Goal: Task Accomplishment & Management: Manage account settings

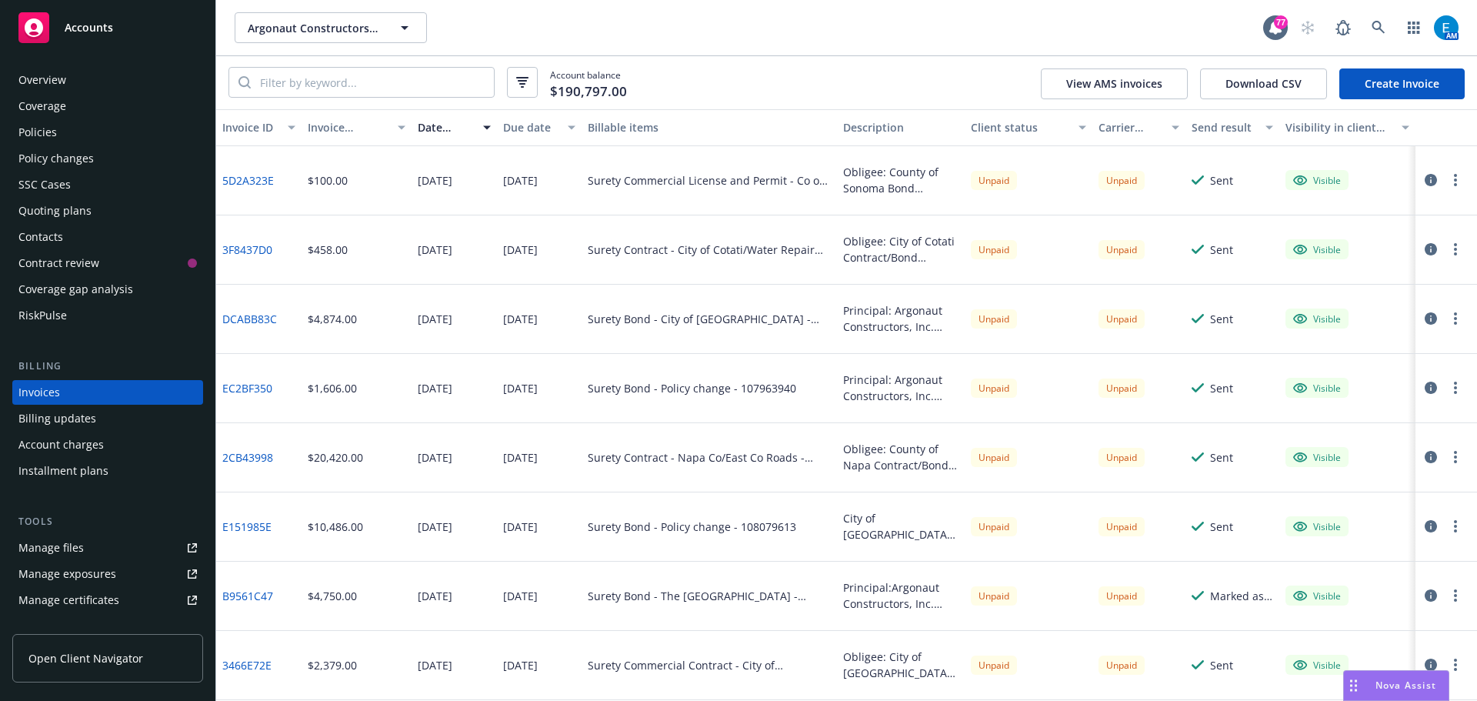
scroll to position [18, 0]
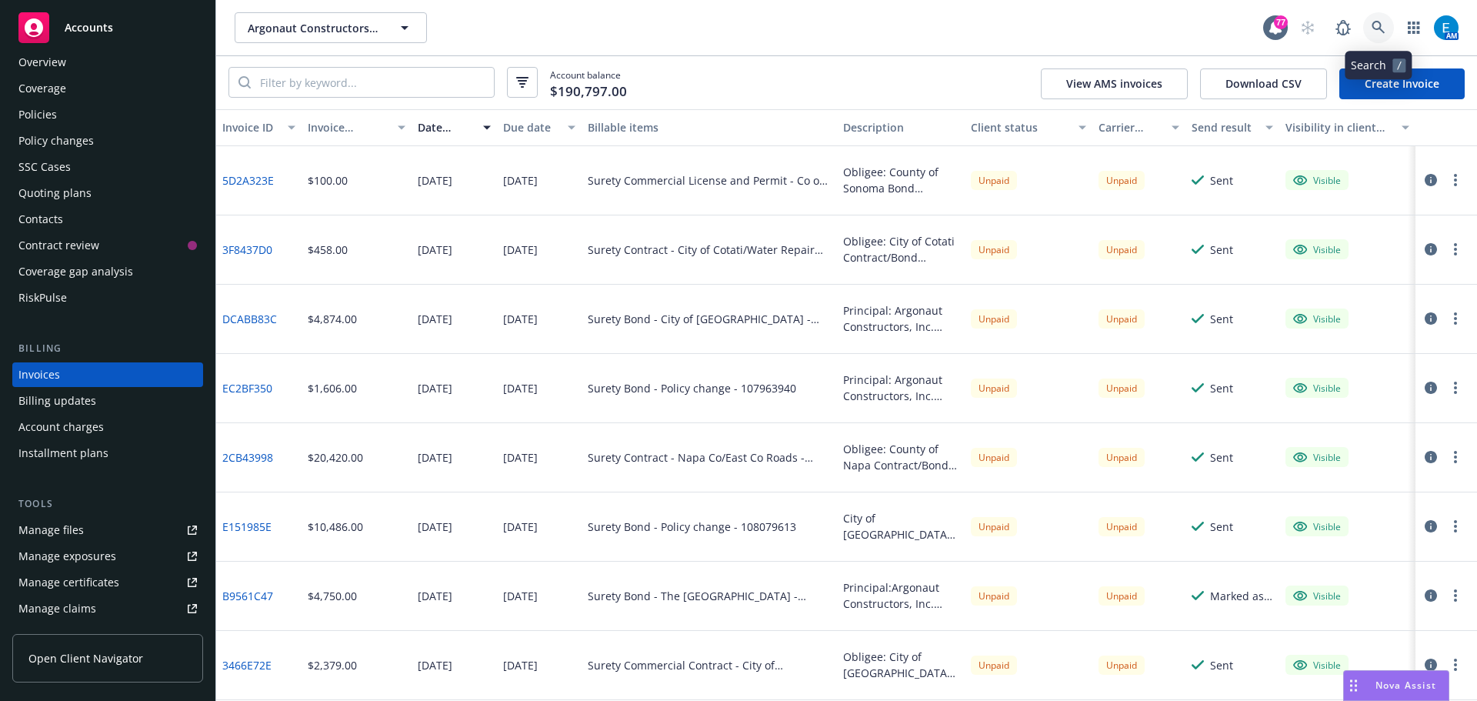
click at [1379, 23] on icon at bounding box center [1379, 28] width 14 height 14
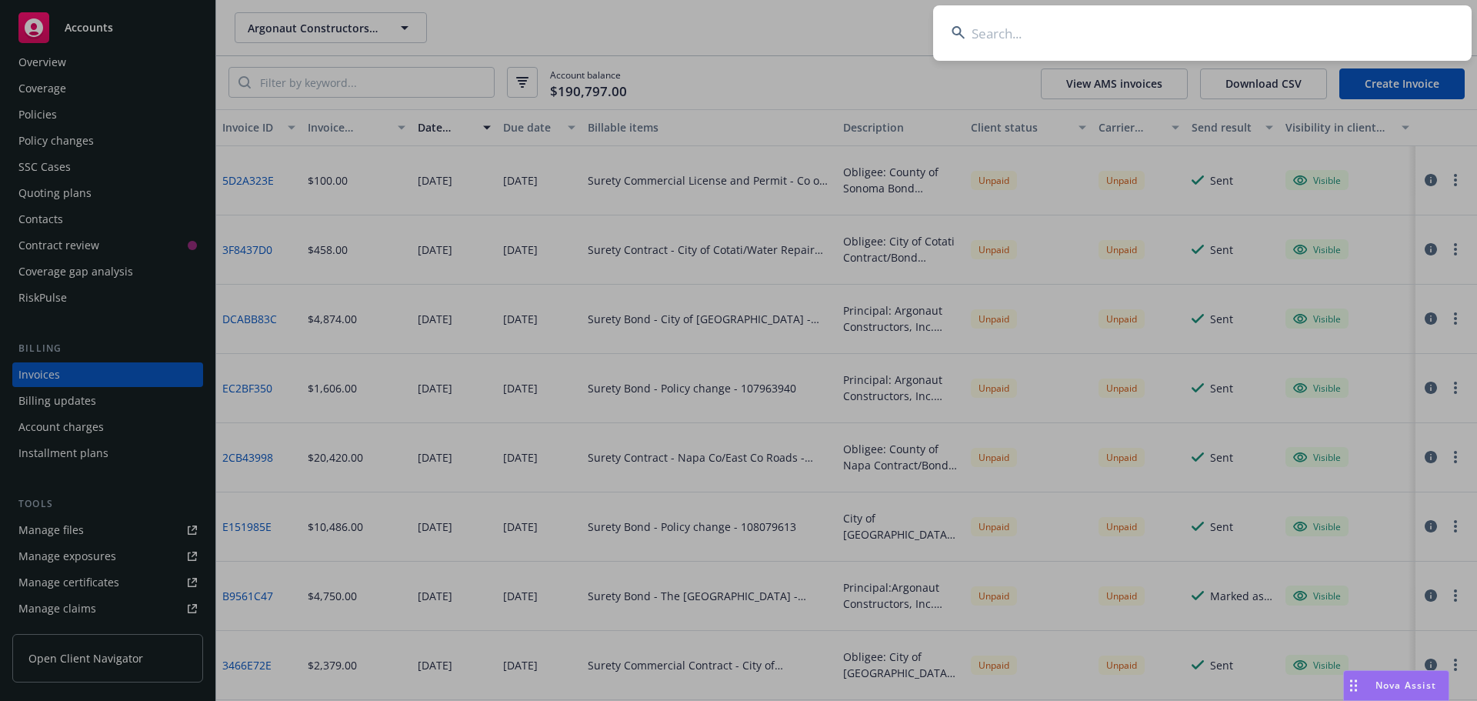
click at [1309, 24] on input at bounding box center [1202, 32] width 539 height 55
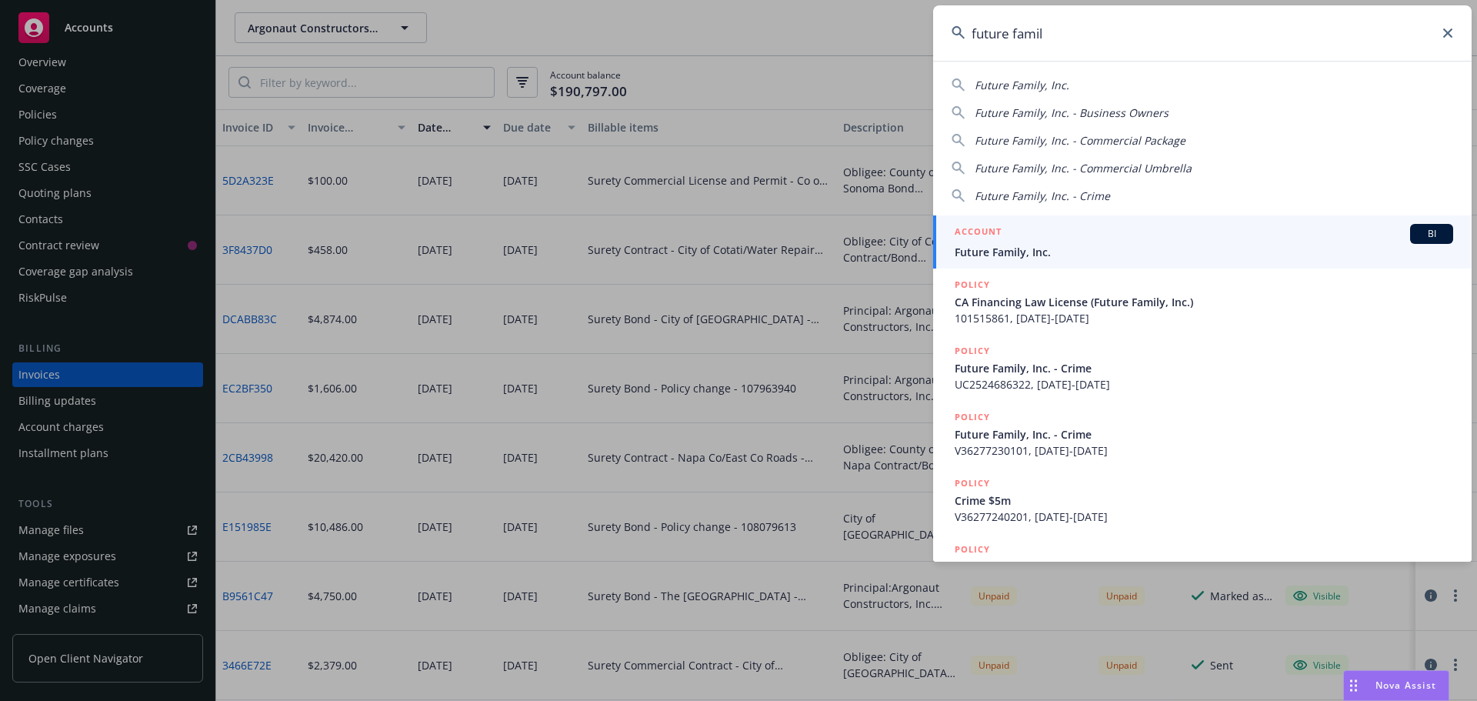
type input "future famil"
click at [1019, 251] on span "Future Family, Inc." at bounding box center [1204, 252] width 499 height 16
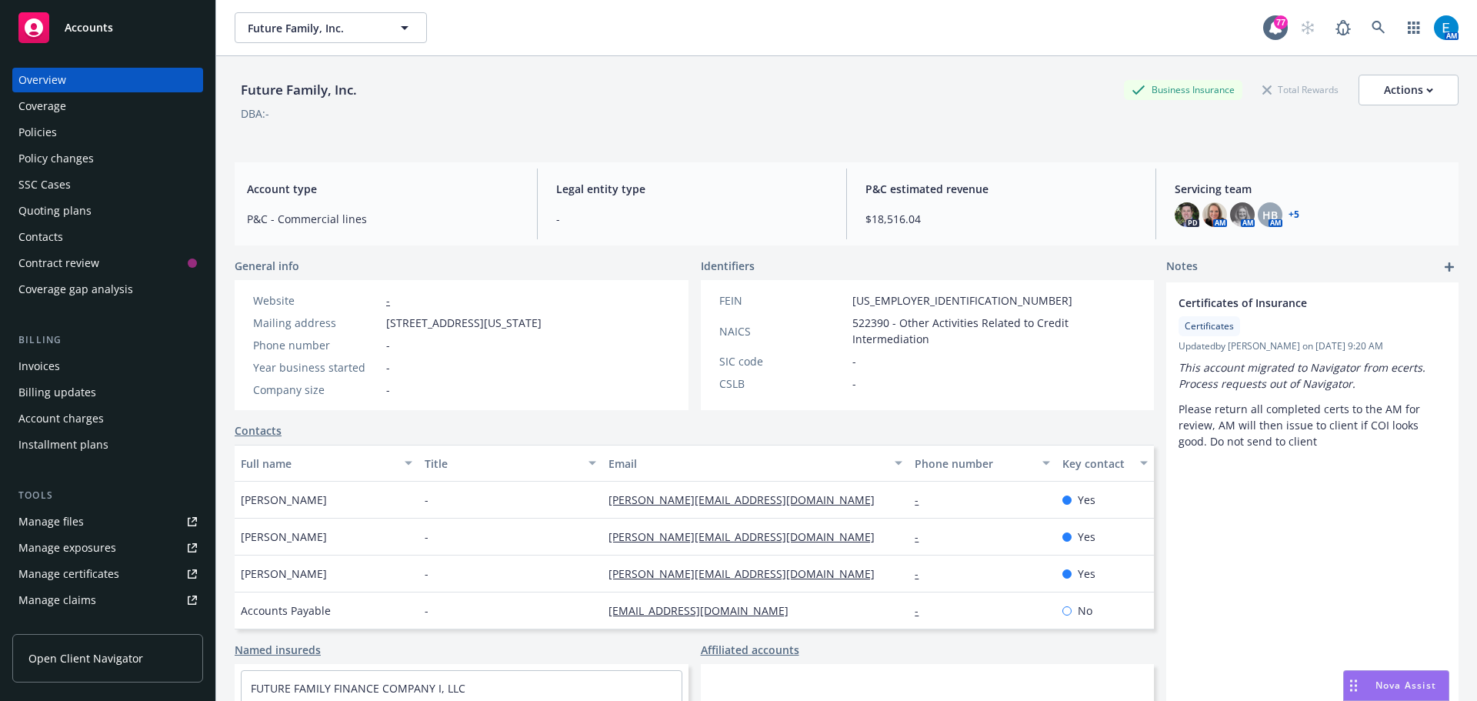
click at [39, 131] on div "Policies" at bounding box center [37, 132] width 38 height 25
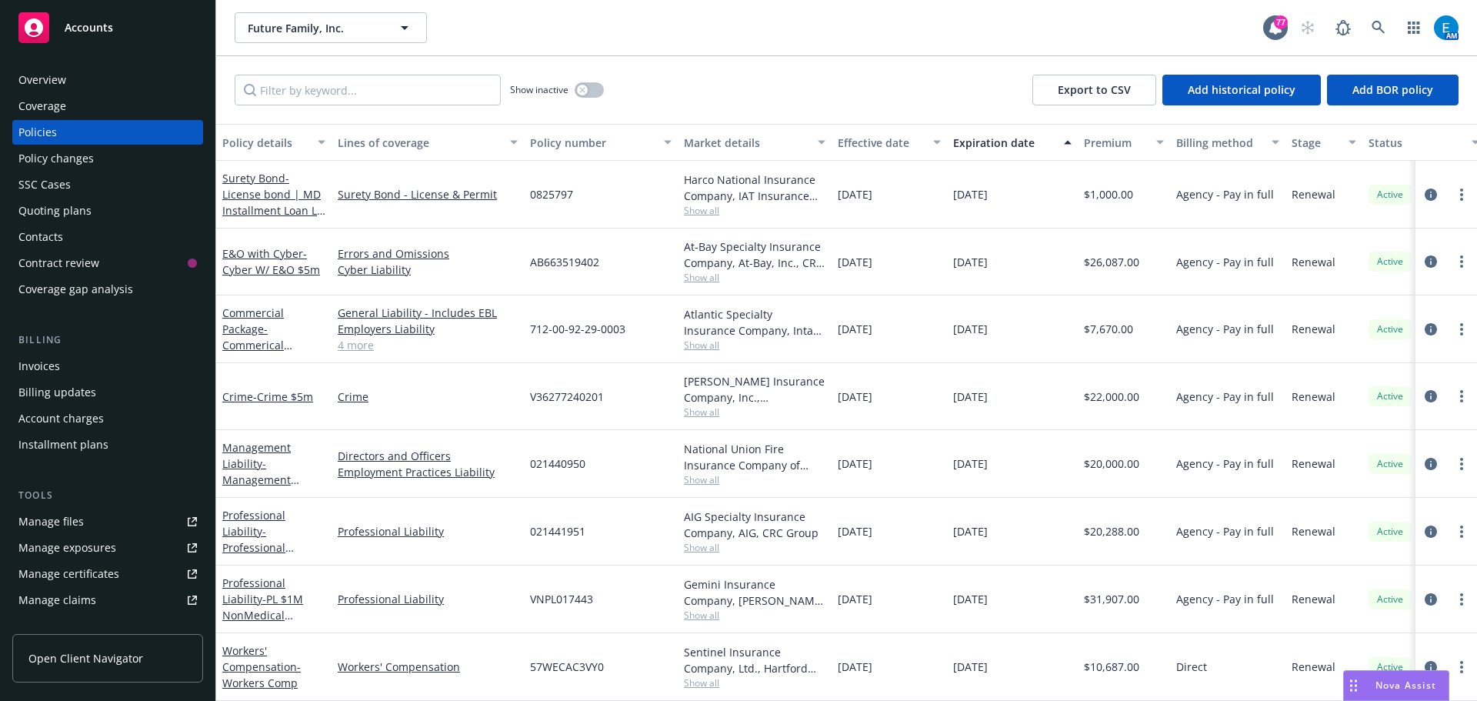
click at [38, 207] on div "Quoting plans" at bounding box center [54, 211] width 73 height 25
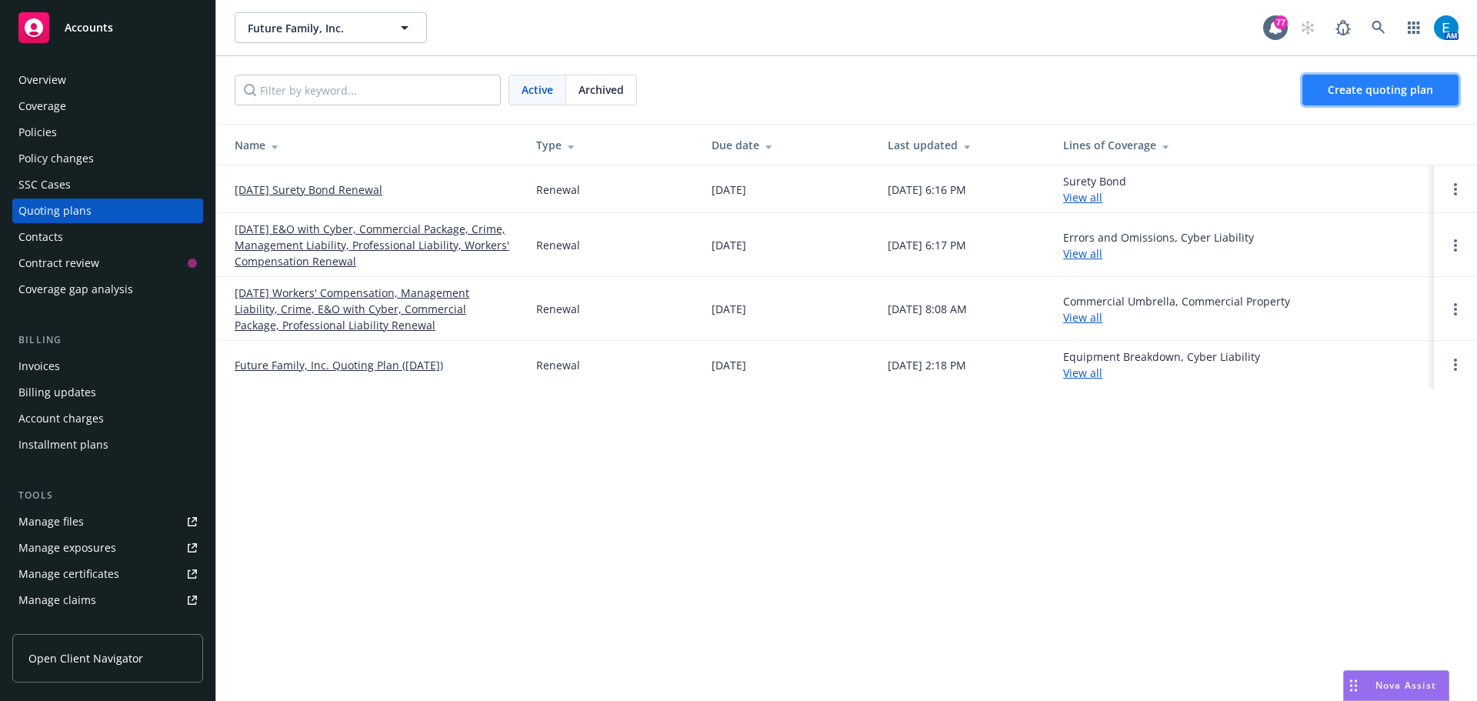
click at [1417, 93] on span "Create quoting plan" at bounding box center [1380, 89] width 105 height 15
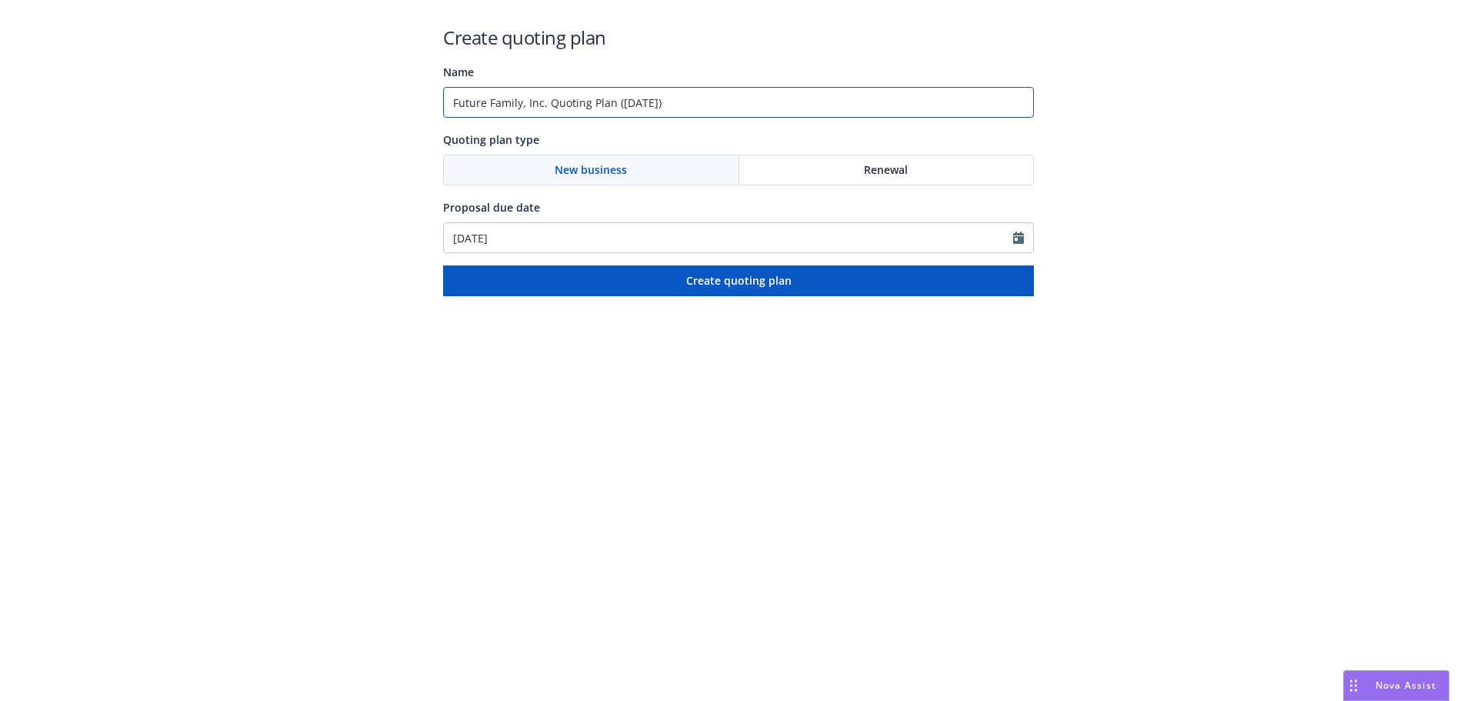
drag, startPoint x: 683, startPoint y: 98, endPoint x: 386, endPoint y: 99, distance: 296.2
click at [386, 99] on div "Create quoting plan Name Future Family, Inc. Quoting Plan (2025-08-15) Quoting …" at bounding box center [738, 148] width 1477 height 296
click at [699, 101] on input "Future Family, Inc. Quoting Plan (2025-08-15)" at bounding box center [738, 102] width 591 height 31
drag, startPoint x: 686, startPoint y: 98, endPoint x: 399, endPoint y: 103, distance: 287.0
click at [399, 103] on div "Create quoting plan Name Future Family, Inc. Quoting Plan (2025-08-15) Quoting …" at bounding box center [738, 148] width 1477 height 296
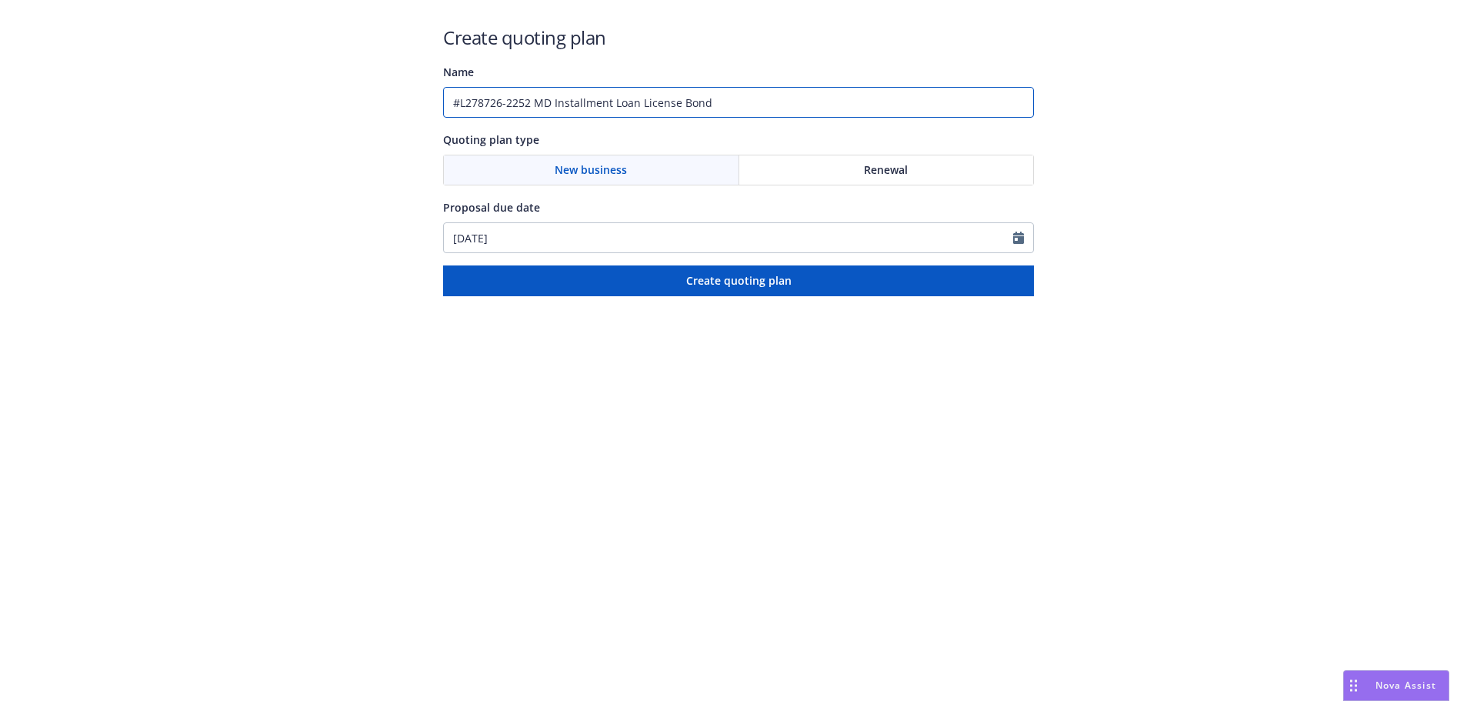
type input "#L278726-2252 MD Installment Loan License Bond"
drag, startPoint x: 843, startPoint y: 169, endPoint x: 825, endPoint y: 182, distance: 22.6
click at [843, 169] on div "Renewal" at bounding box center [886, 169] width 295 height 29
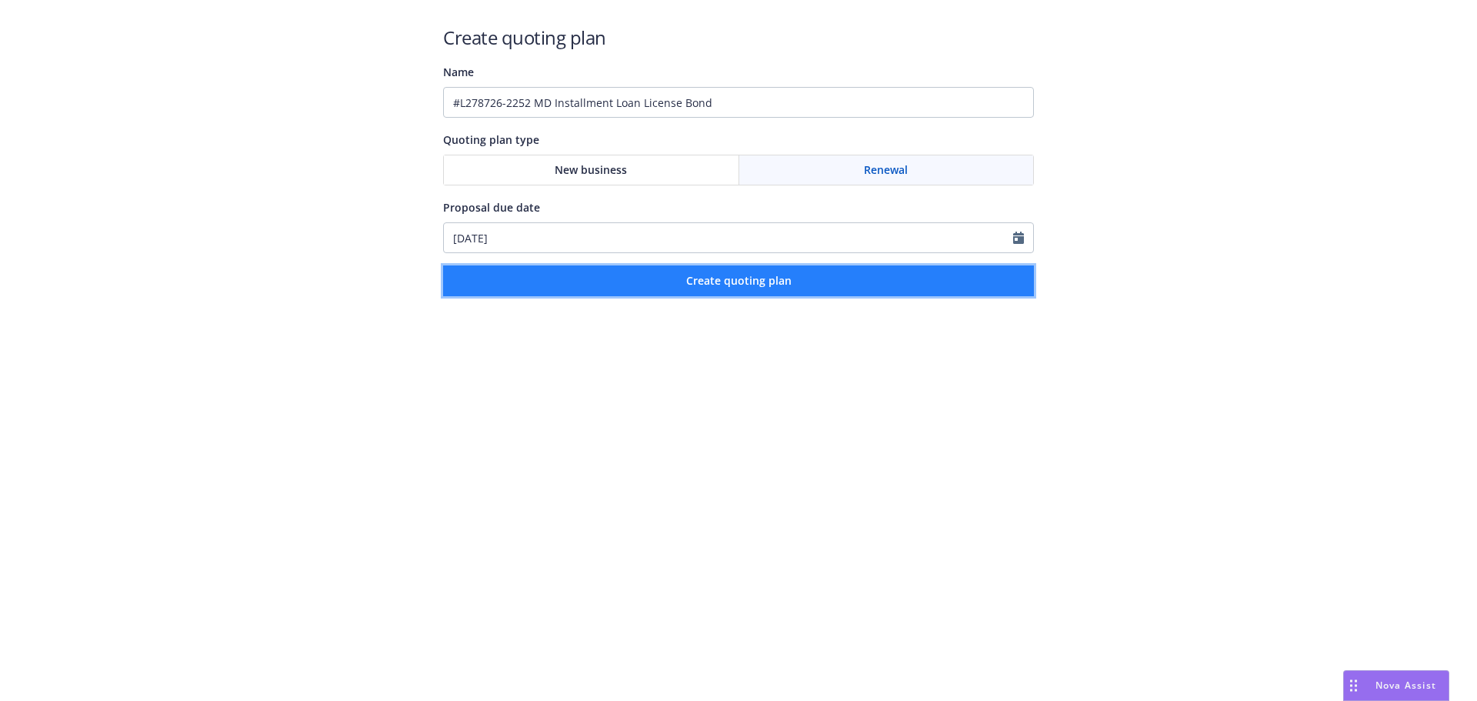
click at [698, 284] on span "Create quoting plan" at bounding box center [738, 280] width 105 height 15
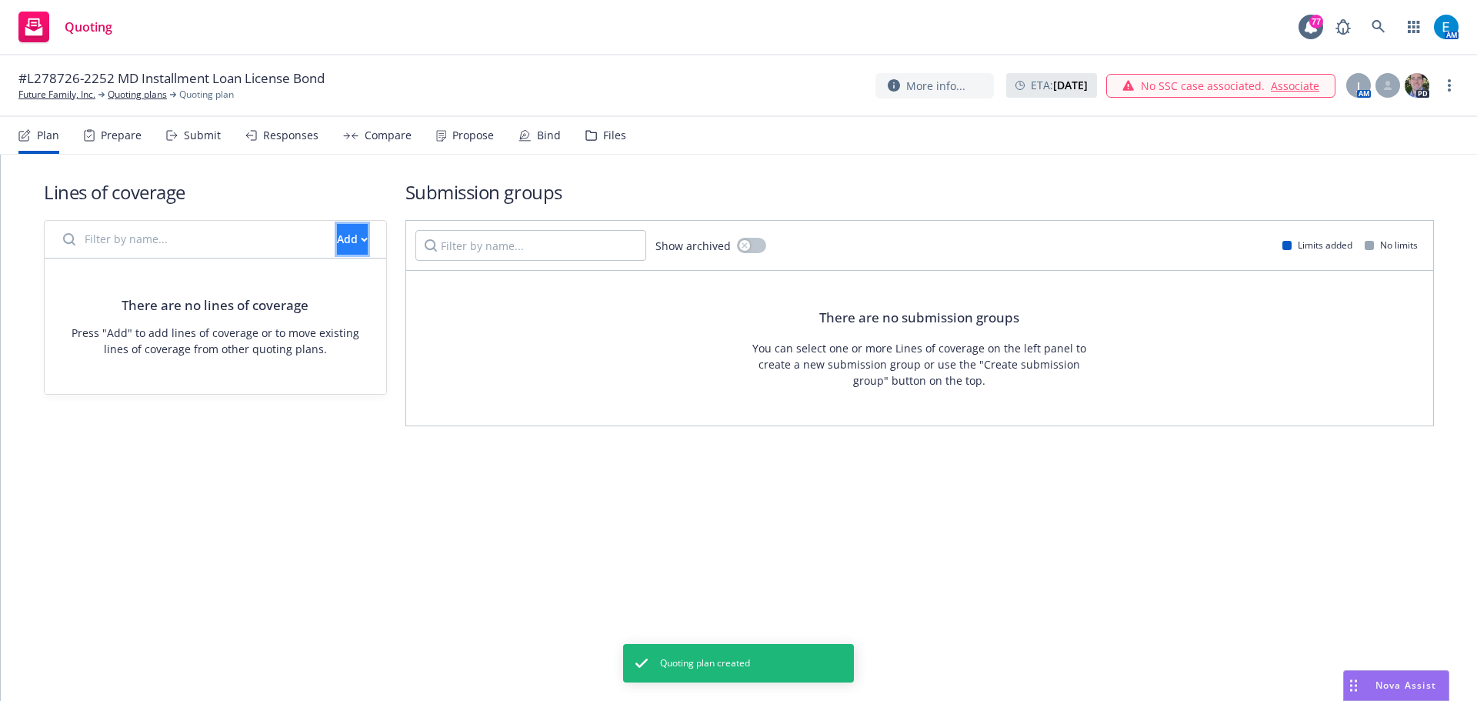
click at [361, 240] on icon "button" at bounding box center [364, 239] width 7 height 5
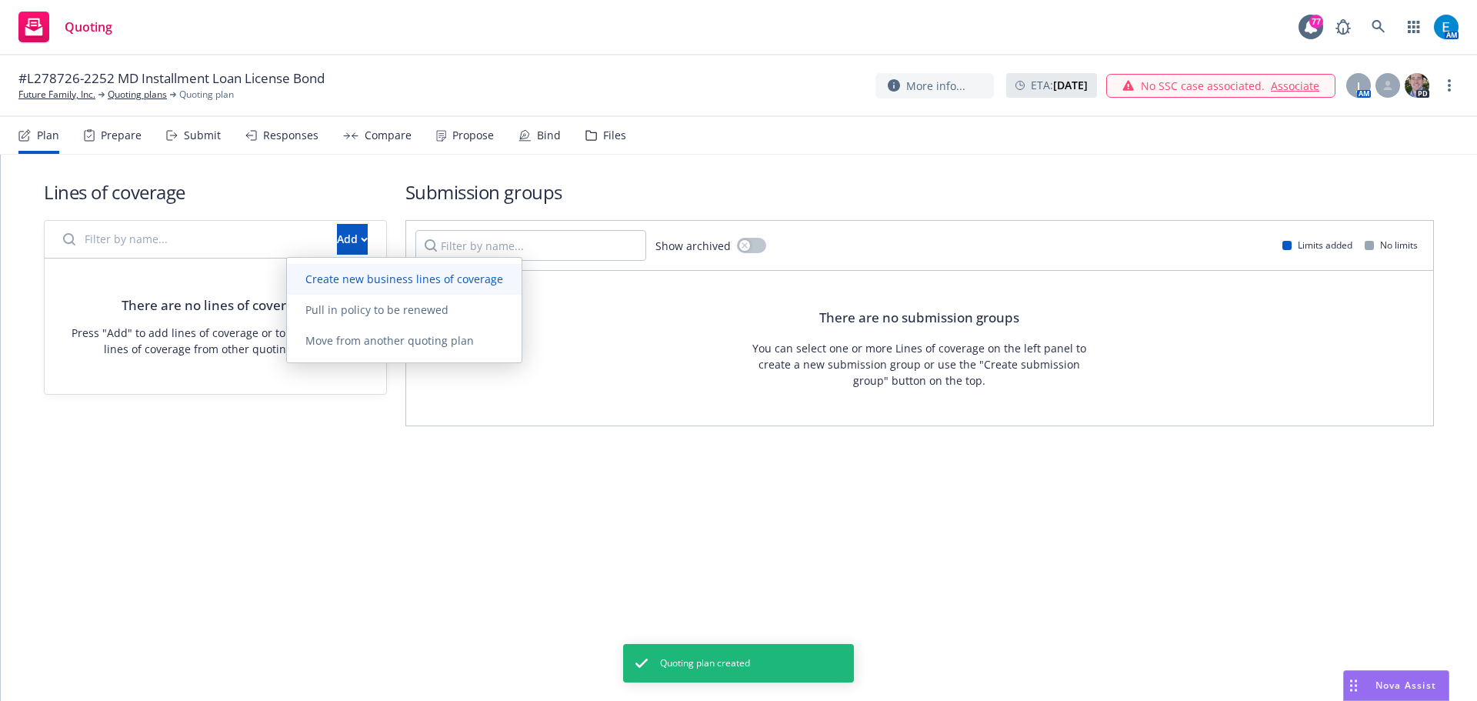
click at [373, 279] on span "Create new business lines of coverage" at bounding box center [404, 279] width 235 height 15
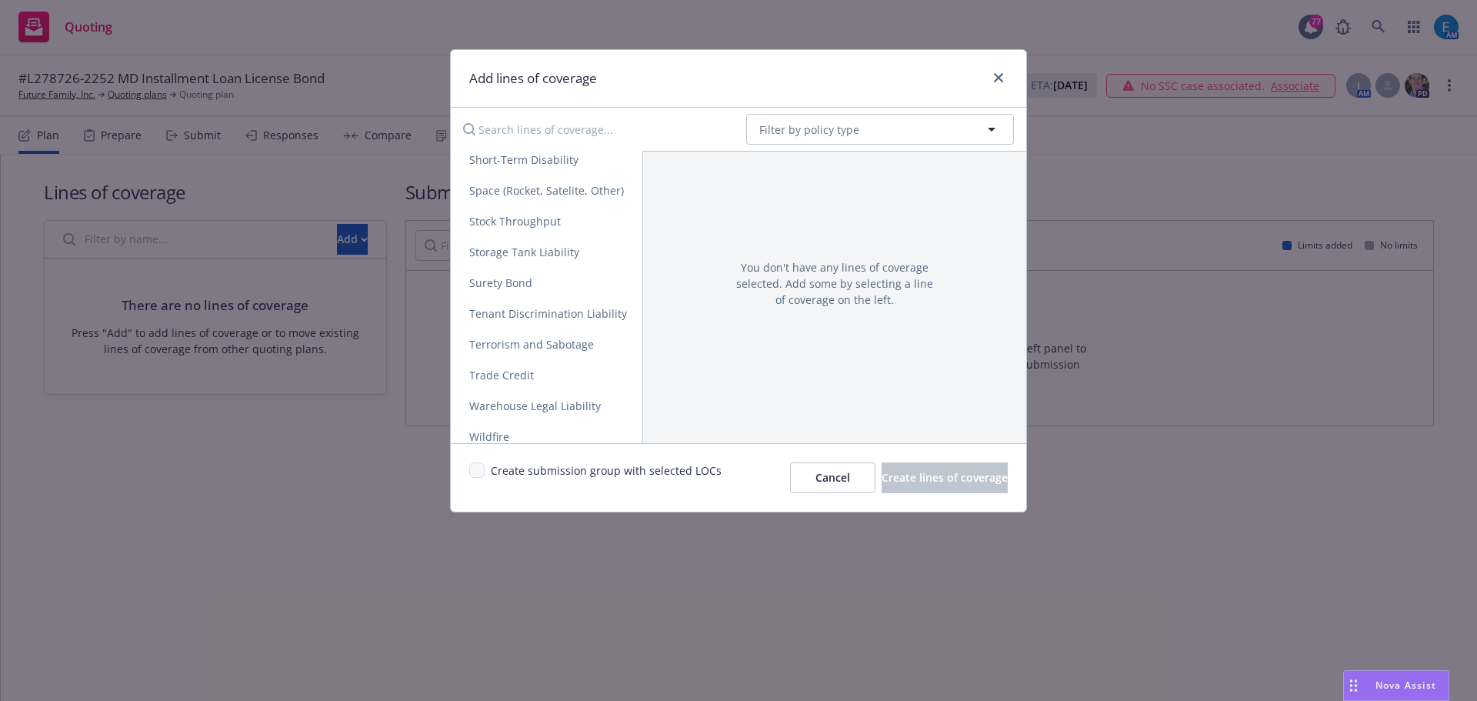
scroll to position [3048, 0]
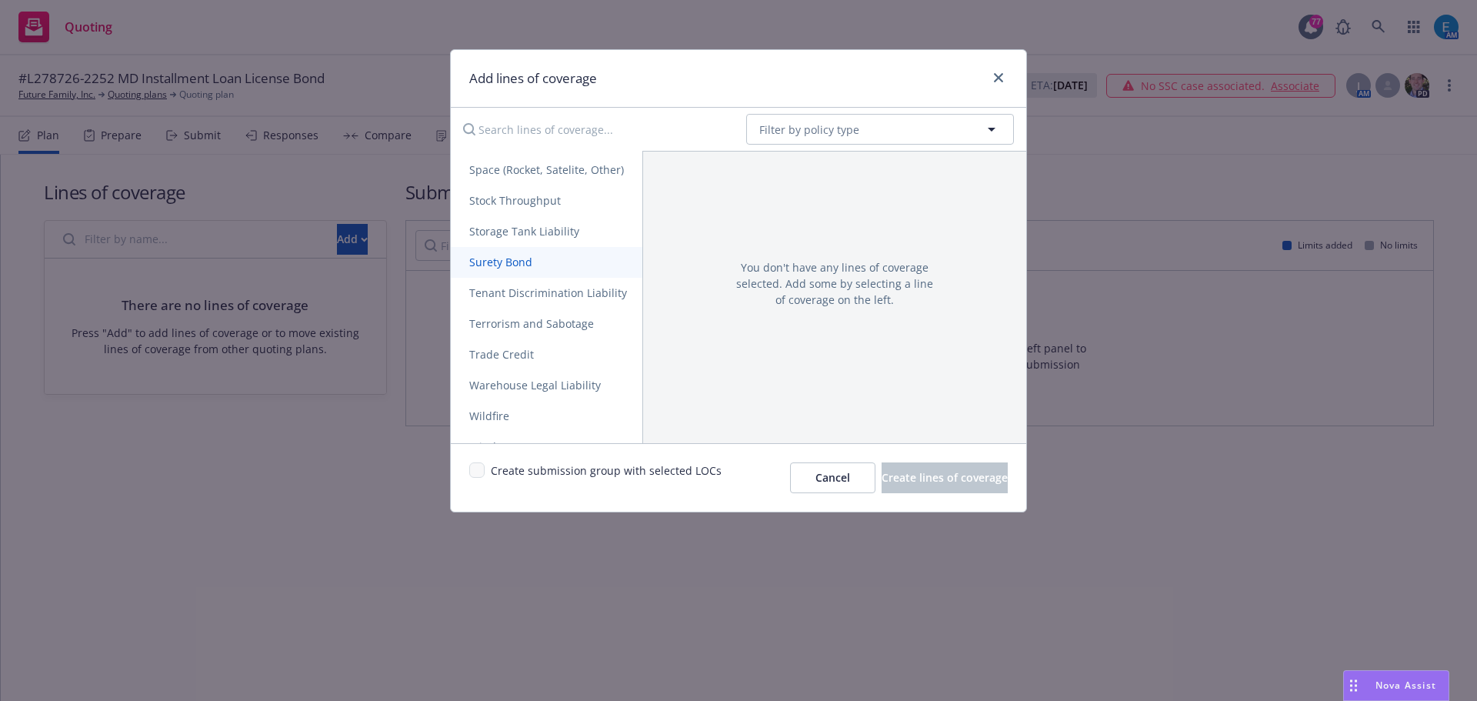
click at [502, 262] on span "Surety Bond" at bounding box center [501, 262] width 100 height 15
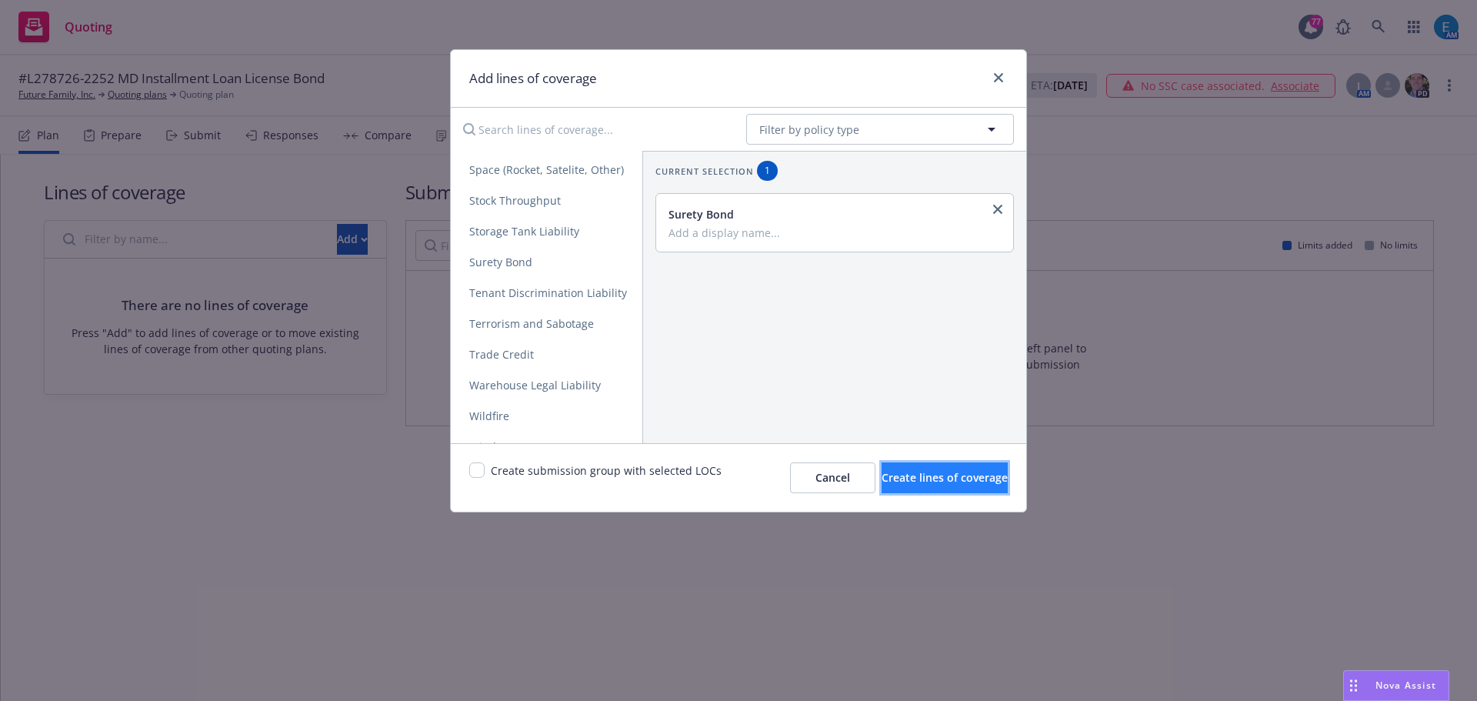
click at [883, 475] on span "Create lines of coverage" at bounding box center [945, 477] width 126 height 15
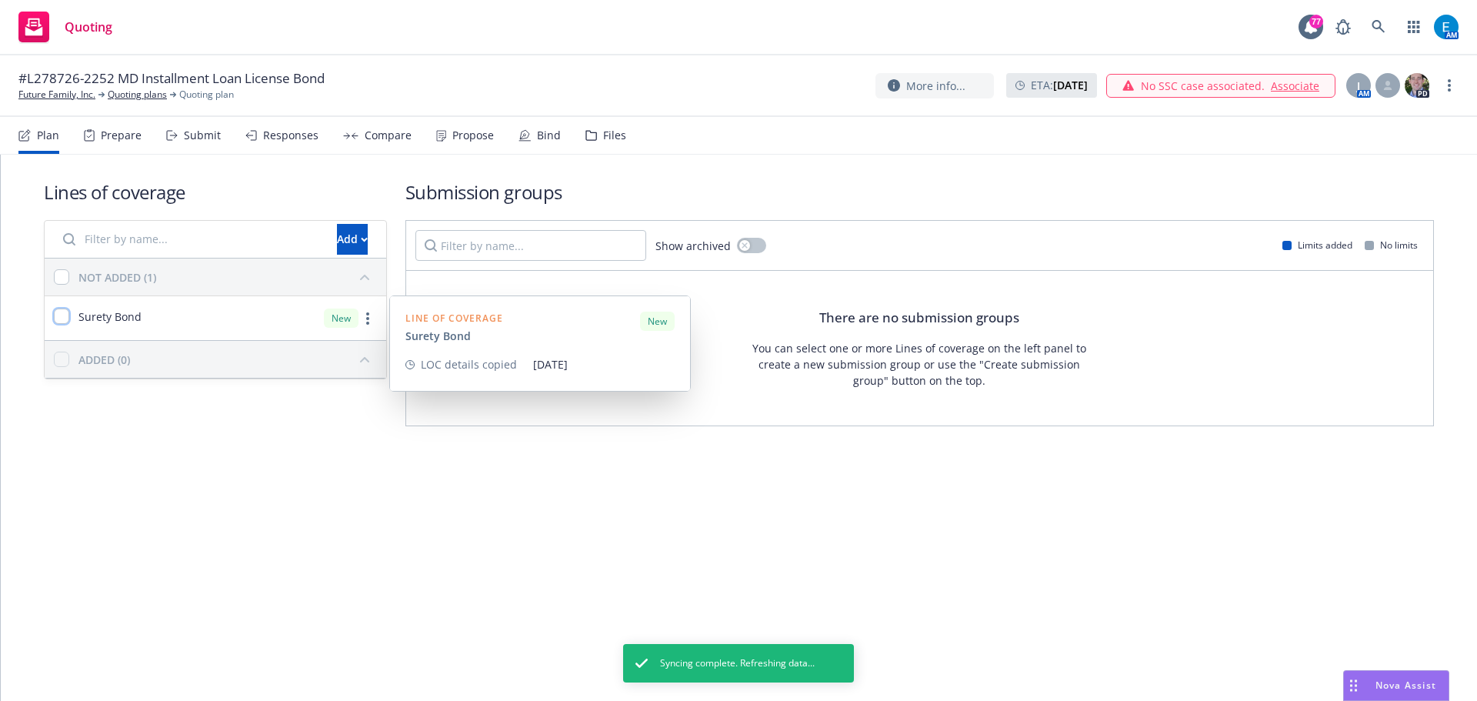
click at [62, 313] on input "checkbox" at bounding box center [61, 316] width 15 height 15
checkbox input "true"
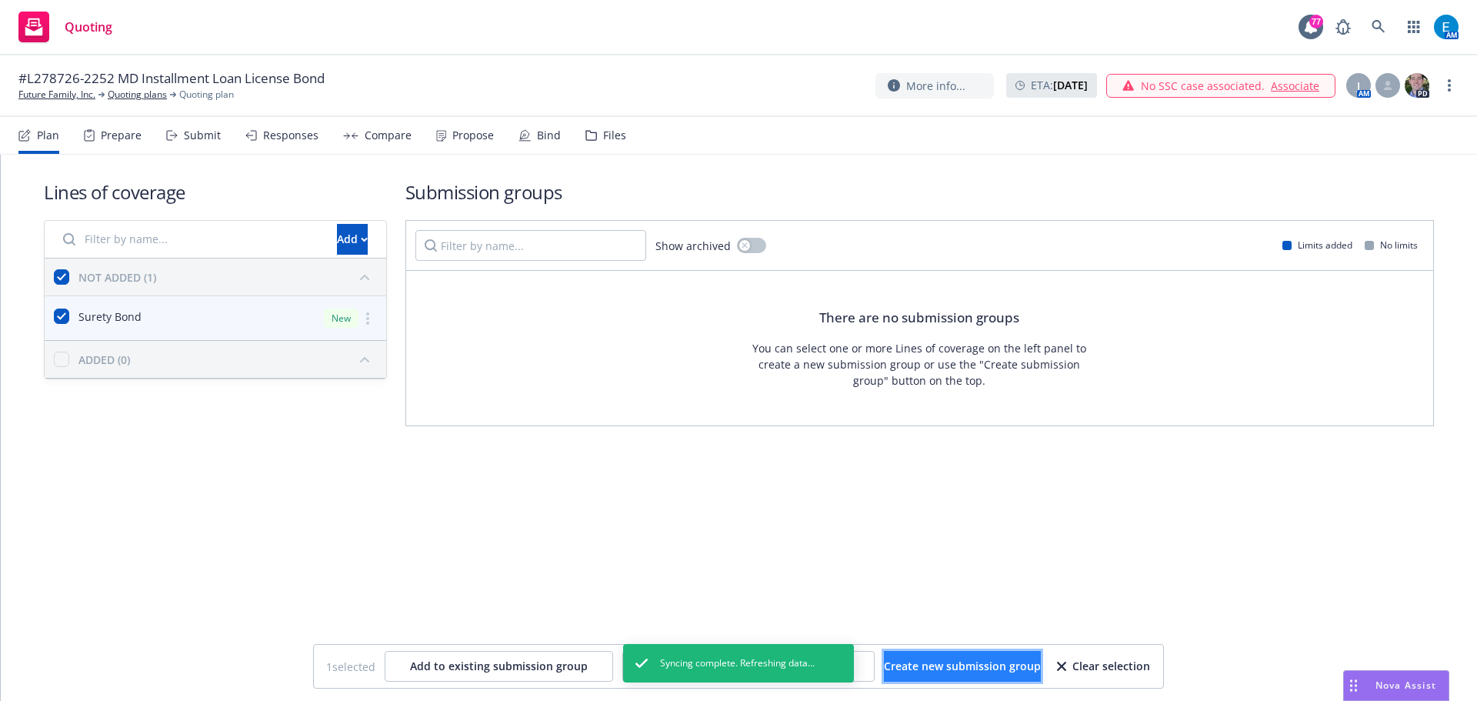
click at [975, 667] on span "Create new submission group" at bounding box center [962, 666] width 157 height 15
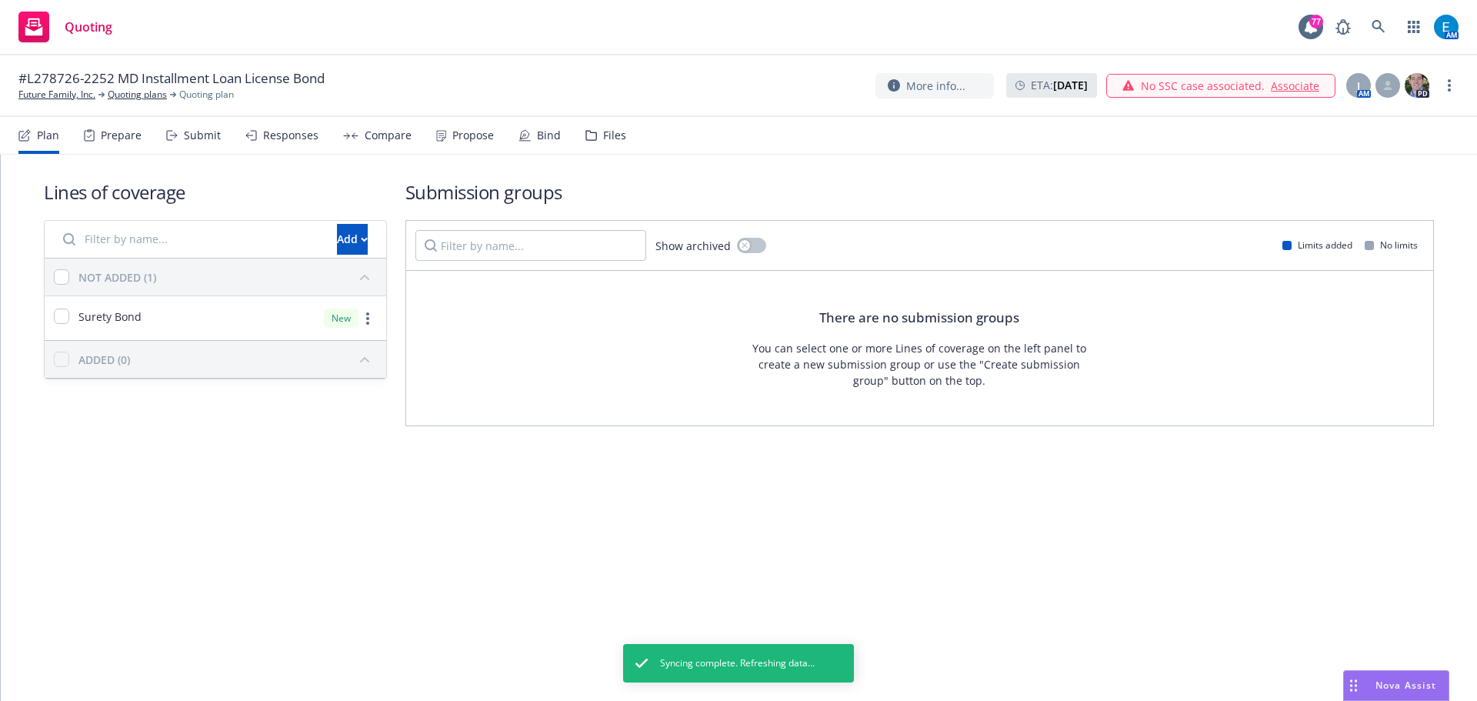
checkbox input "false"
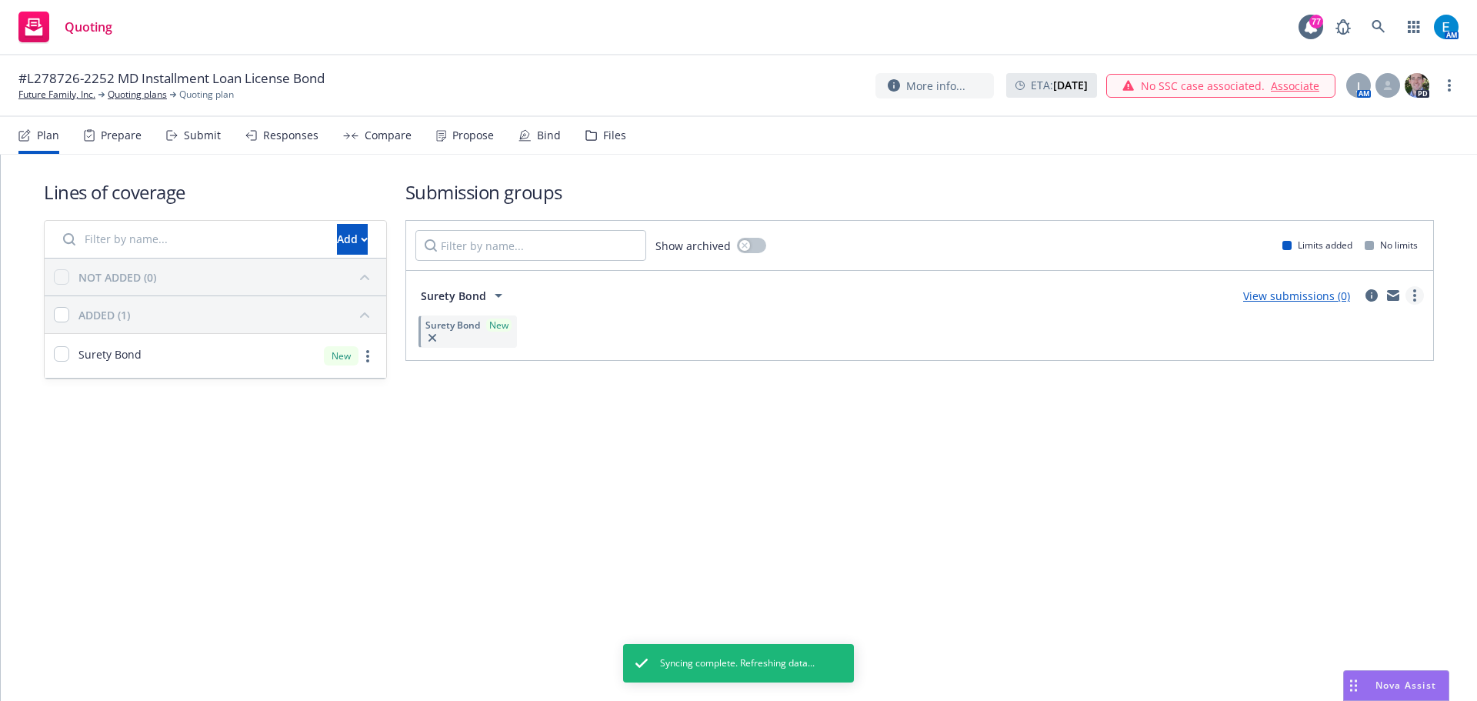
click at [1415, 298] on icon "more" at bounding box center [1415, 295] width 3 height 12
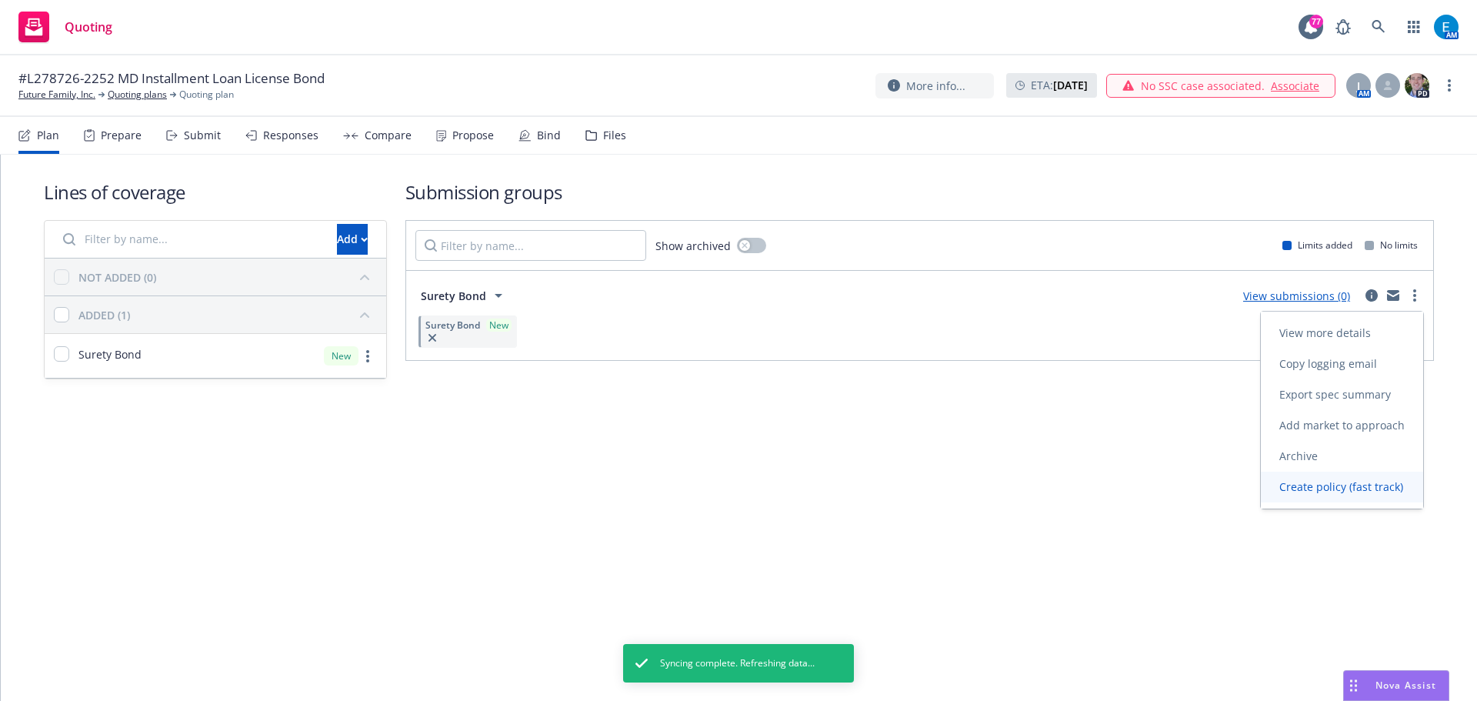
click at [1323, 488] on span "Create policy (fast track)" at bounding box center [1341, 486] width 161 height 15
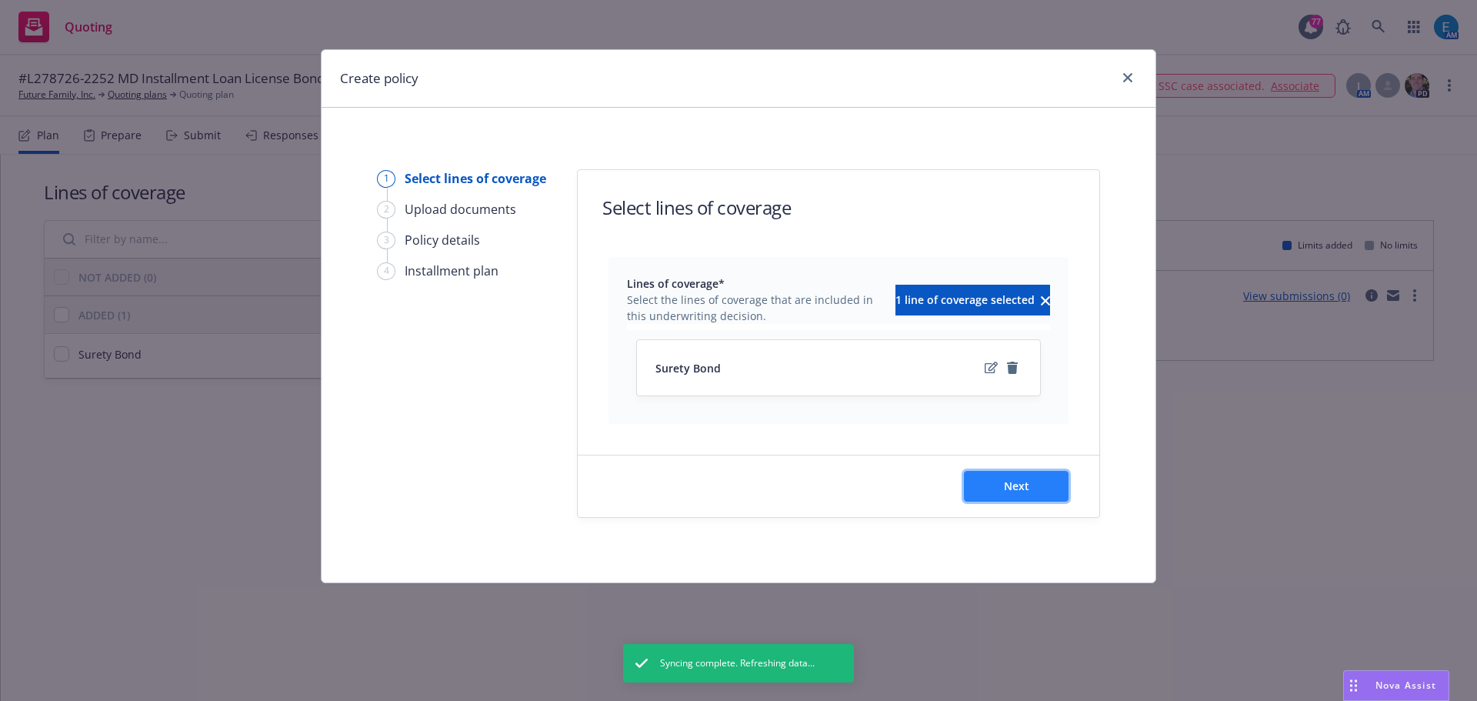
click at [1038, 490] on button "Next" at bounding box center [1016, 486] width 105 height 31
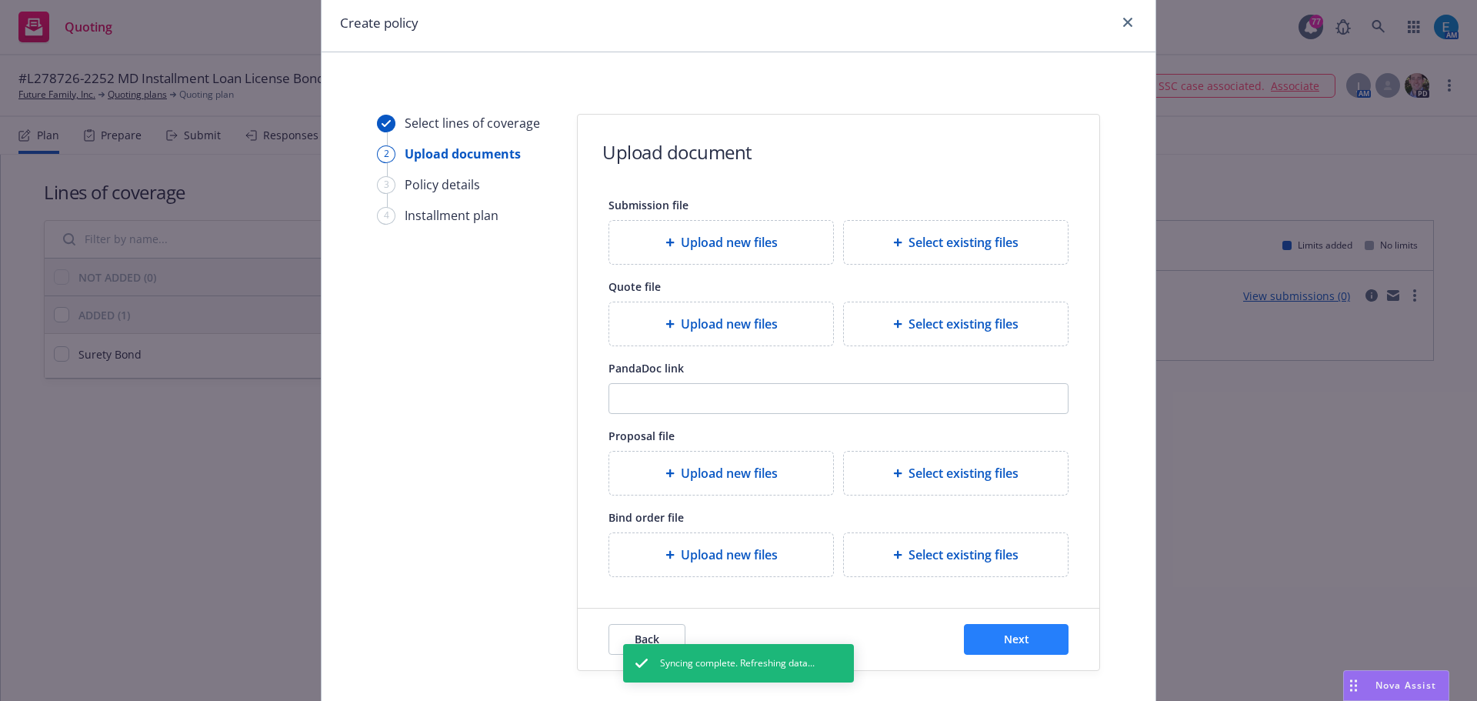
scroll to position [140, 0]
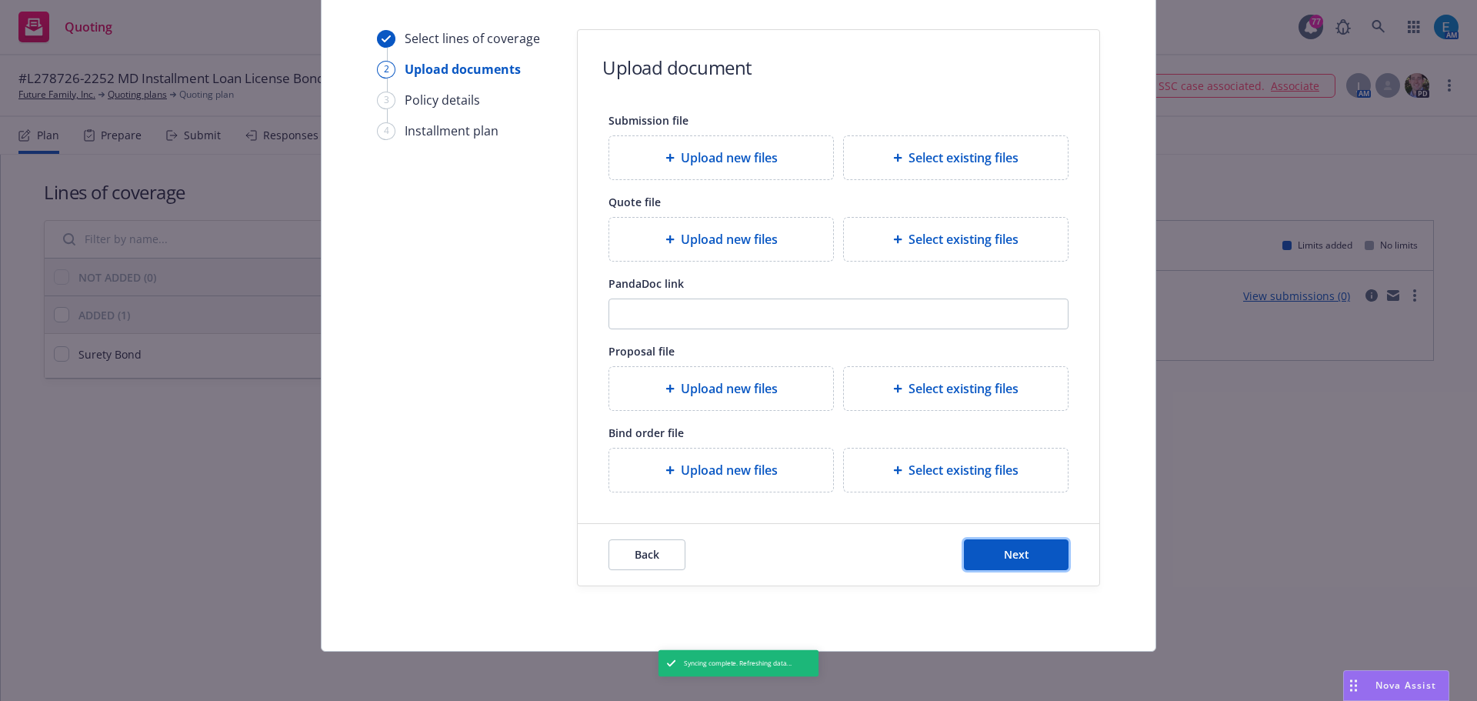
drag, startPoint x: 1030, startPoint y: 555, endPoint x: 1040, endPoint y: 556, distance: 10.1
click at [1030, 556] on button "Next" at bounding box center [1016, 554] width 105 height 31
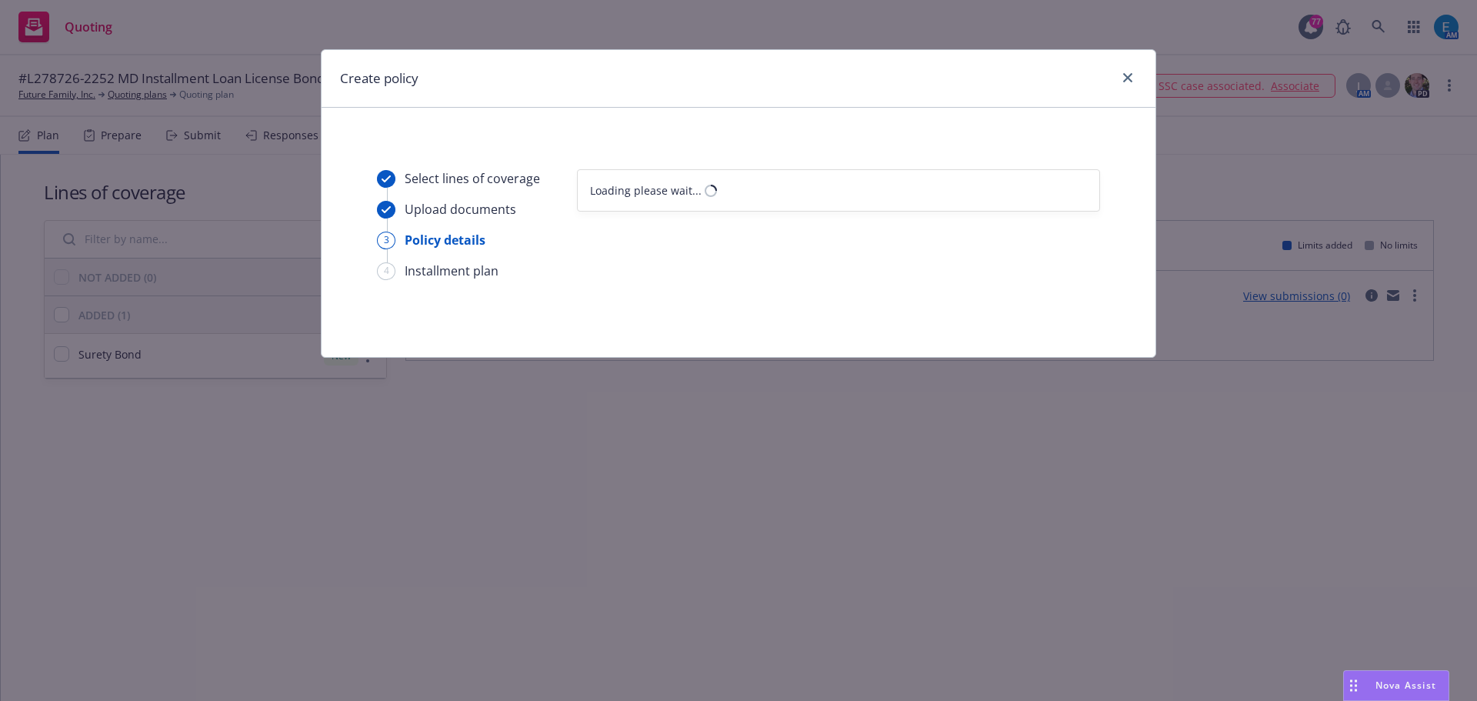
select select "12"
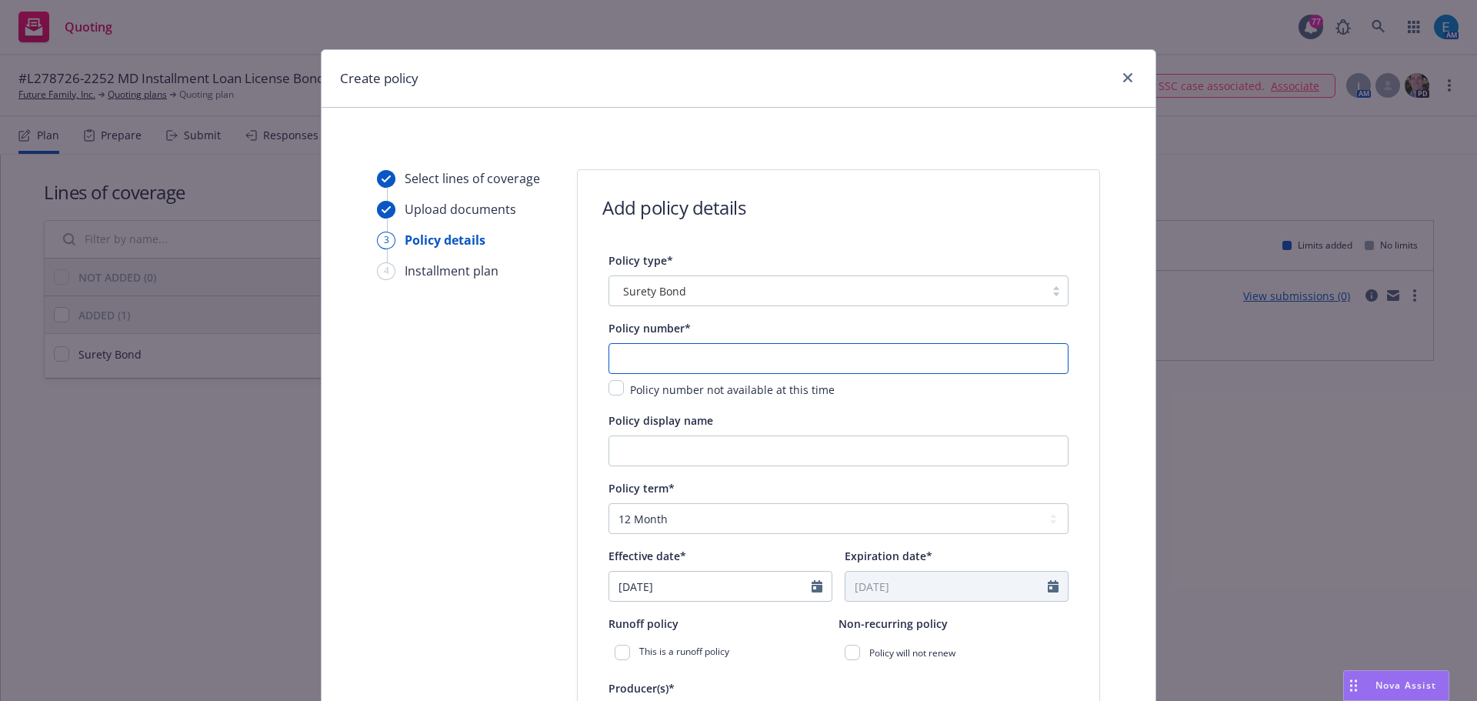
click at [686, 355] on input "text" at bounding box center [839, 358] width 460 height 31
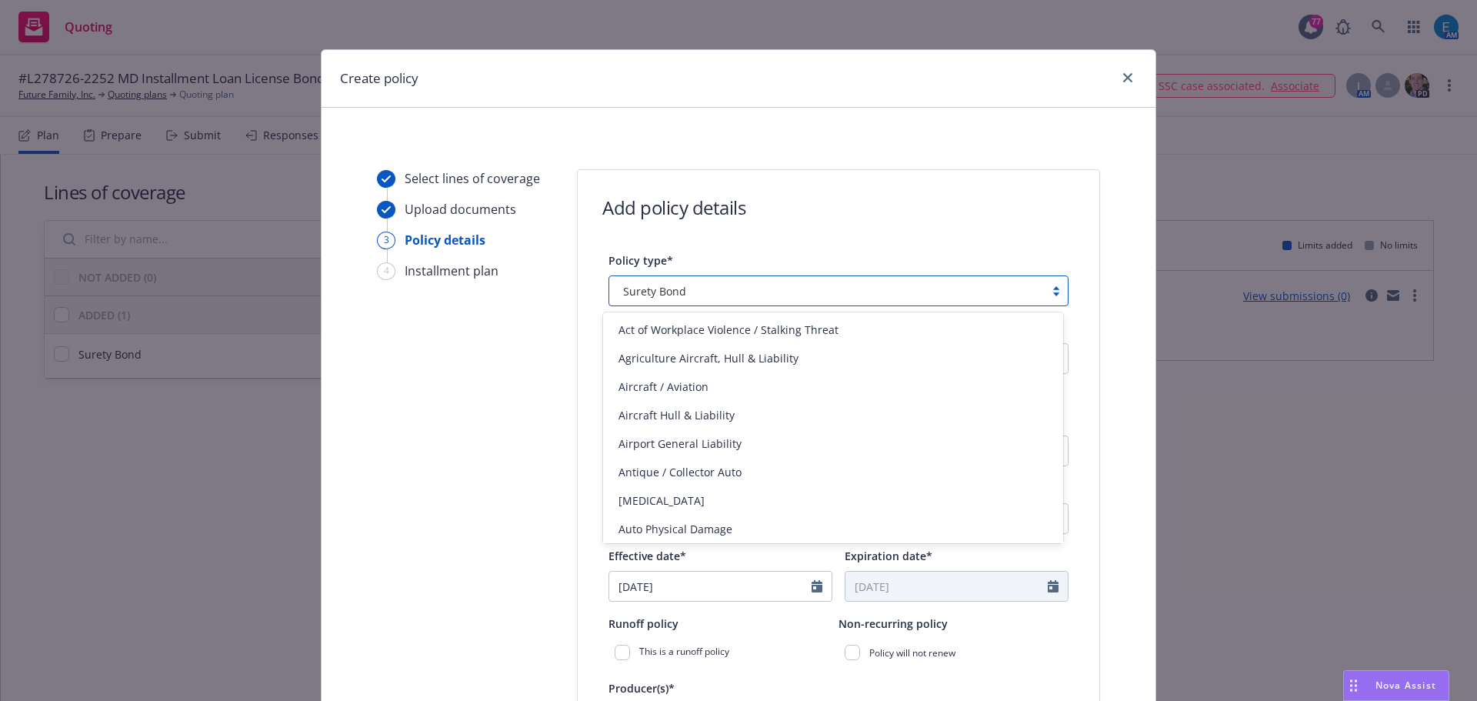
click at [722, 291] on div "Surety Bond" at bounding box center [827, 291] width 420 height 16
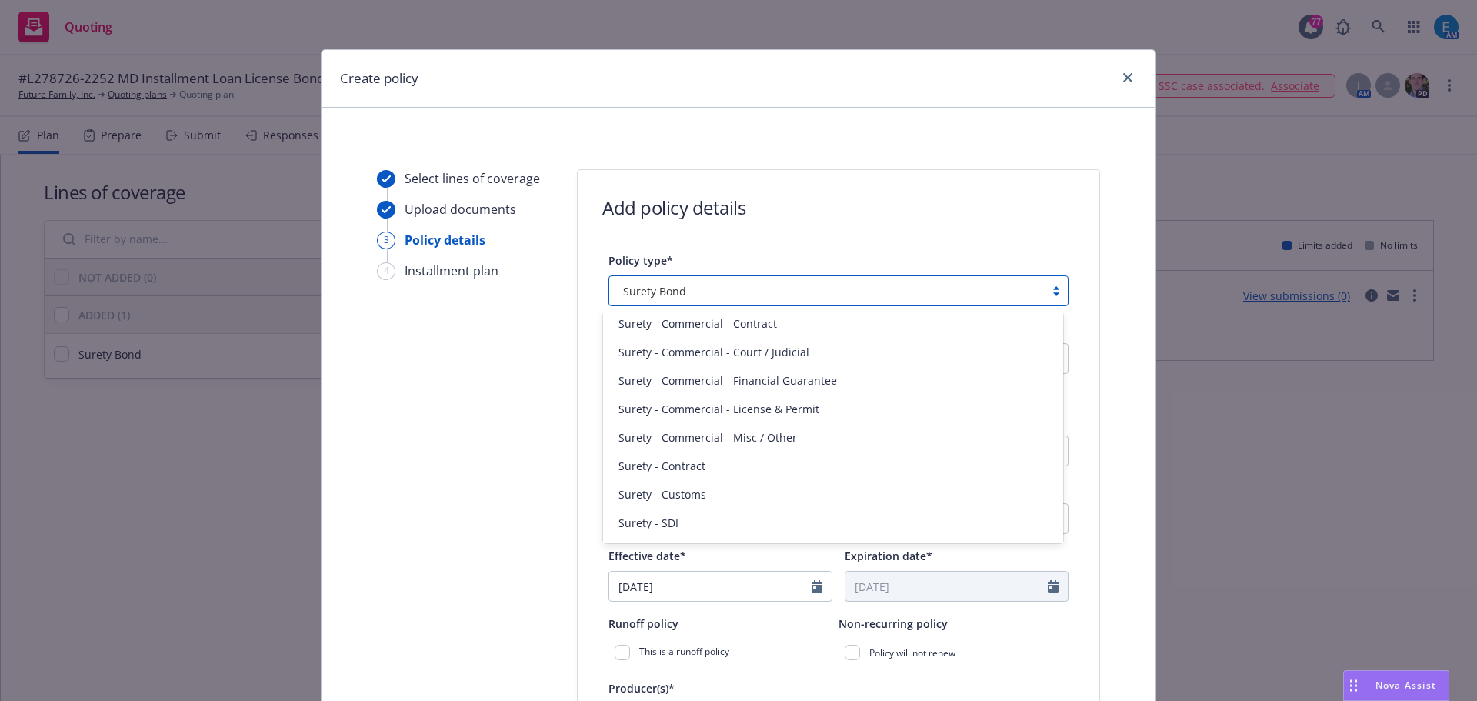
scroll to position [3698, 0]
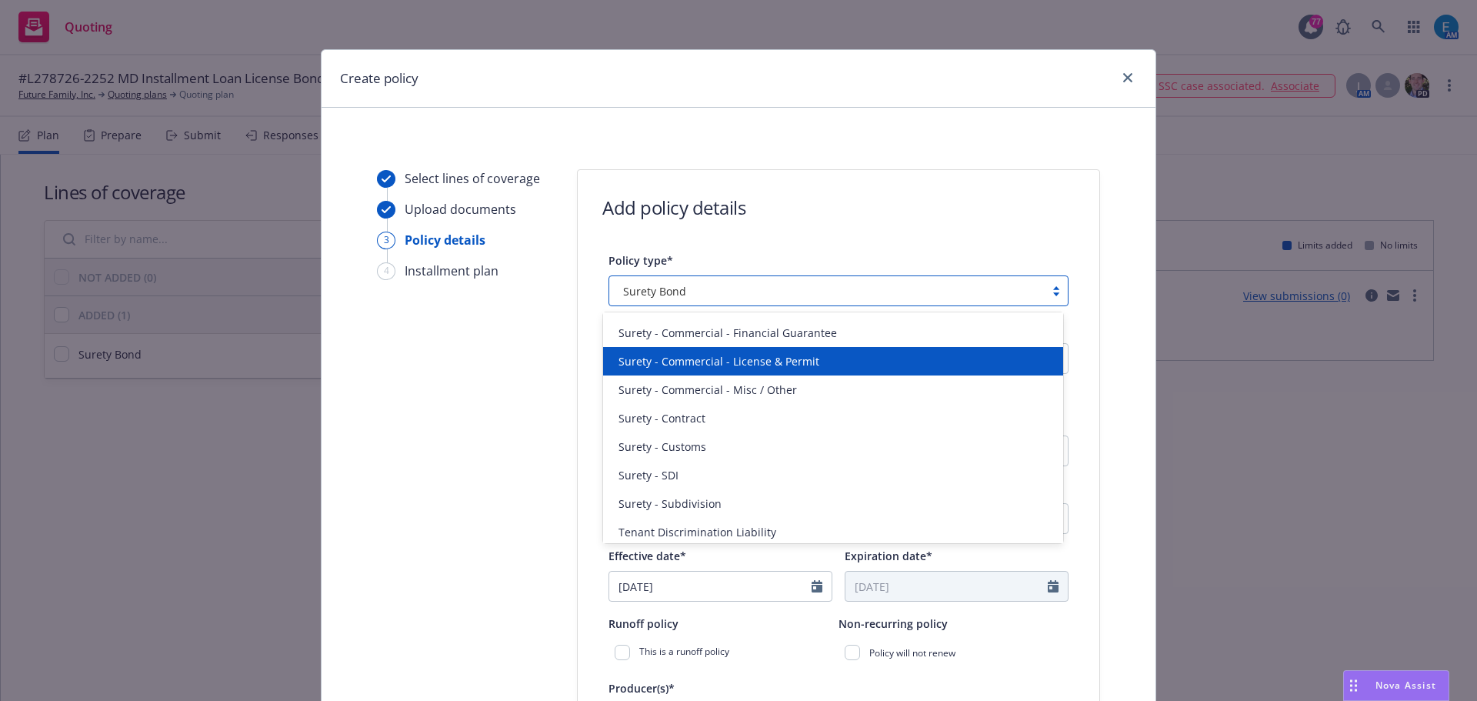
click at [820, 358] on div "Surety - Commercial - License & Permit" at bounding box center [833, 361] width 442 height 16
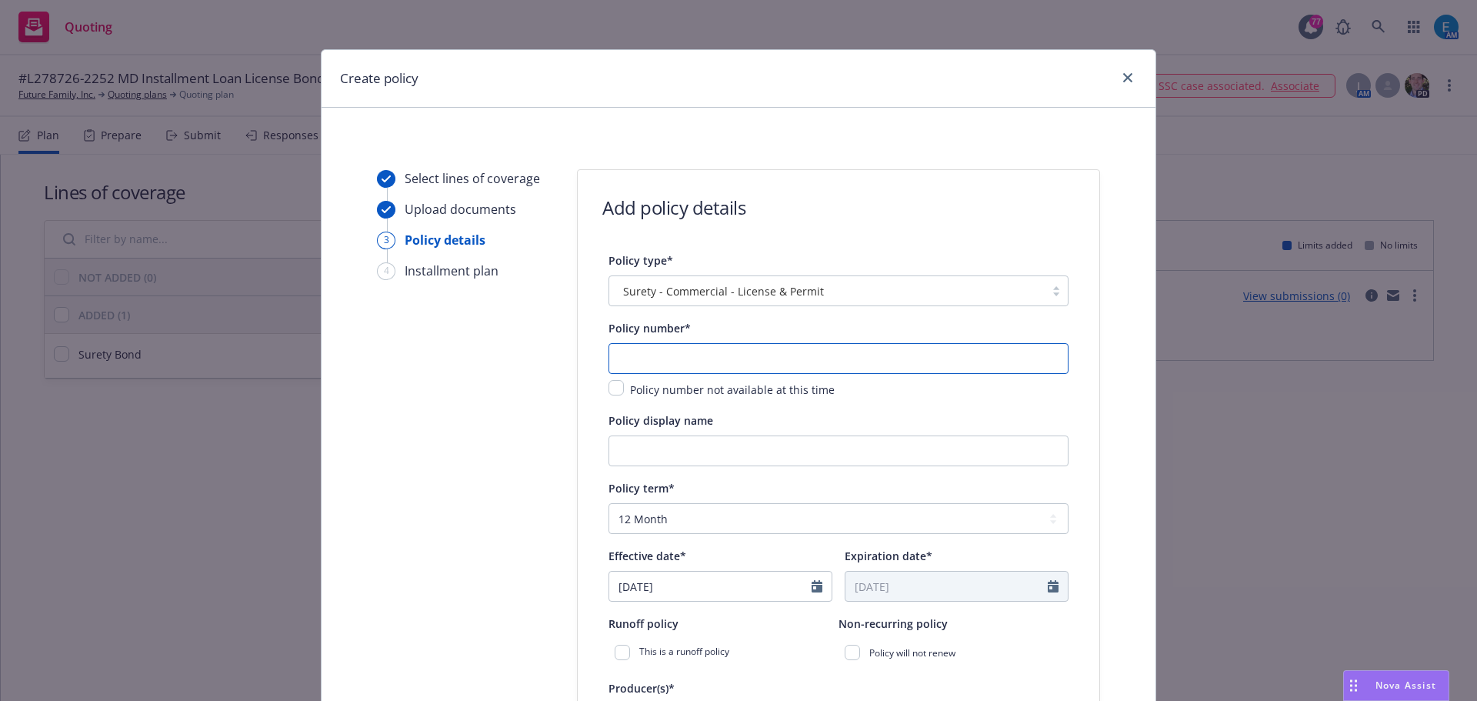
click at [801, 354] on input "text" at bounding box center [839, 358] width 460 height 31
type input "L278726-2252"
click at [669, 458] on input "Policy display name" at bounding box center [839, 451] width 460 height 31
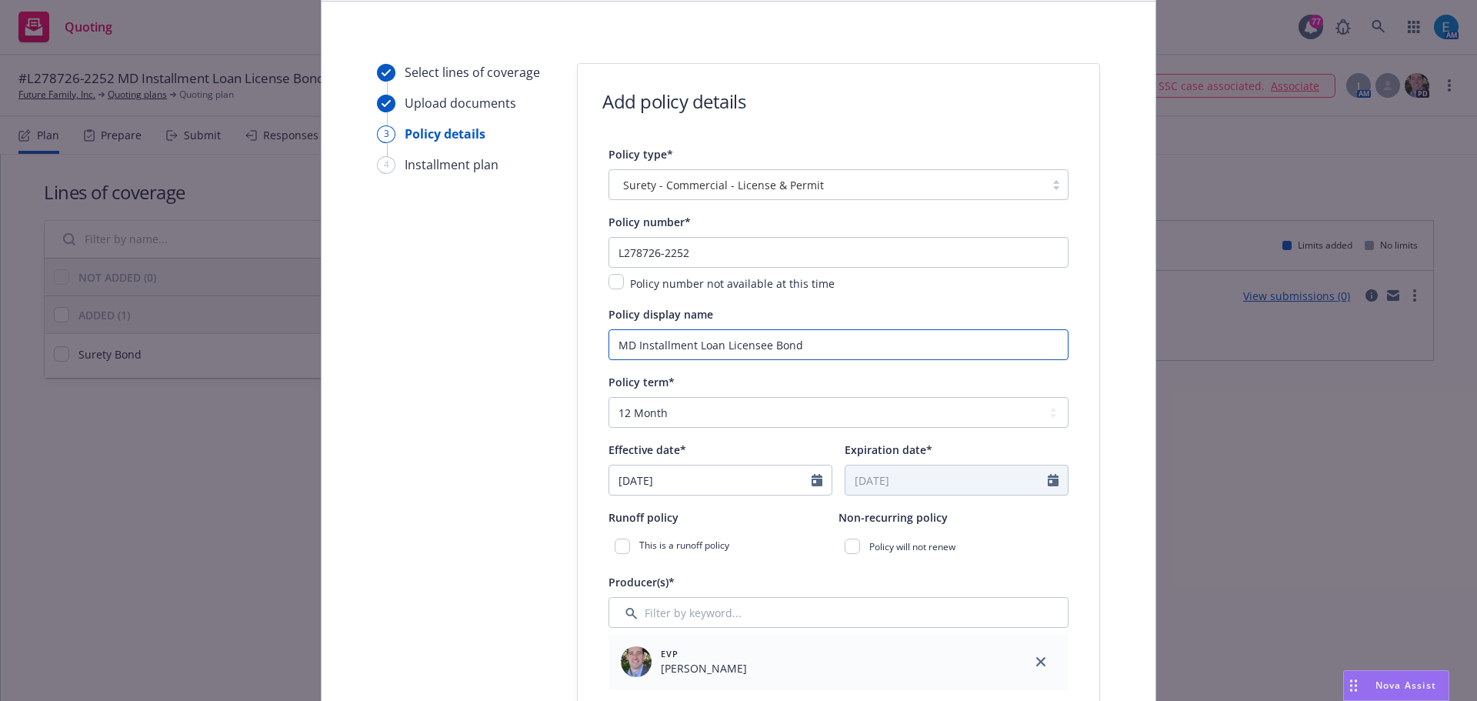
scroll to position [154, 0]
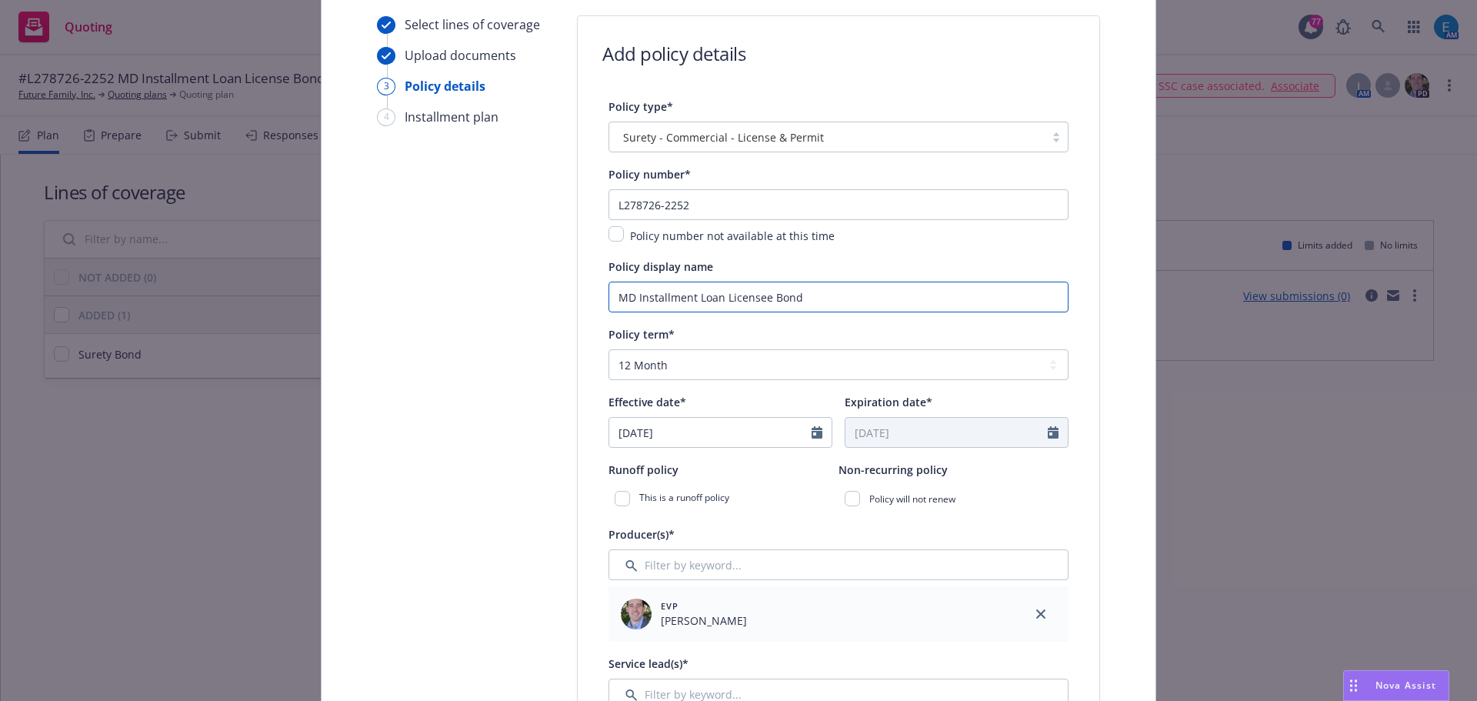
type input "MD Installment Loan Licensee Bond"
click at [813, 429] on icon "Calendar" at bounding box center [817, 432] width 11 height 12
select select "8"
click at [726, 567] on span "14" at bounding box center [728, 568] width 21 height 19
type input "08/14/2025"
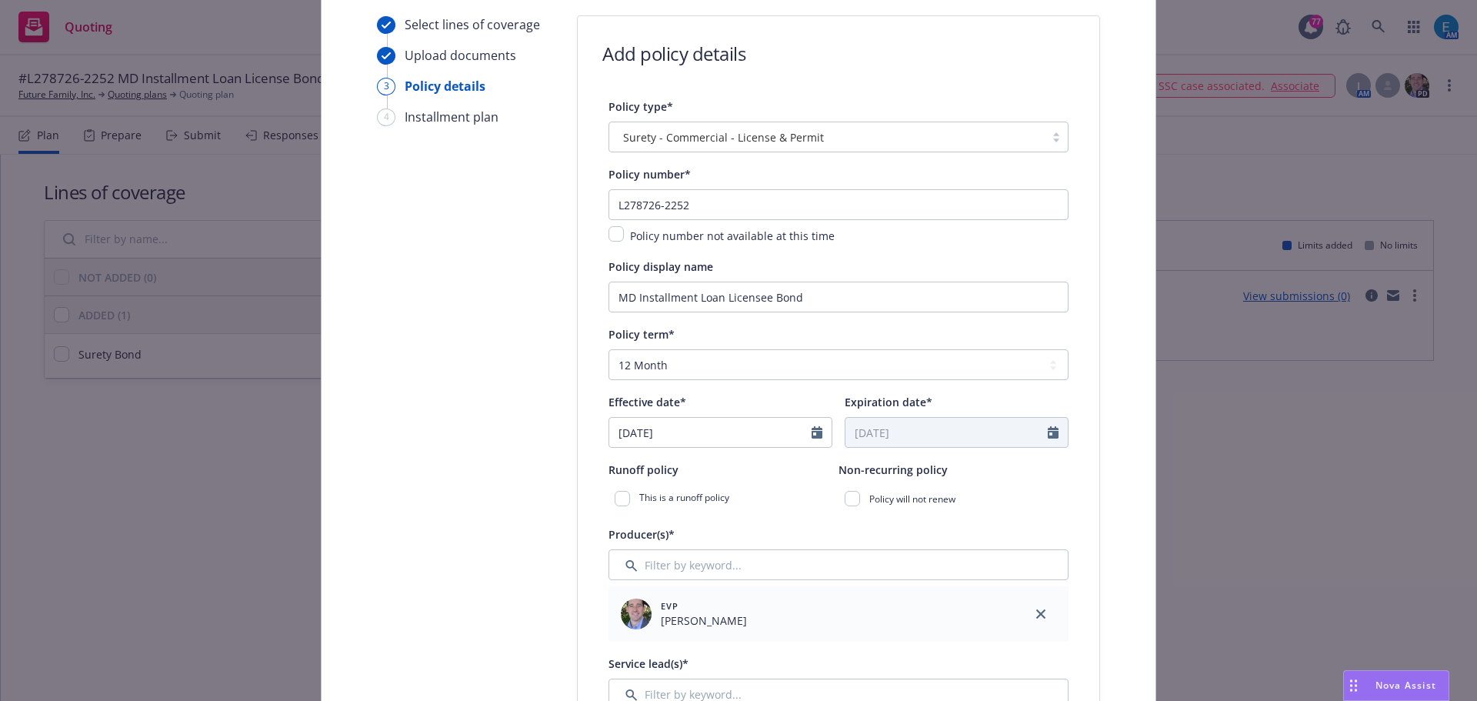
type input "08/14/2026"
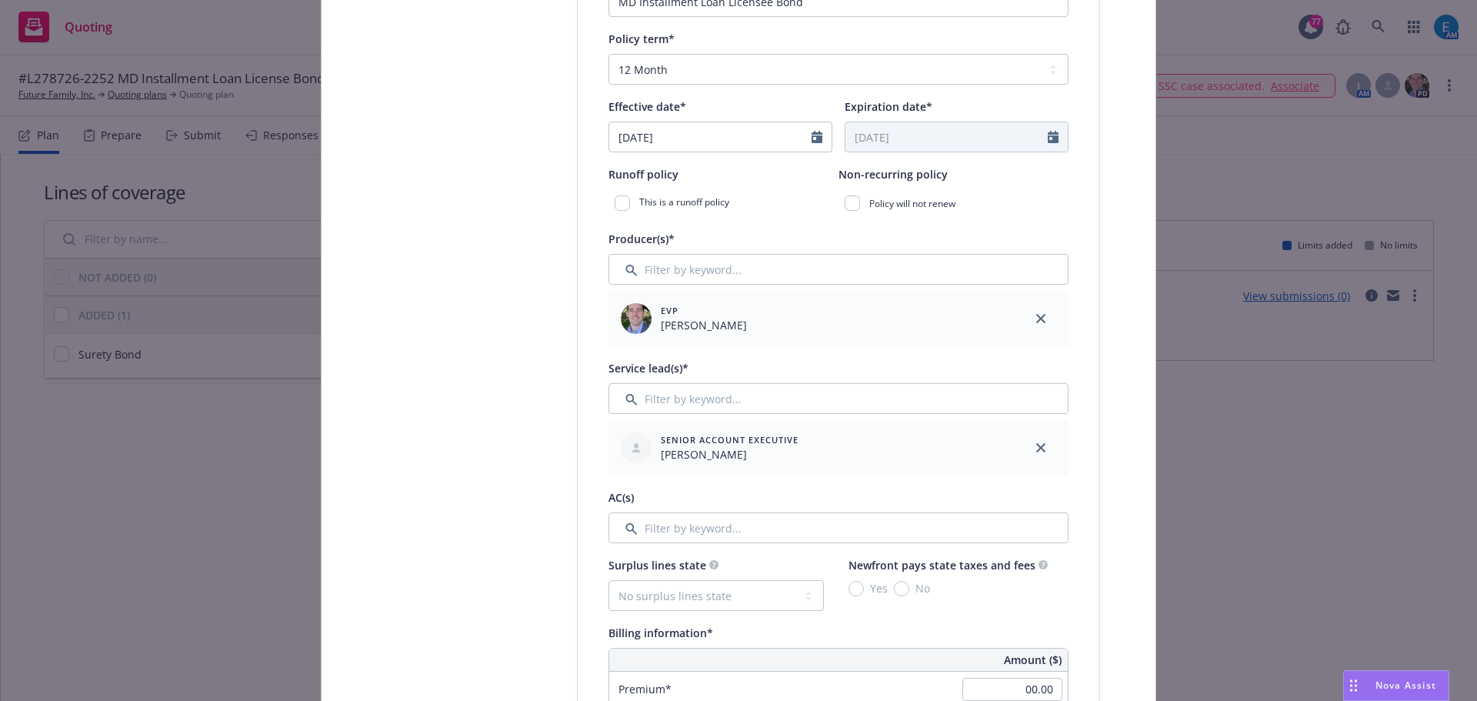
scroll to position [462, 0]
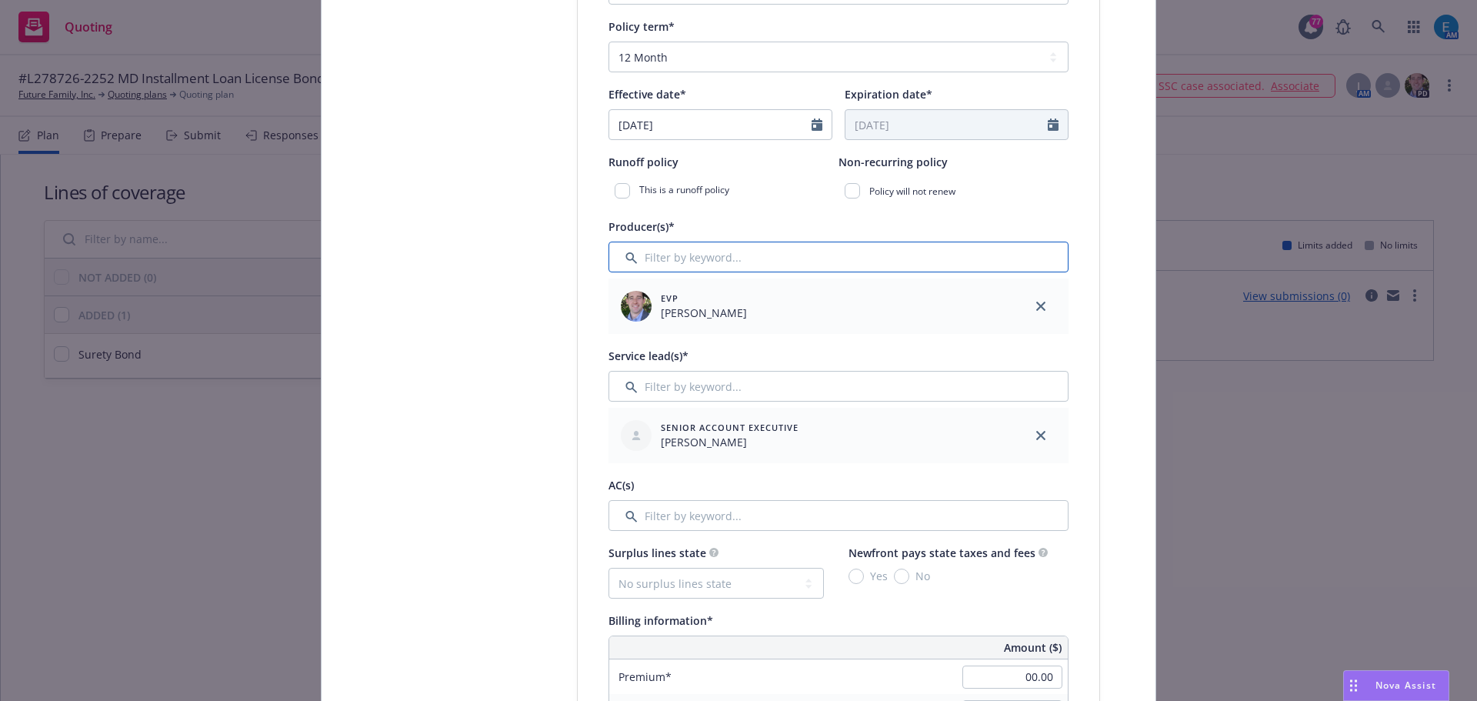
click at [899, 258] on input "Filter by keyword..." at bounding box center [839, 257] width 460 height 31
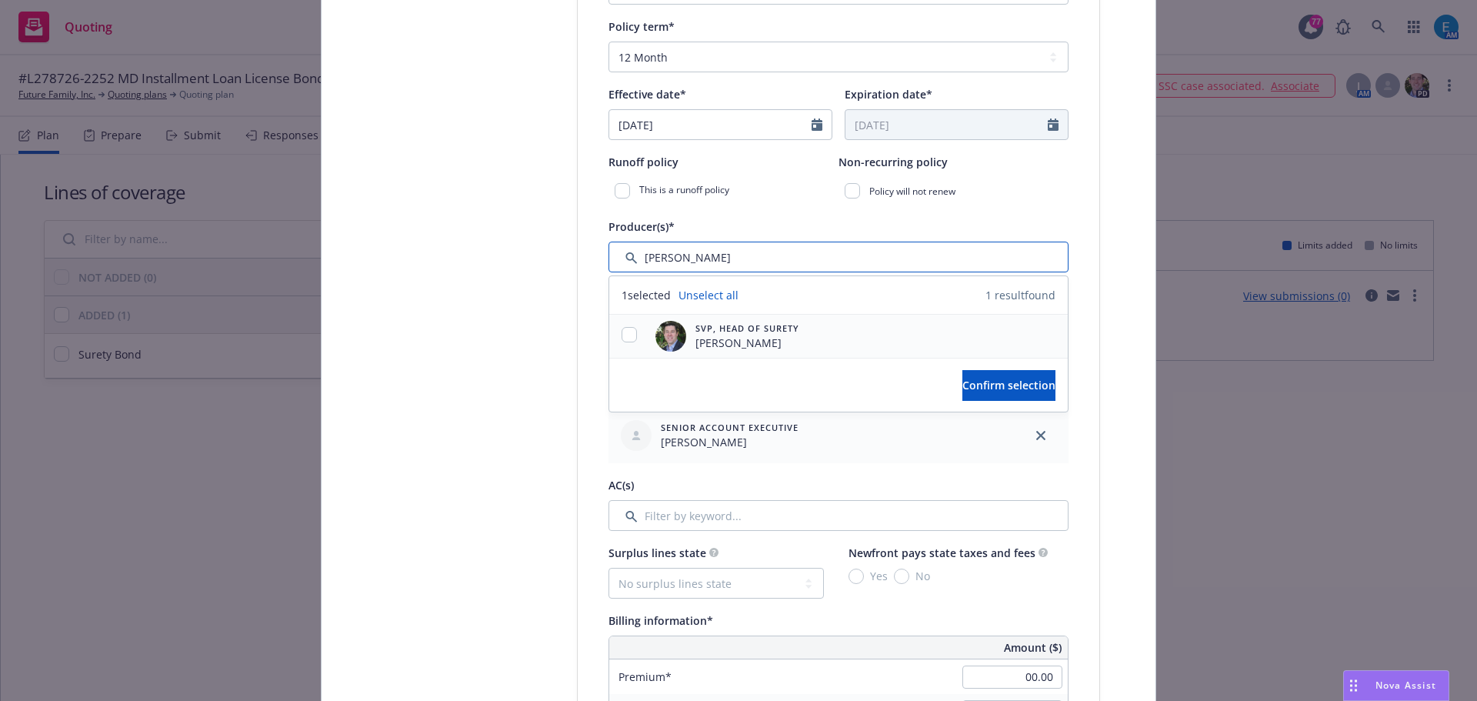
type input "bryan"
click at [627, 332] on input "checkbox" at bounding box center [629, 334] width 15 height 15
checkbox input "true"
click at [963, 381] on span "Confirm selection" at bounding box center [1009, 385] width 93 height 15
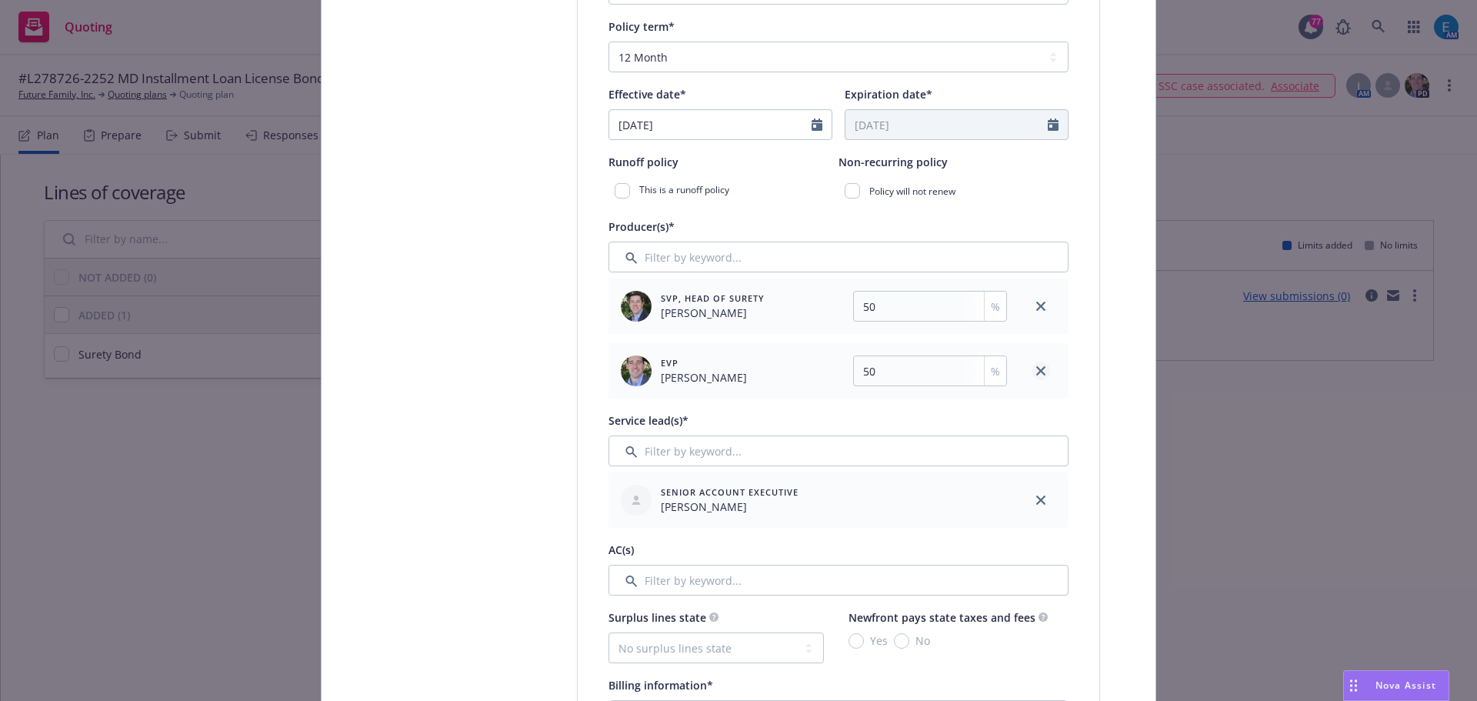
click at [1036, 370] on icon "close" at bounding box center [1040, 370] width 9 height 9
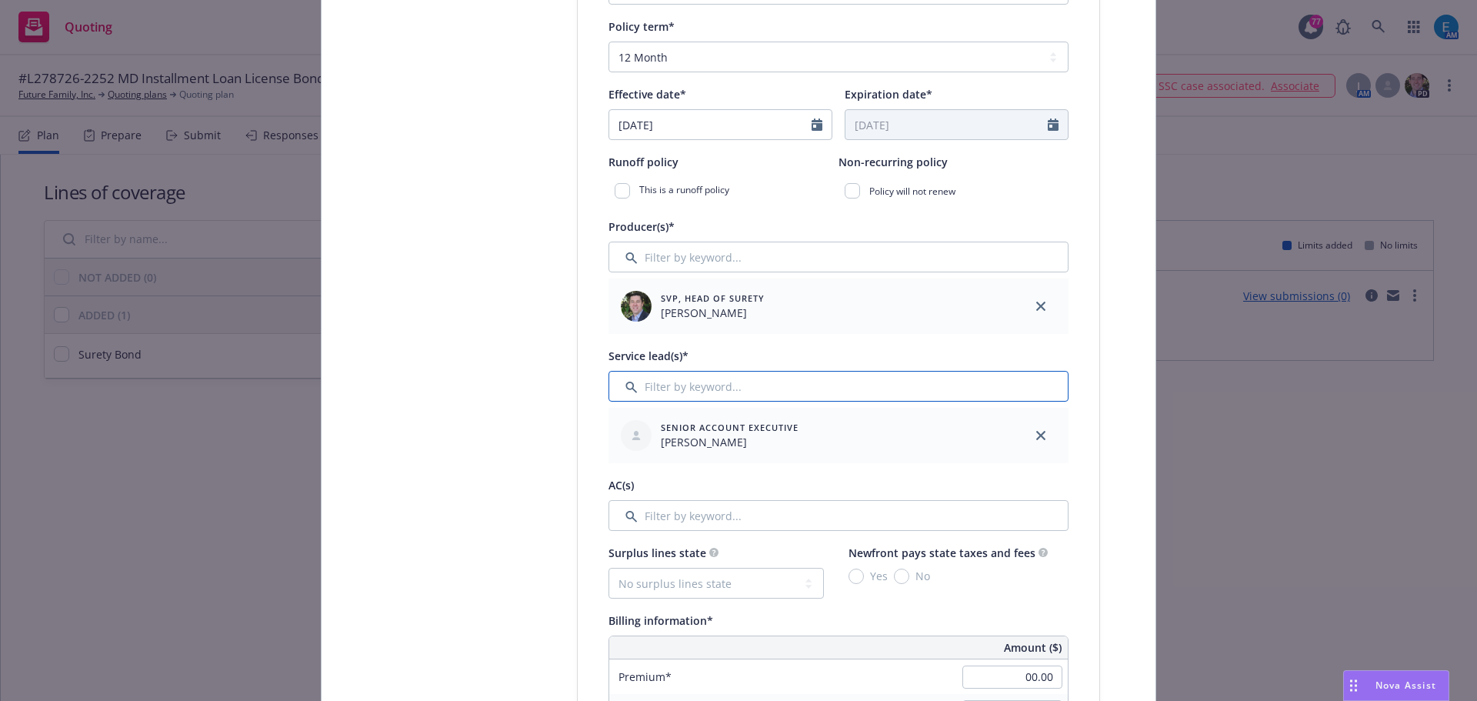
click at [782, 387] on input "Filter by keyword..." at bounding box center [839, 386] width 460 height 31
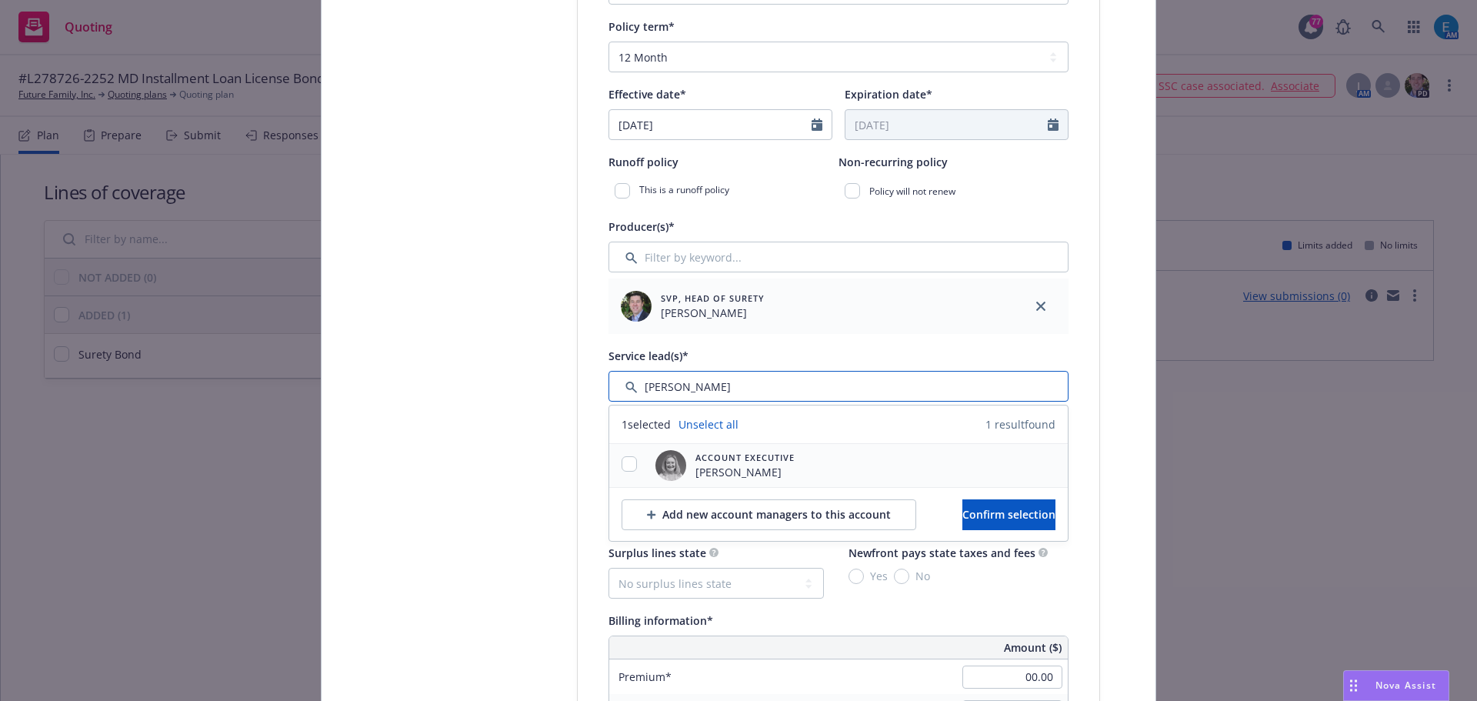
type input "erin"
click at [622, 461] on input "checkbox" at bounding box center [629, 463] width 15 height 15
checkbox input "true"
click at [978, 512] on span "Confirm selection" at bounding box center [1009, 514] width 93 height 15
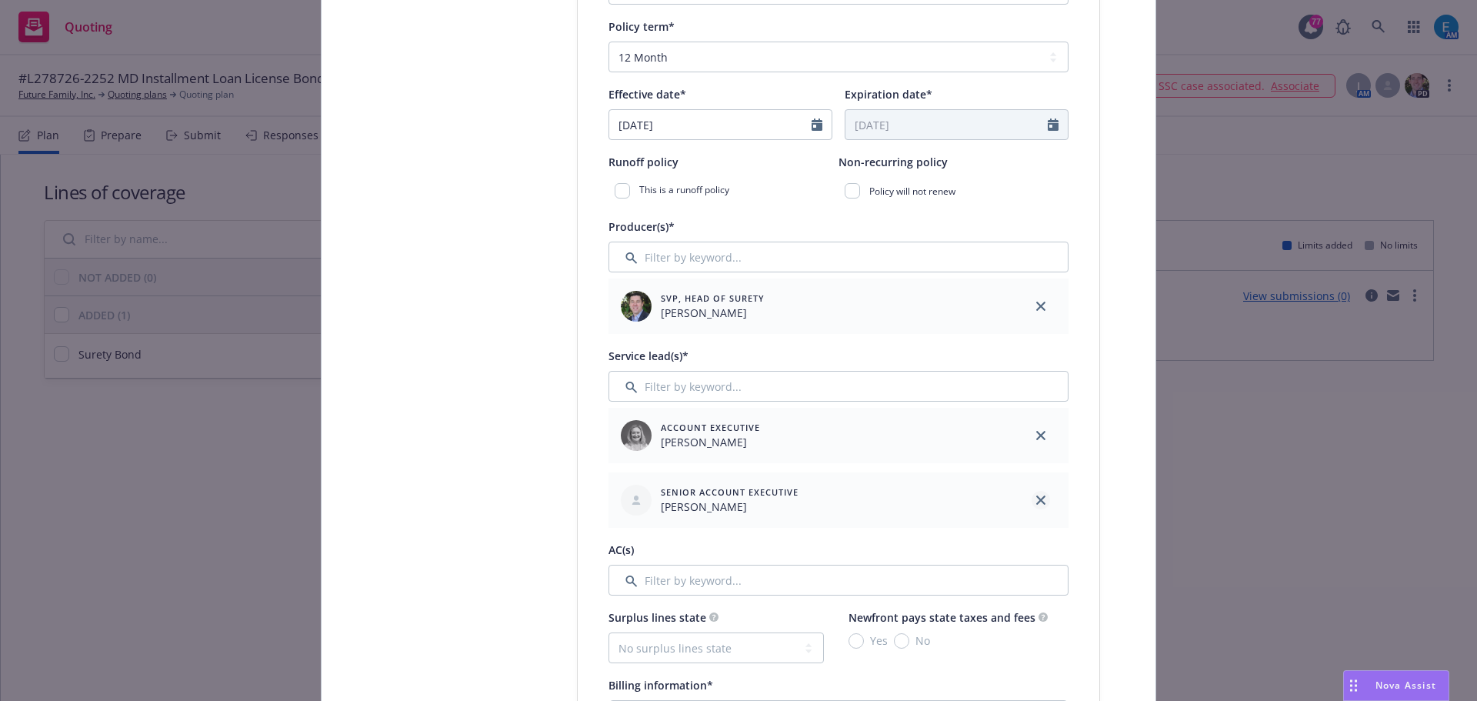
click at [1037, 502] on icon "close" at bounding box center [1040, 500] width 9 height 9
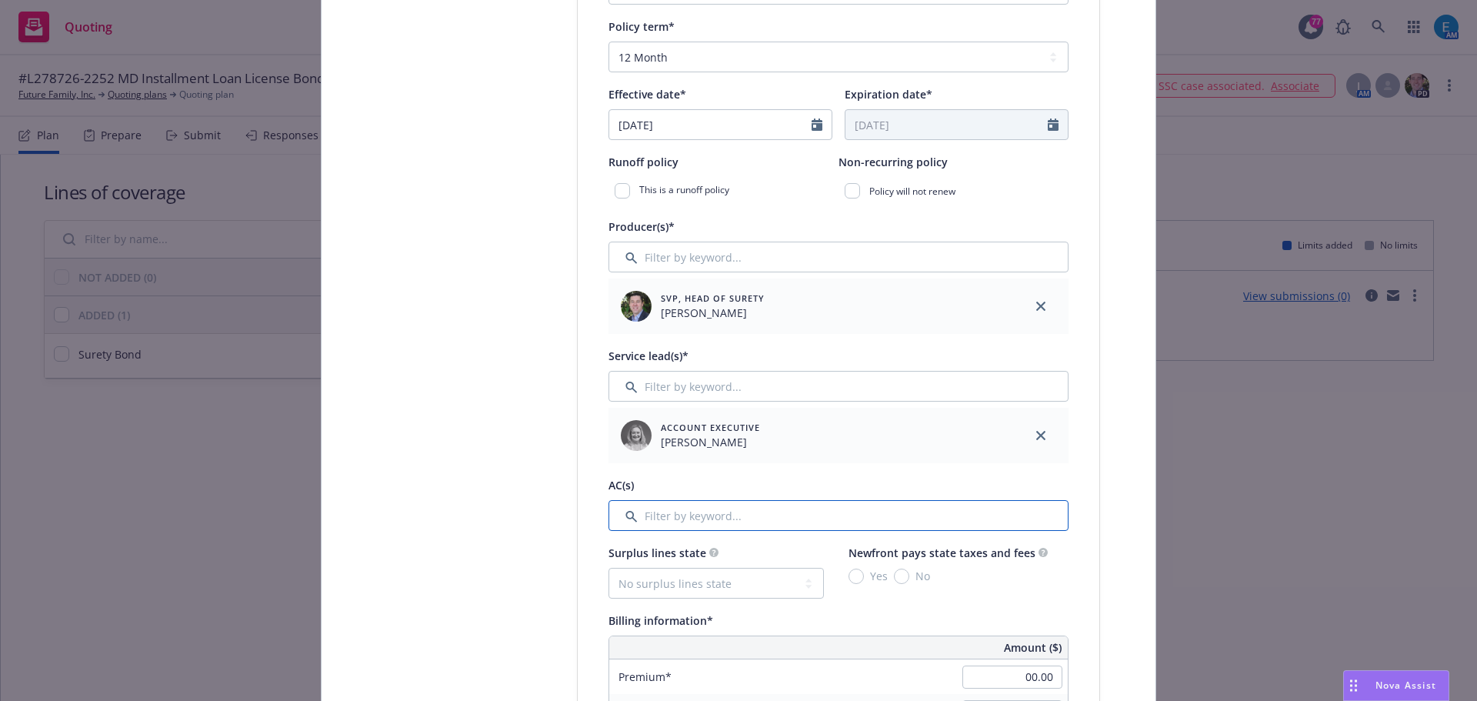
click at [746, 512] on input "Filter by keyword..." at bounding box center [839, 515] width 460 height 31
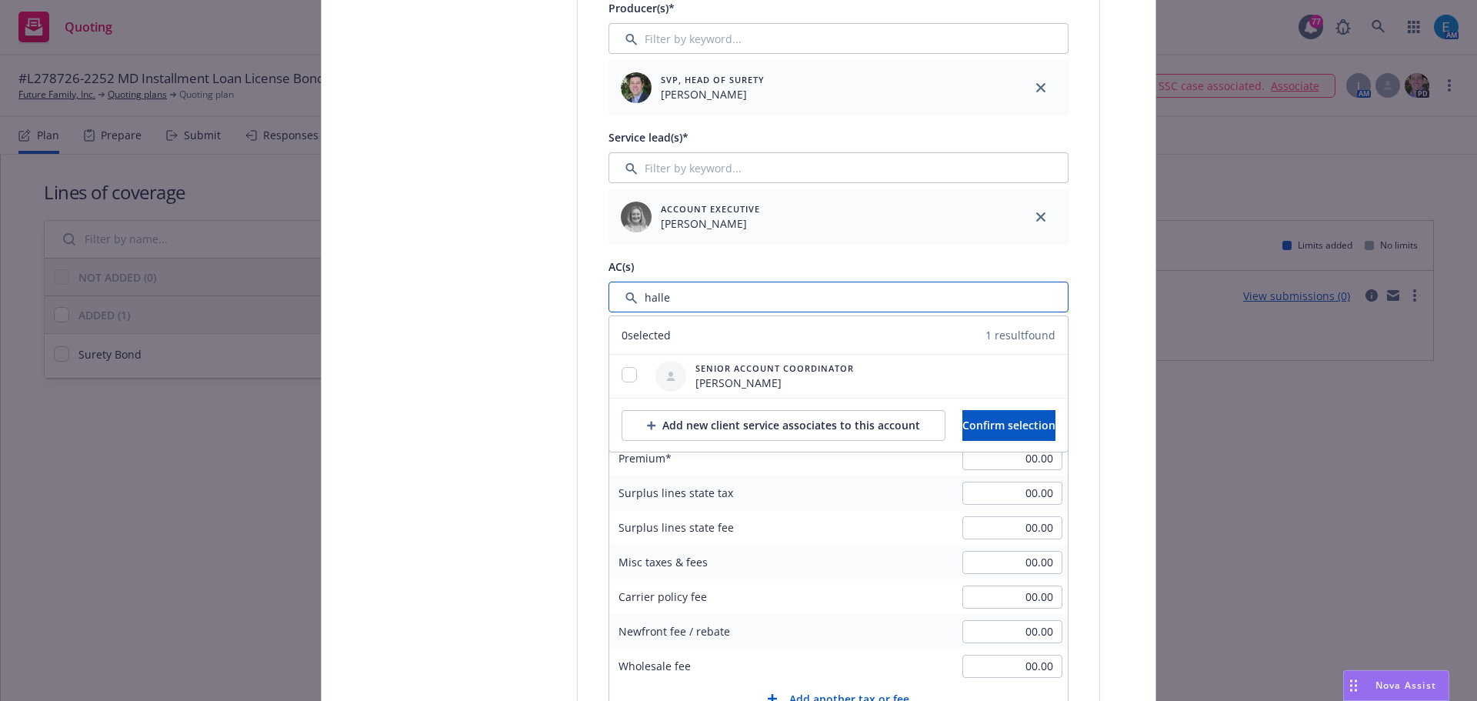
scroll to position [769, 0]
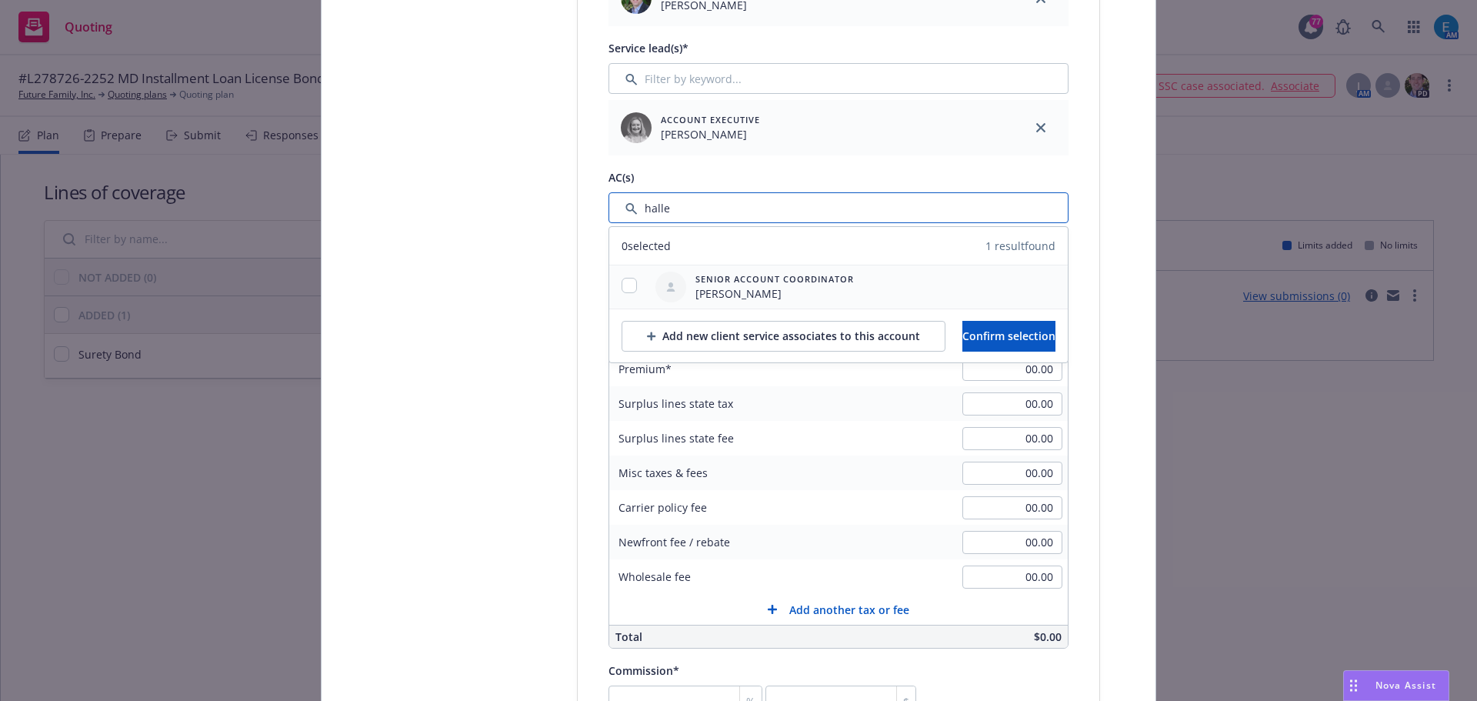
type input "halle"
click at [622, 284] on input "checkbox" at bounding box center [629, 285] width 15 height 15
checkbox input "true"
click at [967, 334] on span "Confirm selection" at bounding box center [1009, 336] width 93 height 15
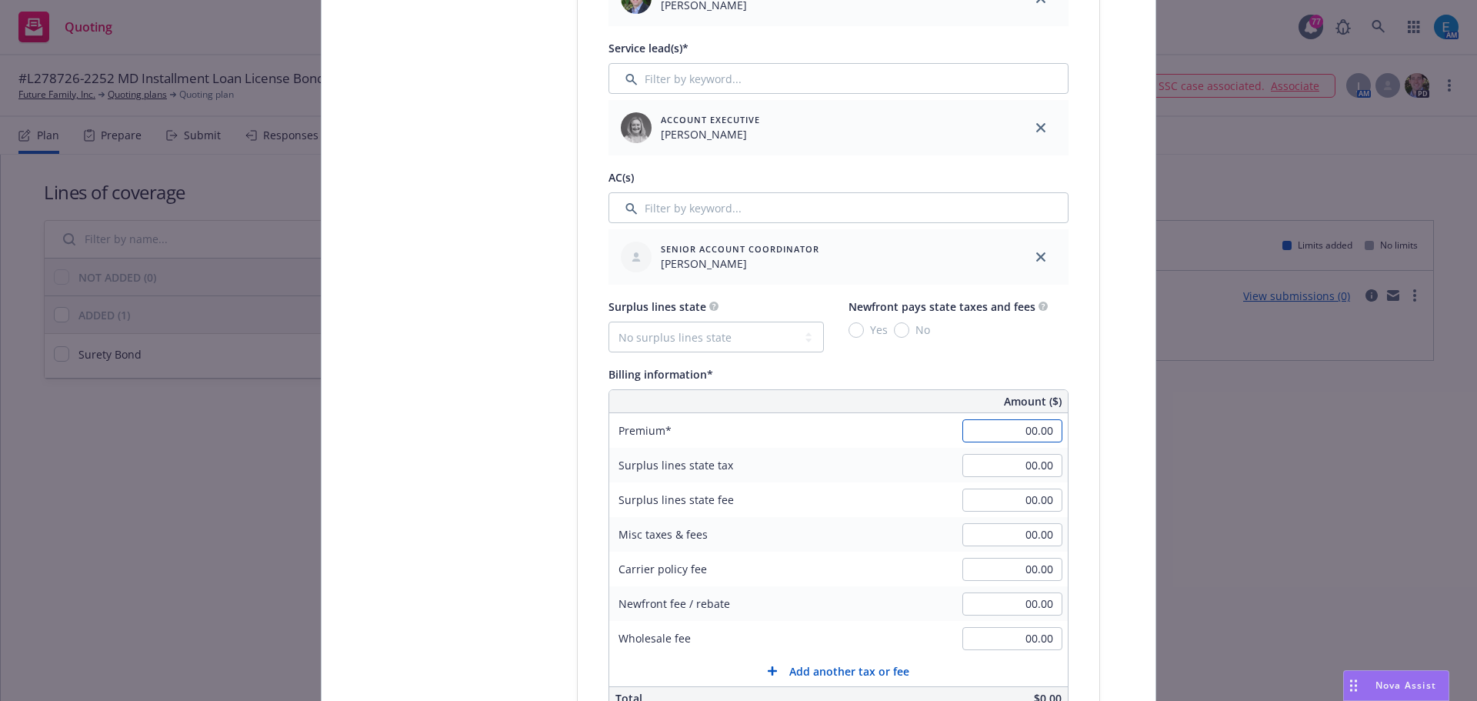
click at [1001, 435] on input "00.00" at bounding box center [1013, 430] width 100 height 23
type input "1,000.00"
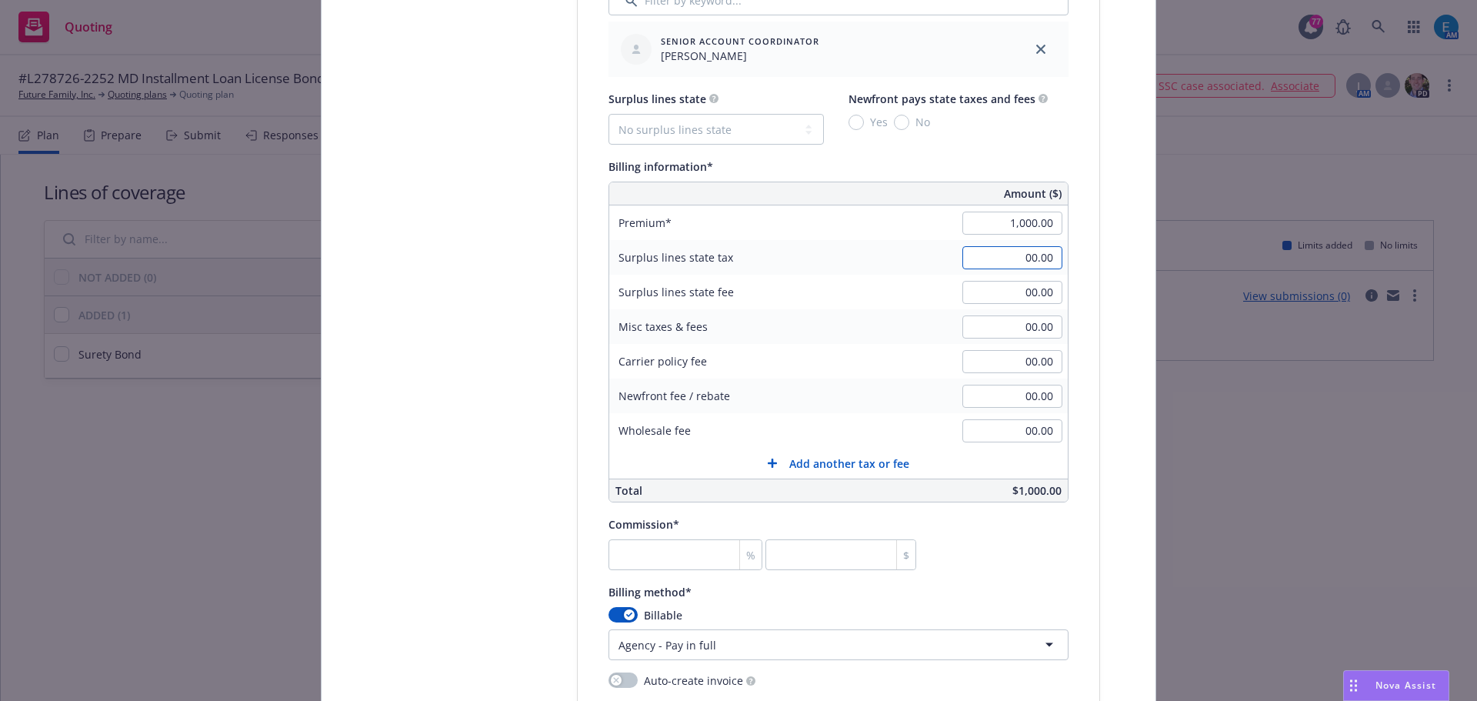
scroll to position [1000, 0]
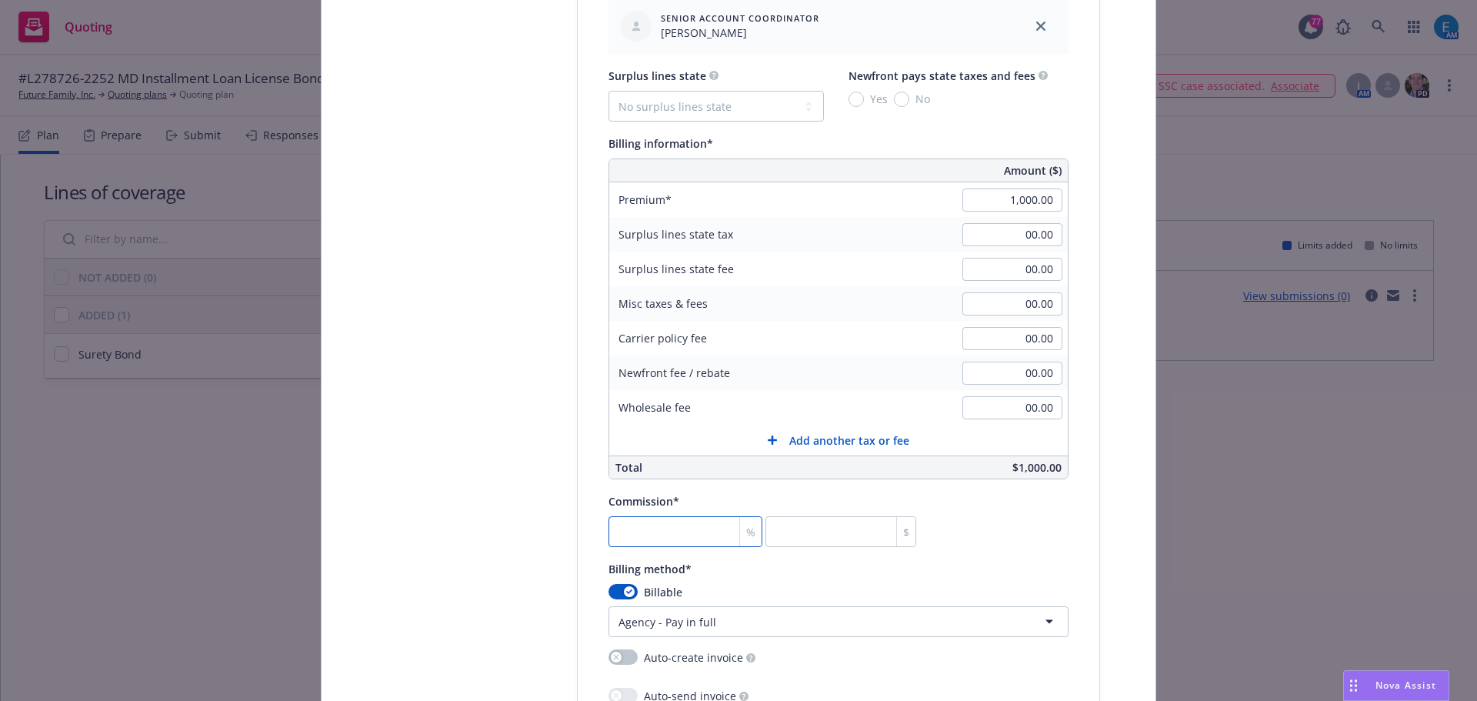
click at [705, 542] on input "number" at bounding box center [686, 531] width 154 height 31
type input "3"
type input "30"
type input "35"
type input "350"
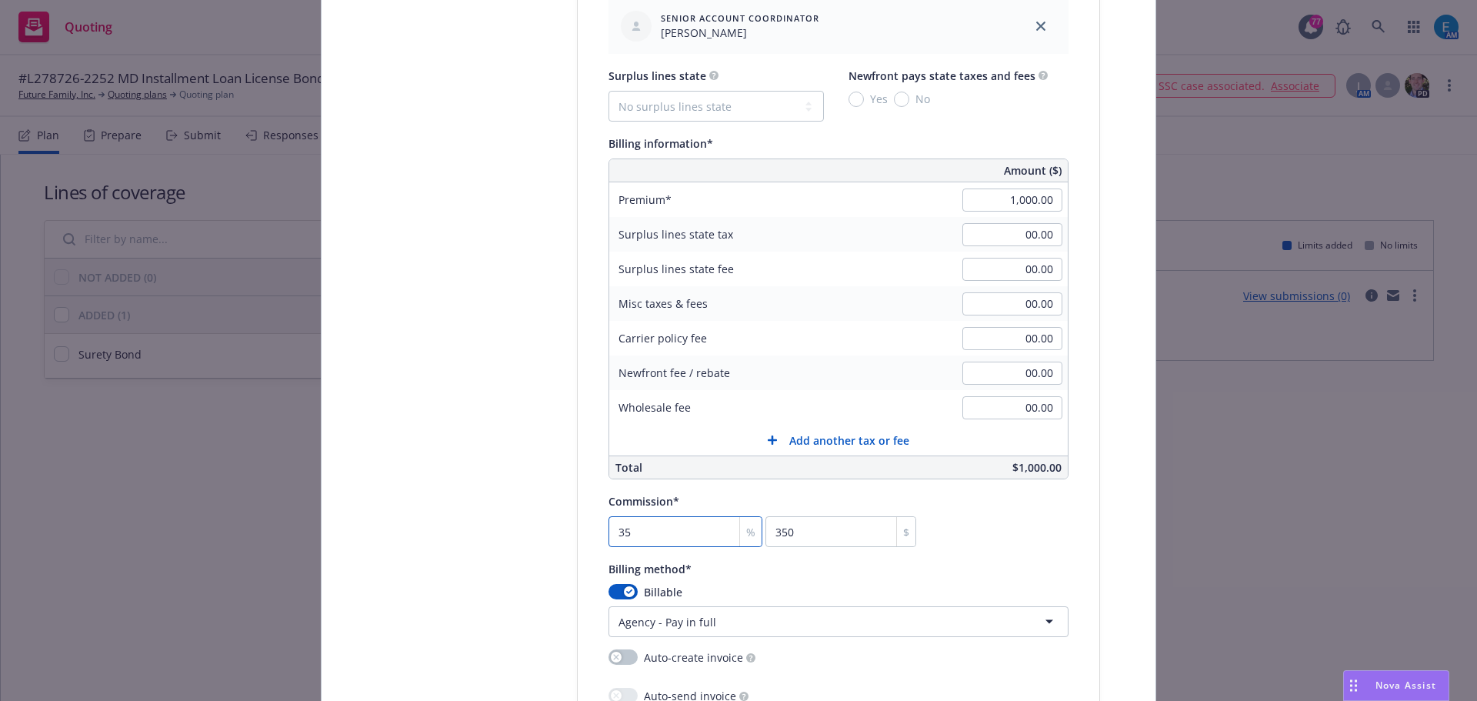
type input "35"
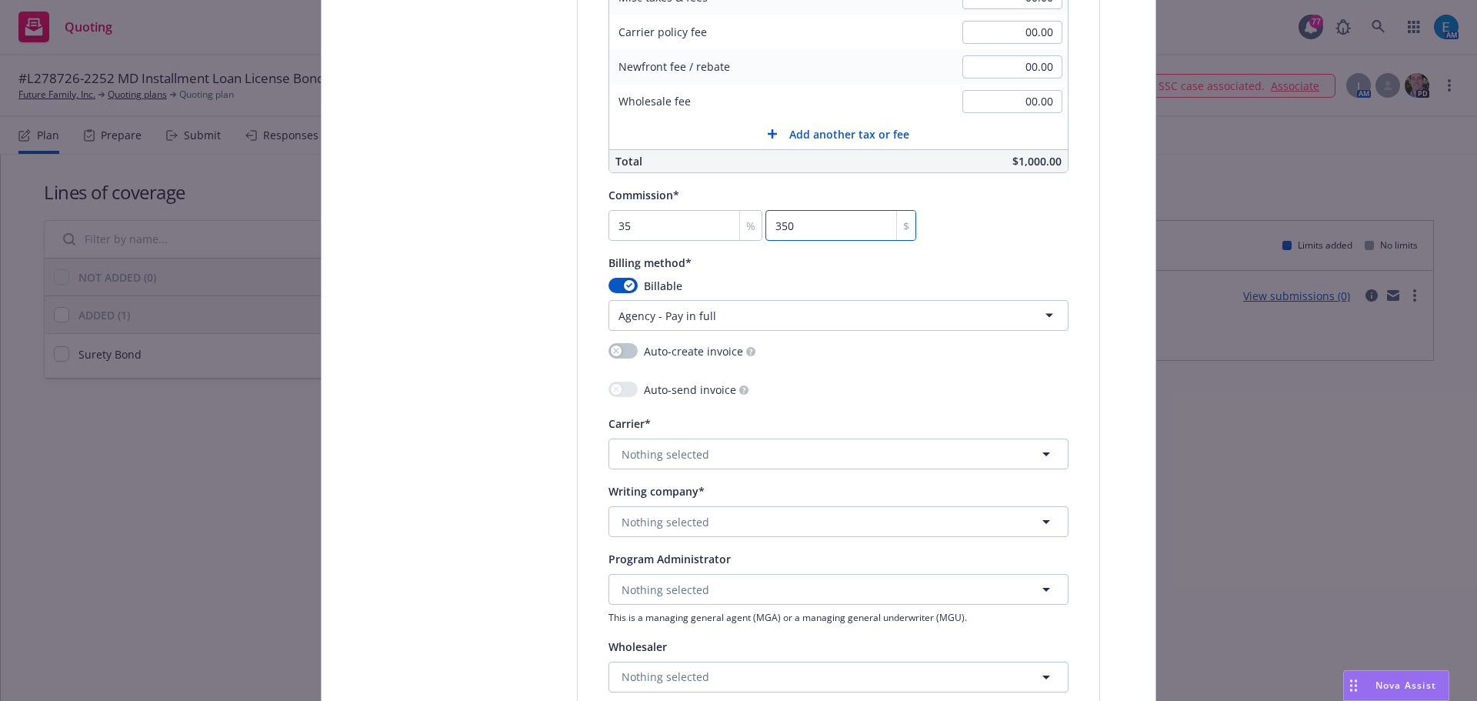
scroll to position [1308, 0]
click at [743, 452] on button "Nothing selected" at bounding box center [839, 452] width 460 height 31
type input "lexi"
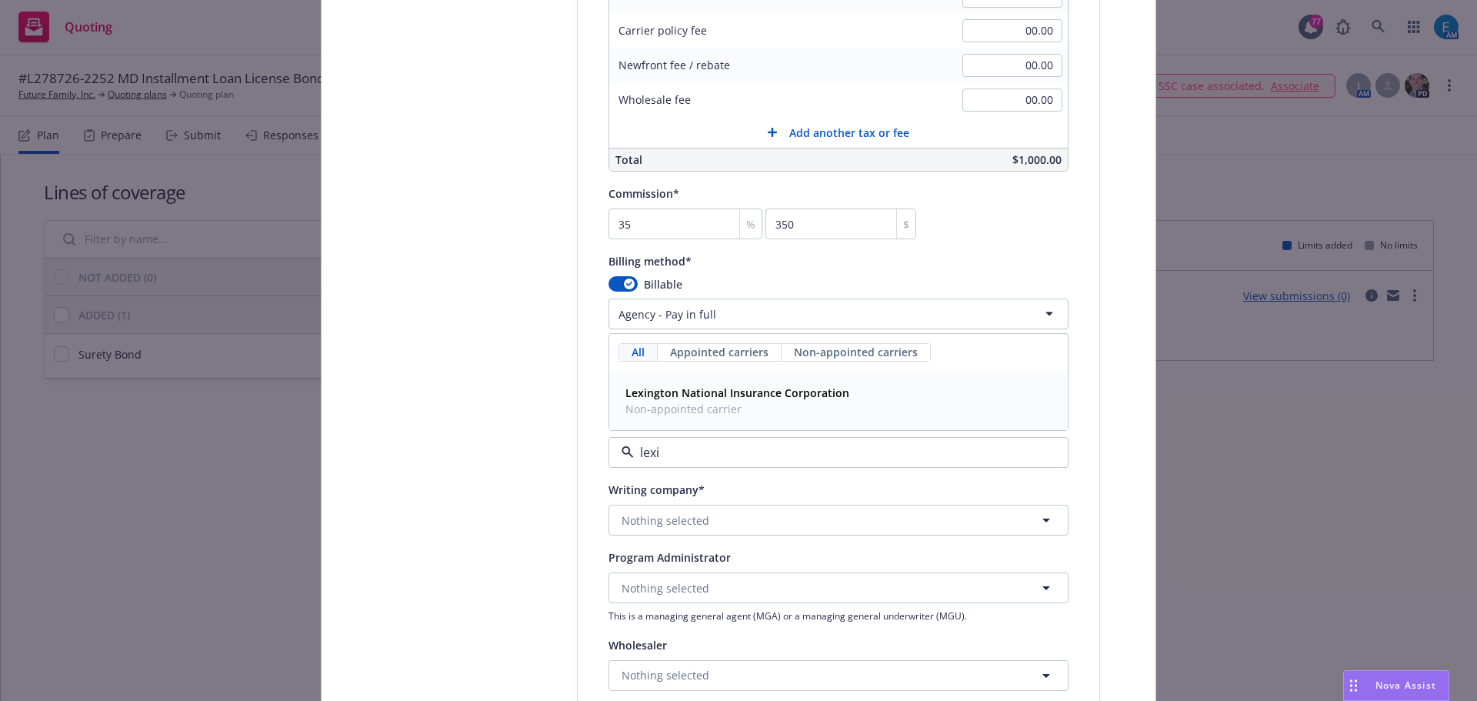
click at [728, 405] on span "Non-appointed carrier" at bounding box center [738, 409] width 224 height 16
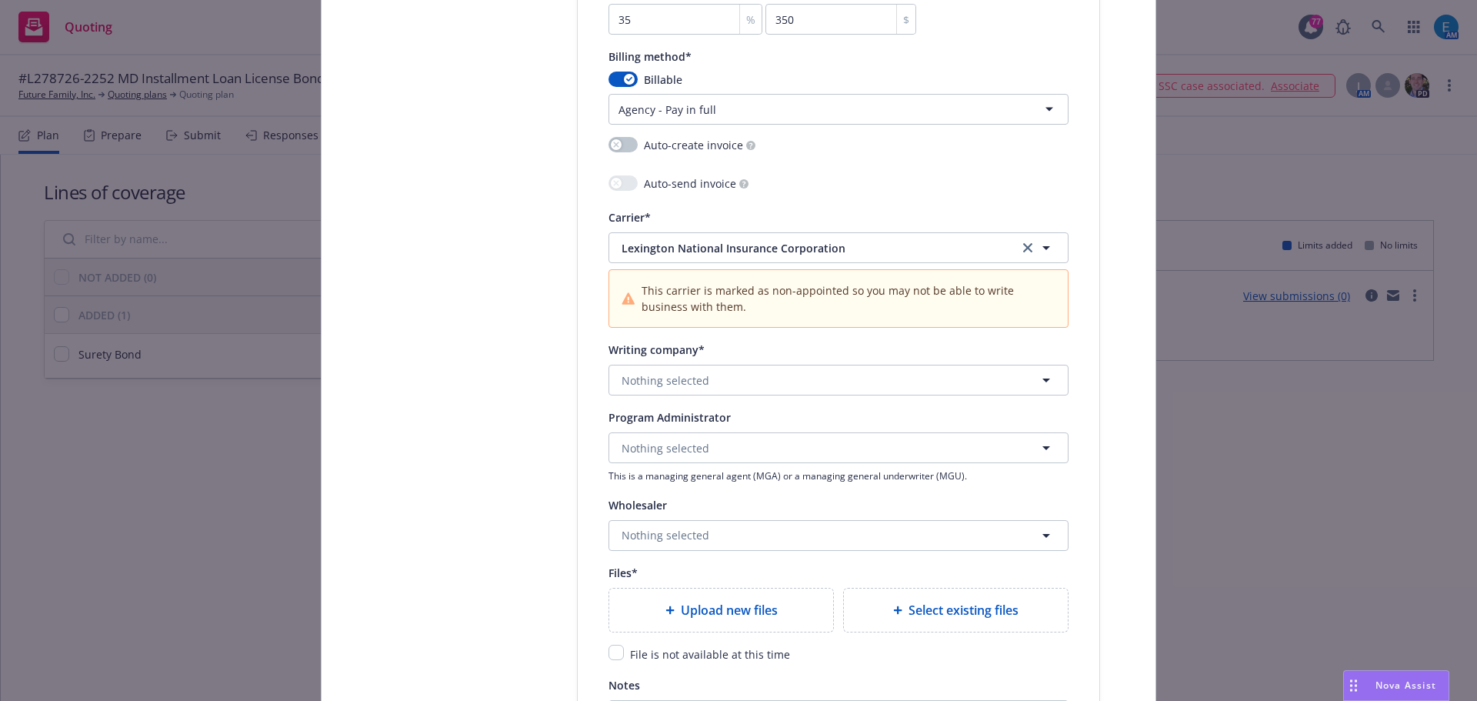
scroll to position [1539, 0]
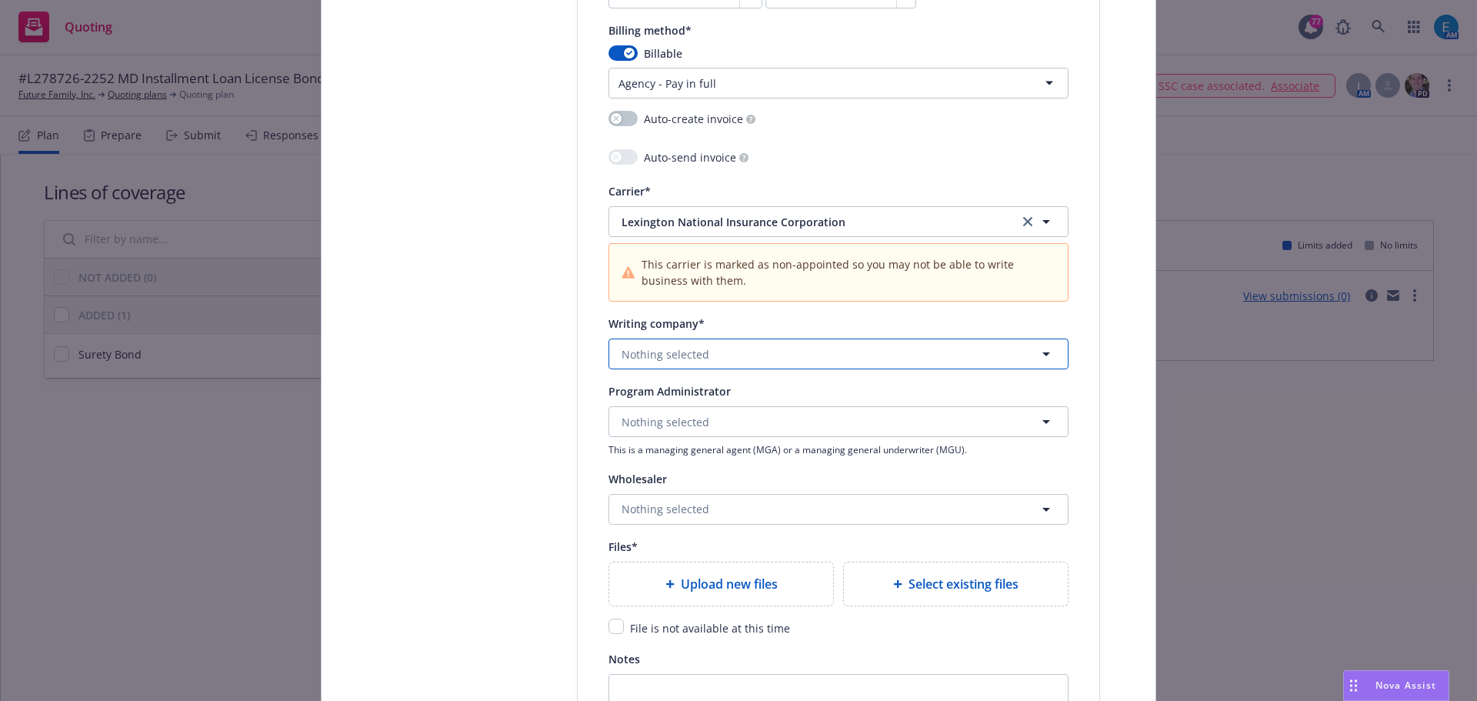
click at [712, 356] on button "Nothing selected" at bounding box center [839, 354] width 460 height 31
click at [722, 396] on strong "Lexington National Insurance Corporation" at bounding box center [738, 397] width 224 height 15
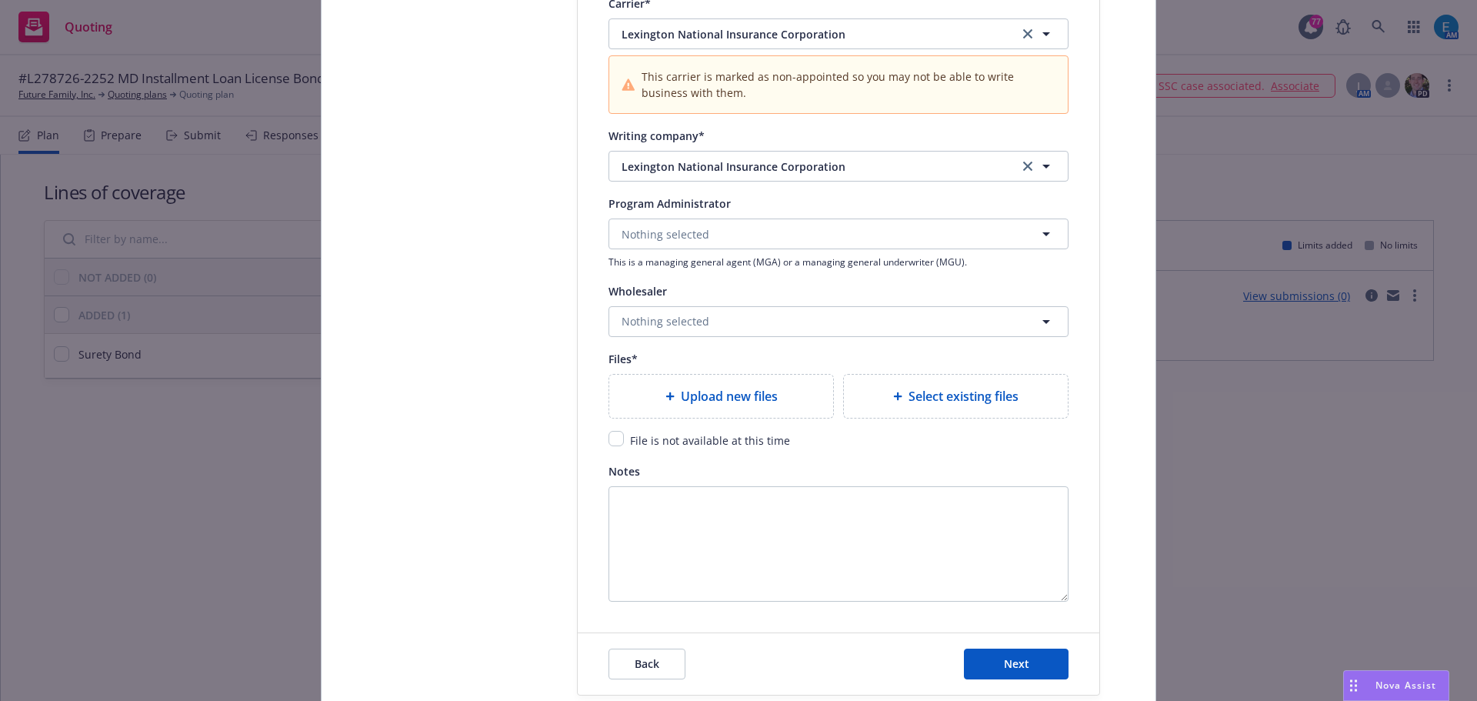
scroll to position [1770, 0]
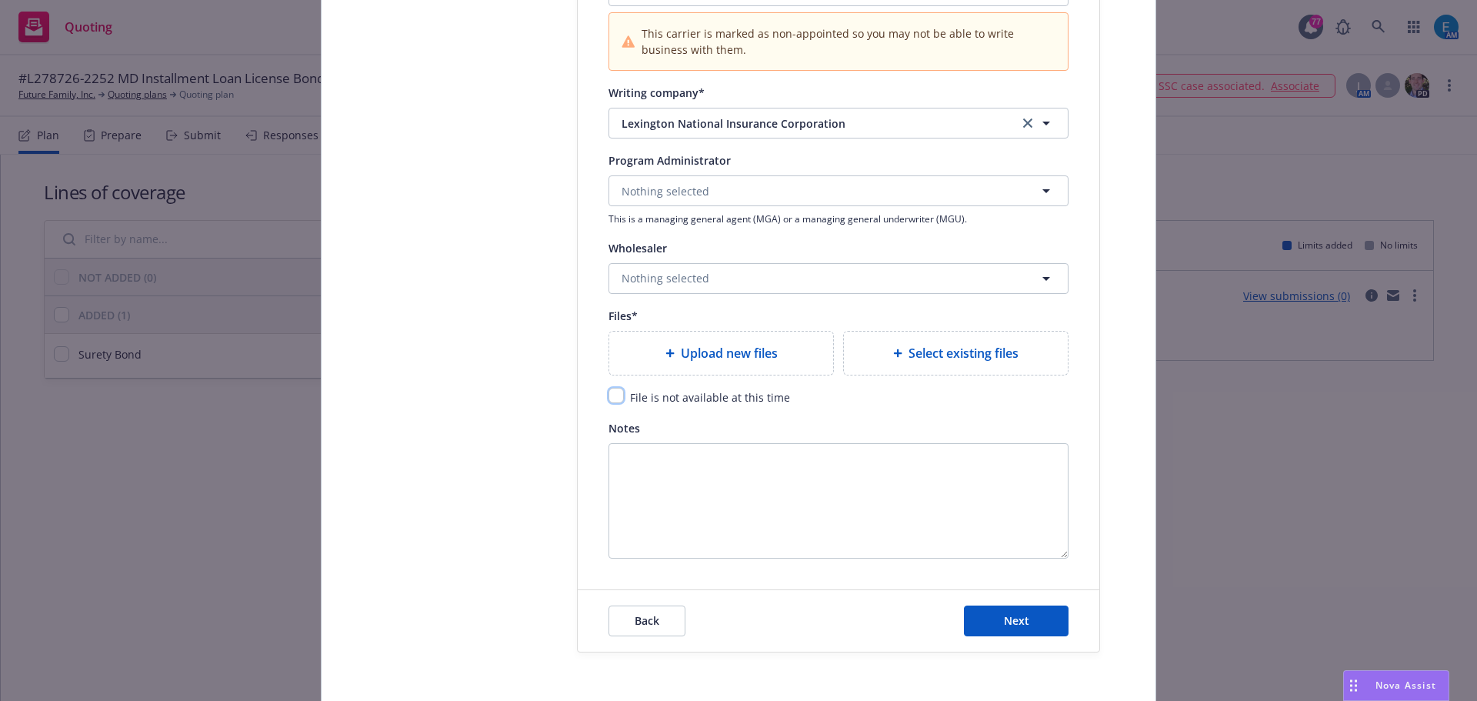
click at [612, 397] on input "checkbox" at bounding box center [616, 395] width 15 height 15
checkbox input "true"
click at [993, 613] on button "Next" at bounding box center [1016, 621] width 105 height 31
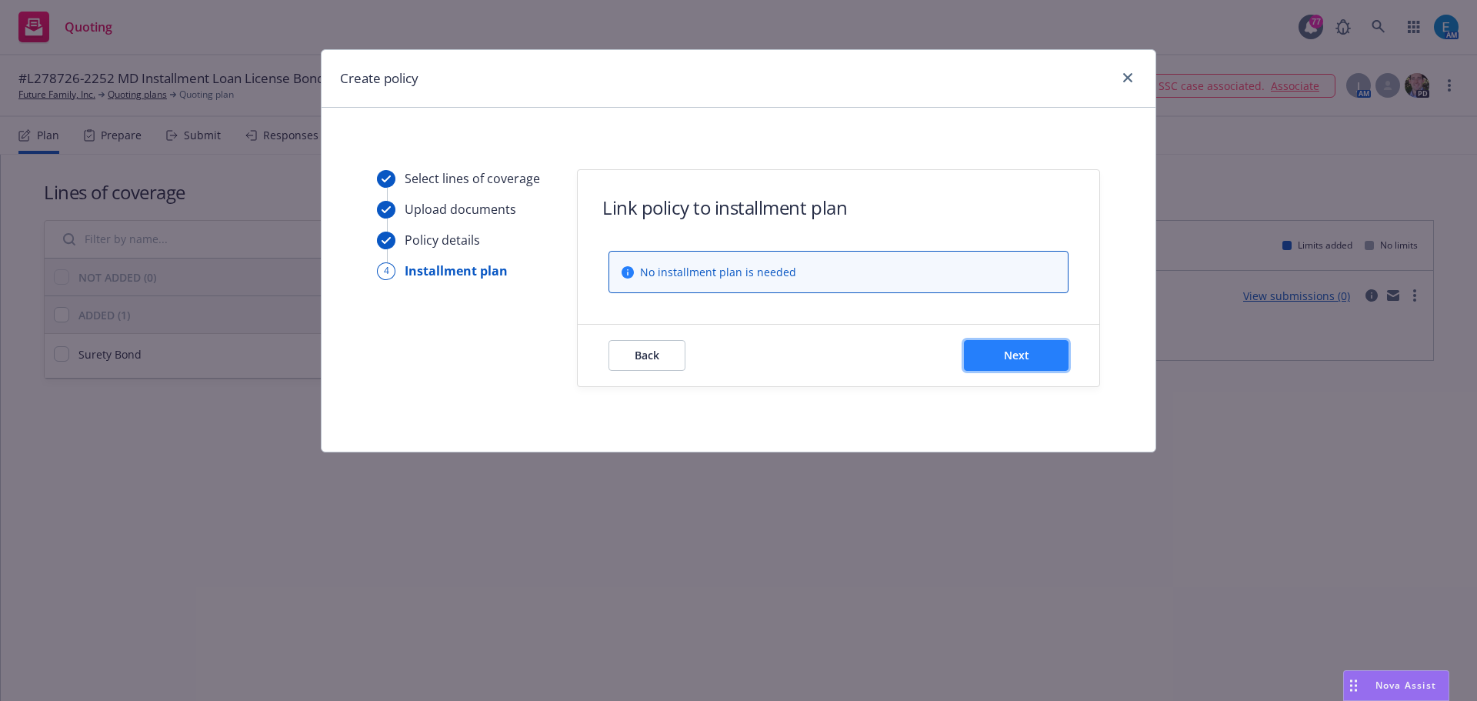
click at [1009, 363] on button "Next" at bounding box center [1016, 355] width 105 height 31
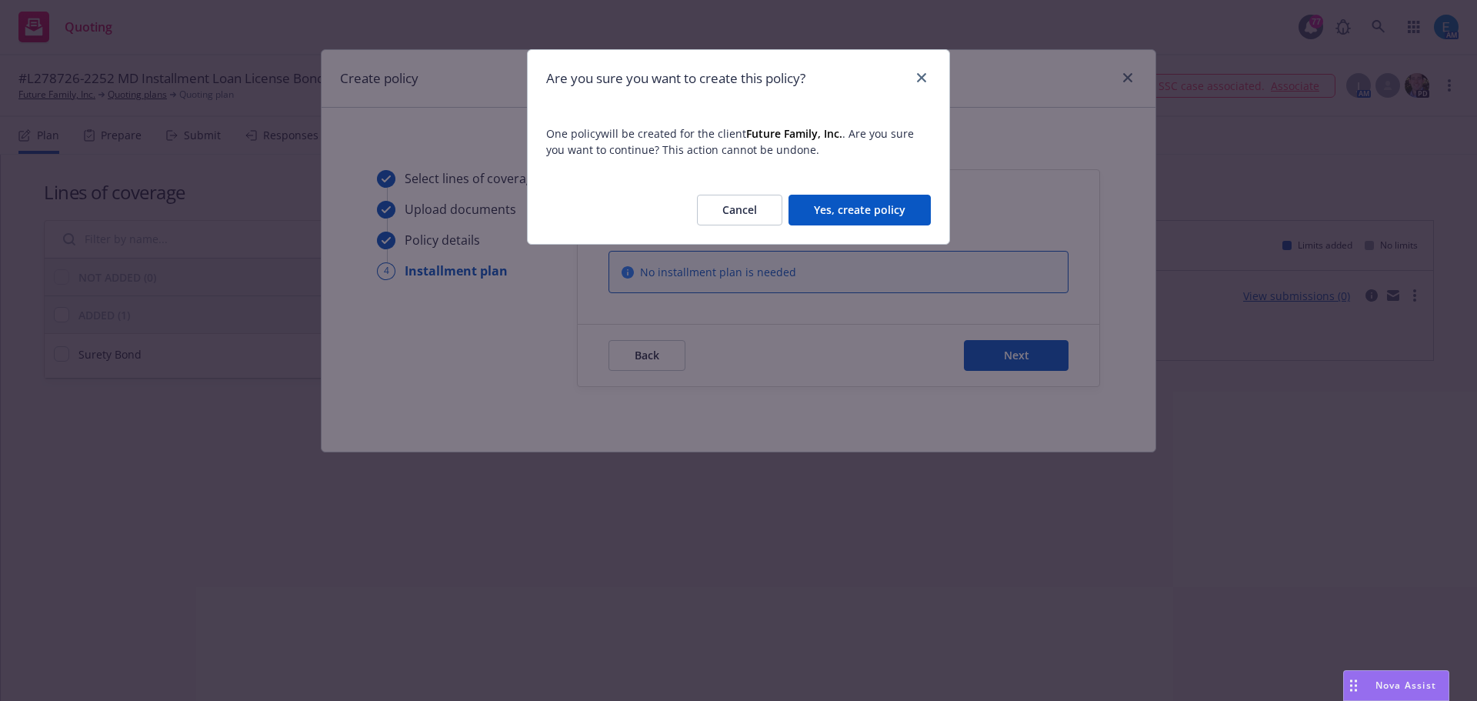
click at [864, 213] on button "Yes, create policy" at bounding box center [860, 210] width 142 height 31
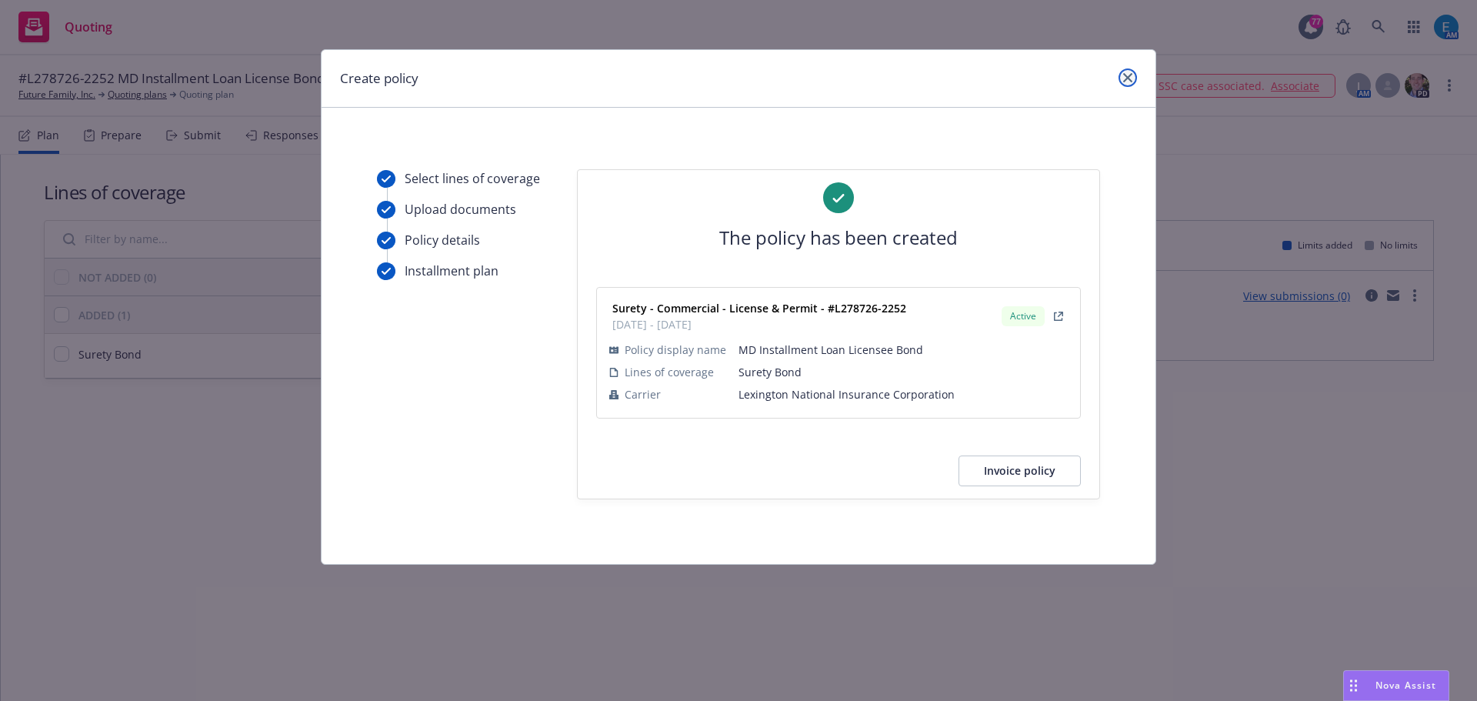
click at [1126, 75] on icon "close" at bounding box center [1127, 77] width 9 height 9
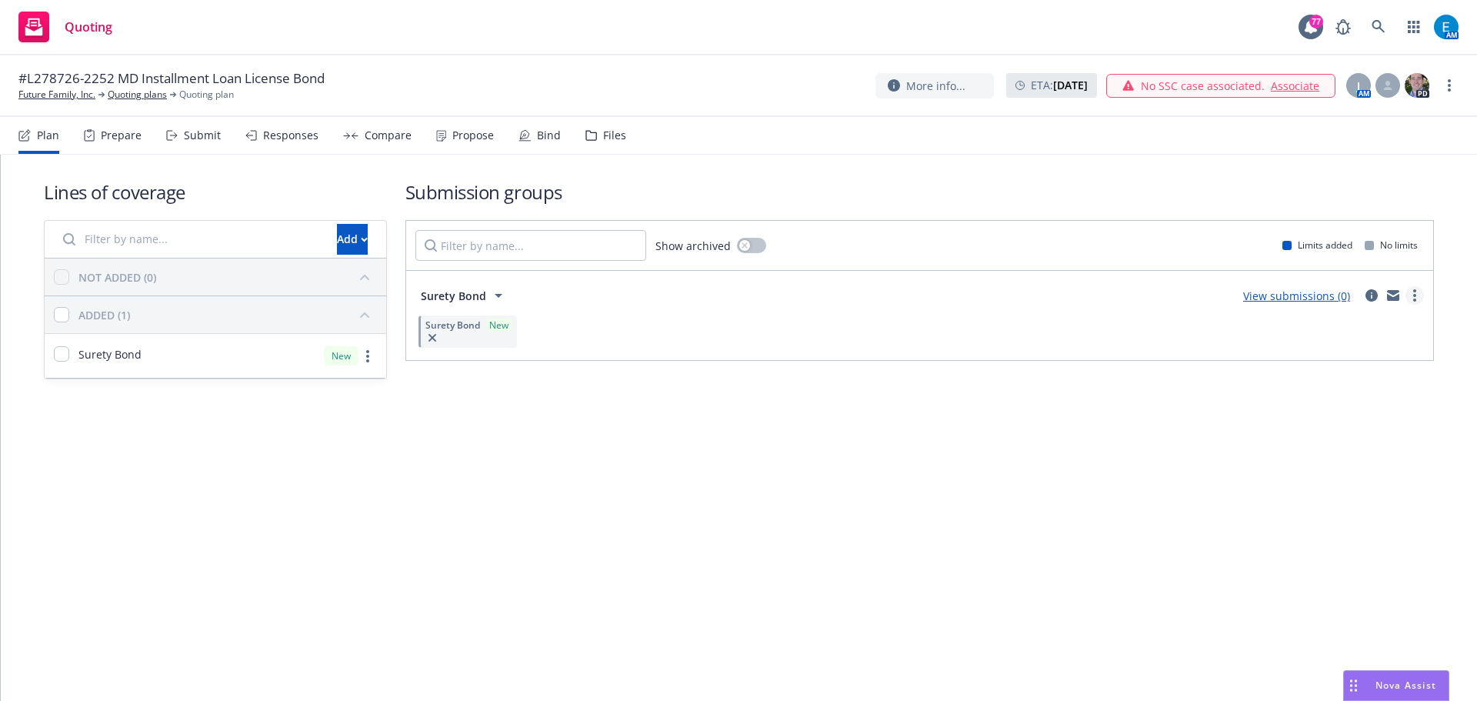
click at [1415, 292] on circle "more" at bounding box center [1415, 290] width 3 height 3
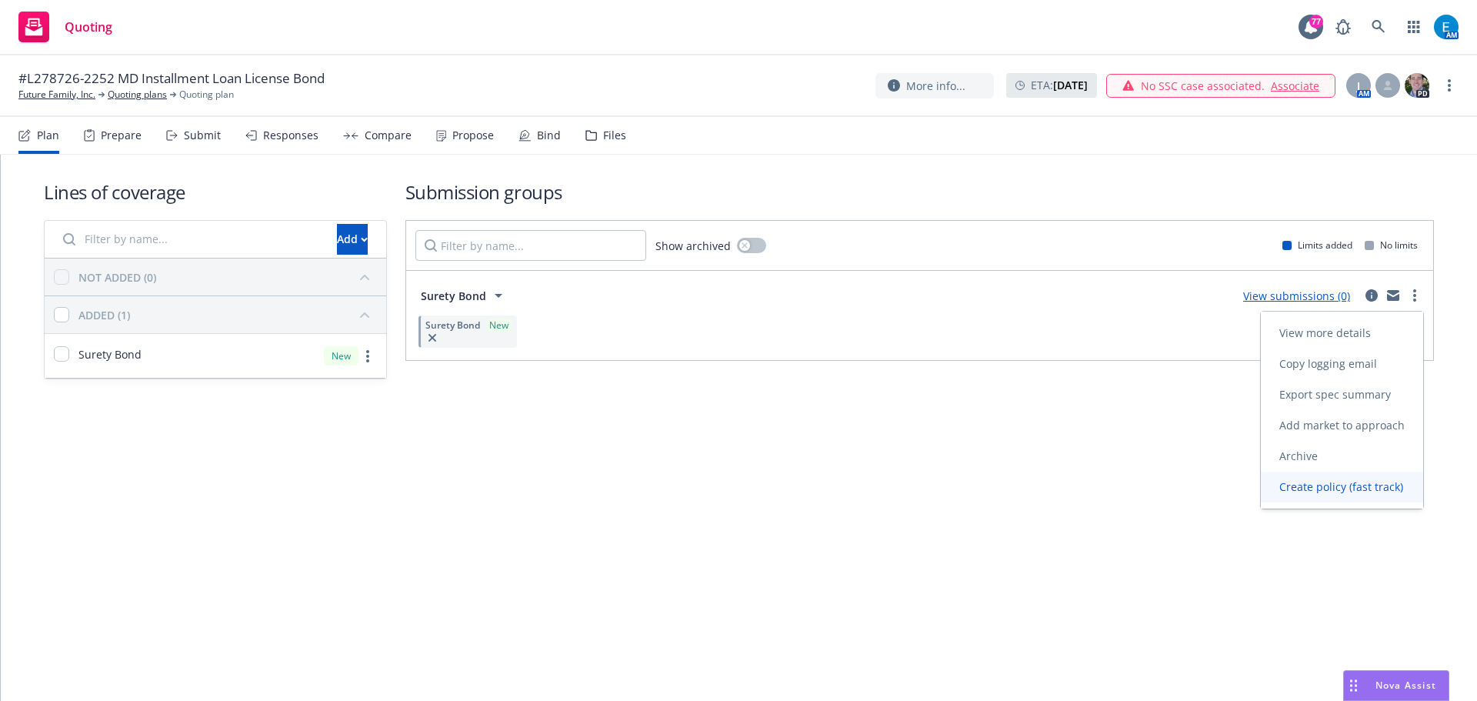
click at [1307, 490] on span "Create policy (fast track)" at bounding box center [1341, 486] width 161 height 15
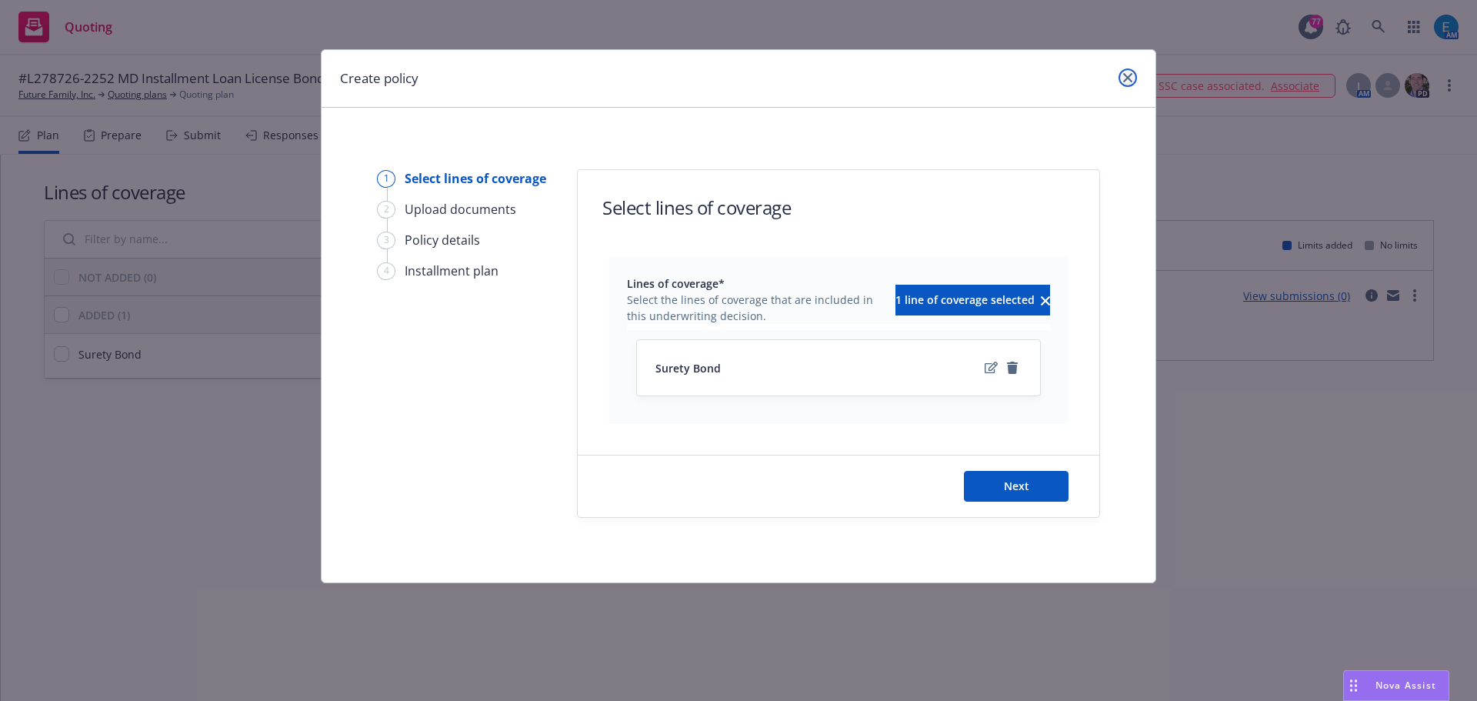
click at [1135, 75] on link "close" at bounding box center [1128, 77] width 18 height 18
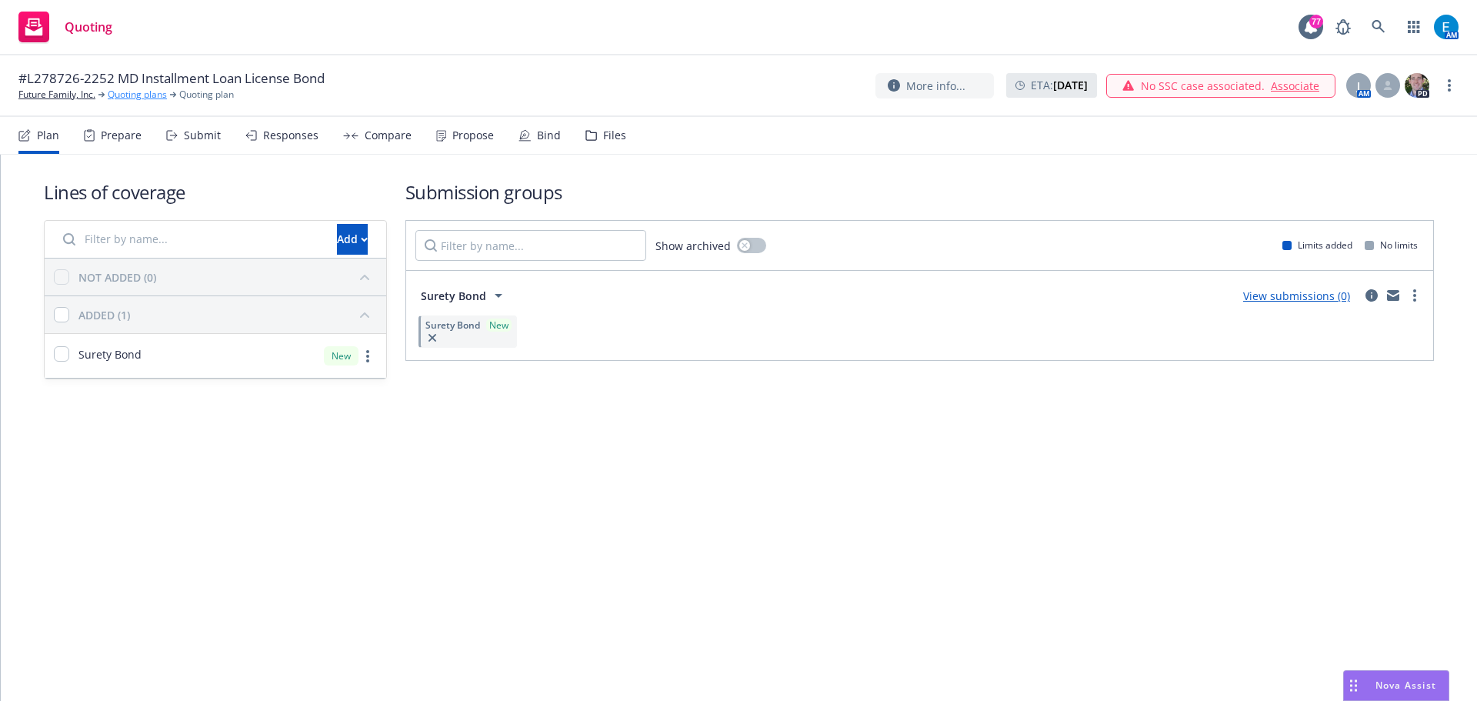
click at [127, 98] on link "Quoting plans" at bounding box center [137, 95] width 59 height 14
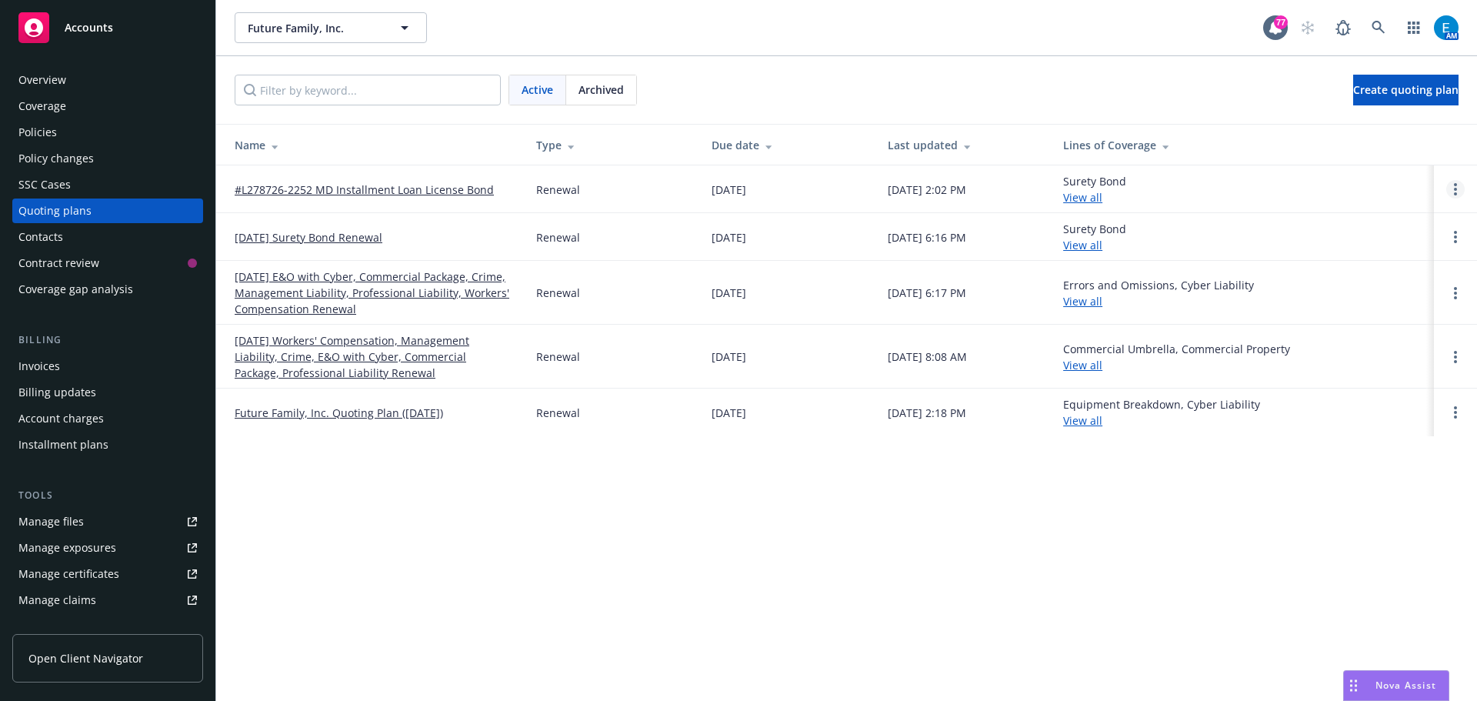
click at [1457, 189] on link "Open options" at bounding box center [1456, 189] width 18 height 18
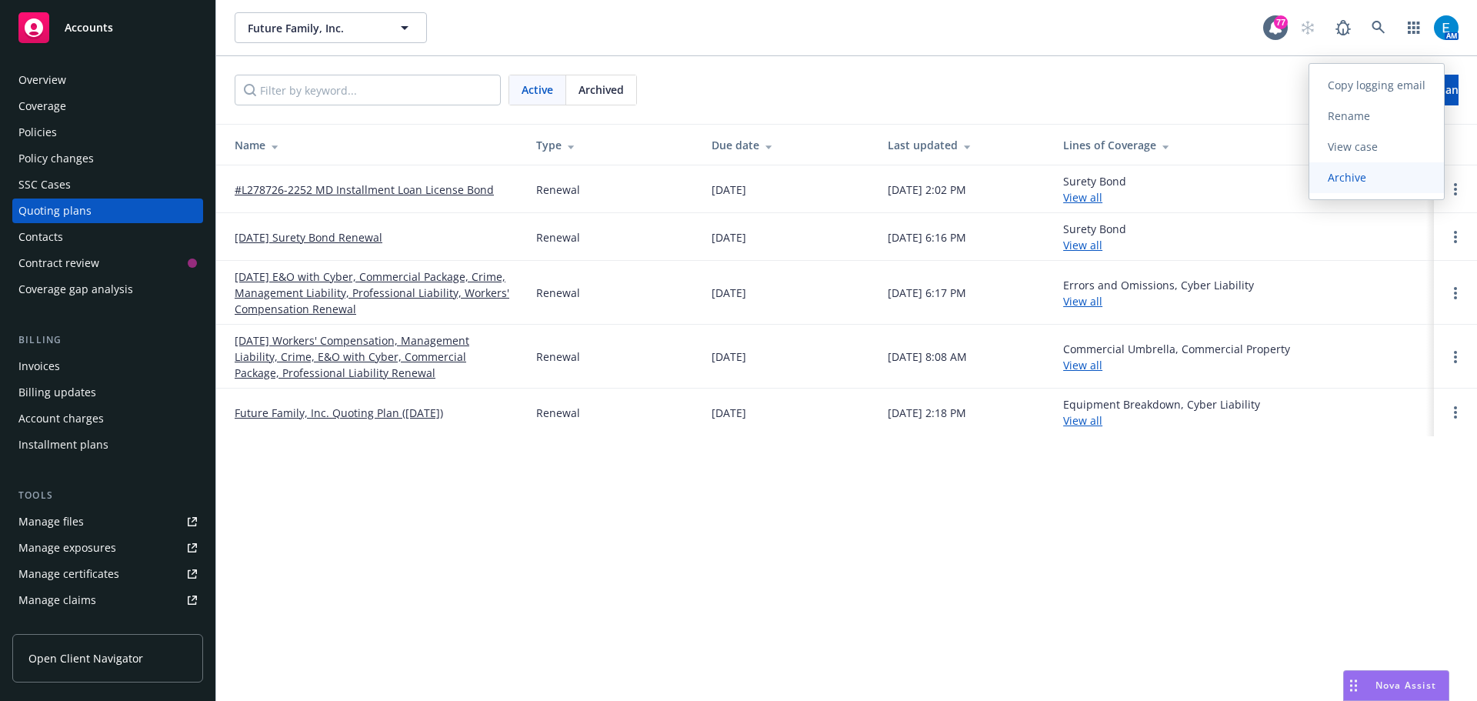
click at [1360, 179] on span "Archive" at bounding box center [1347, 177] width 75 height 15
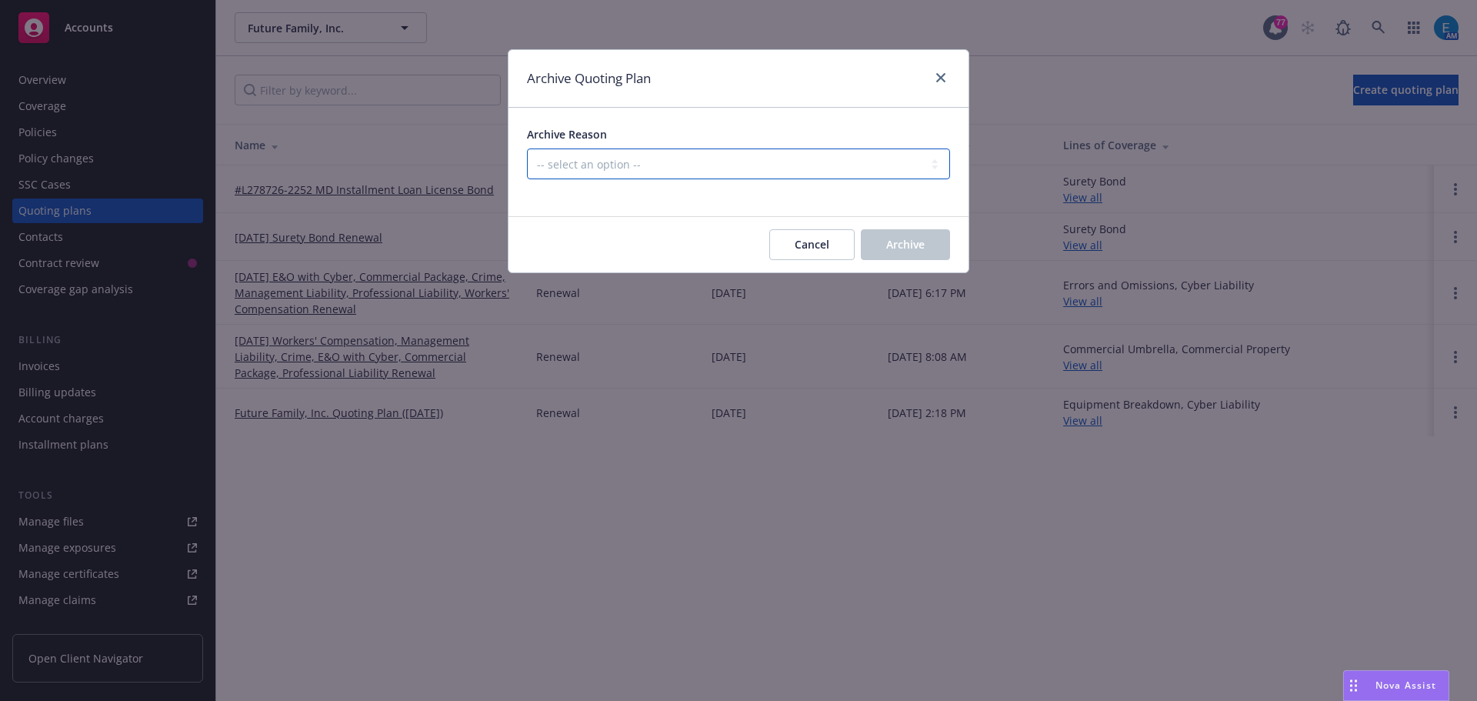
click at [621, 166] on select "-- select an option -- All policies in this renewal plan are auto-renewed Creat…" at bounding box center [738, 164] width 423 height 31
select select "ARCHIVED_RENEWAL_COMPLETED"
click at [527, 149] on select "-- select an option -- All policies in this renewal plan are auto-renewed Creat…" at bounding box center [738, 164] width 423 height 31
click at [930, 236] on button "Archive" at bounding box center [905, 244] width 89 height 31
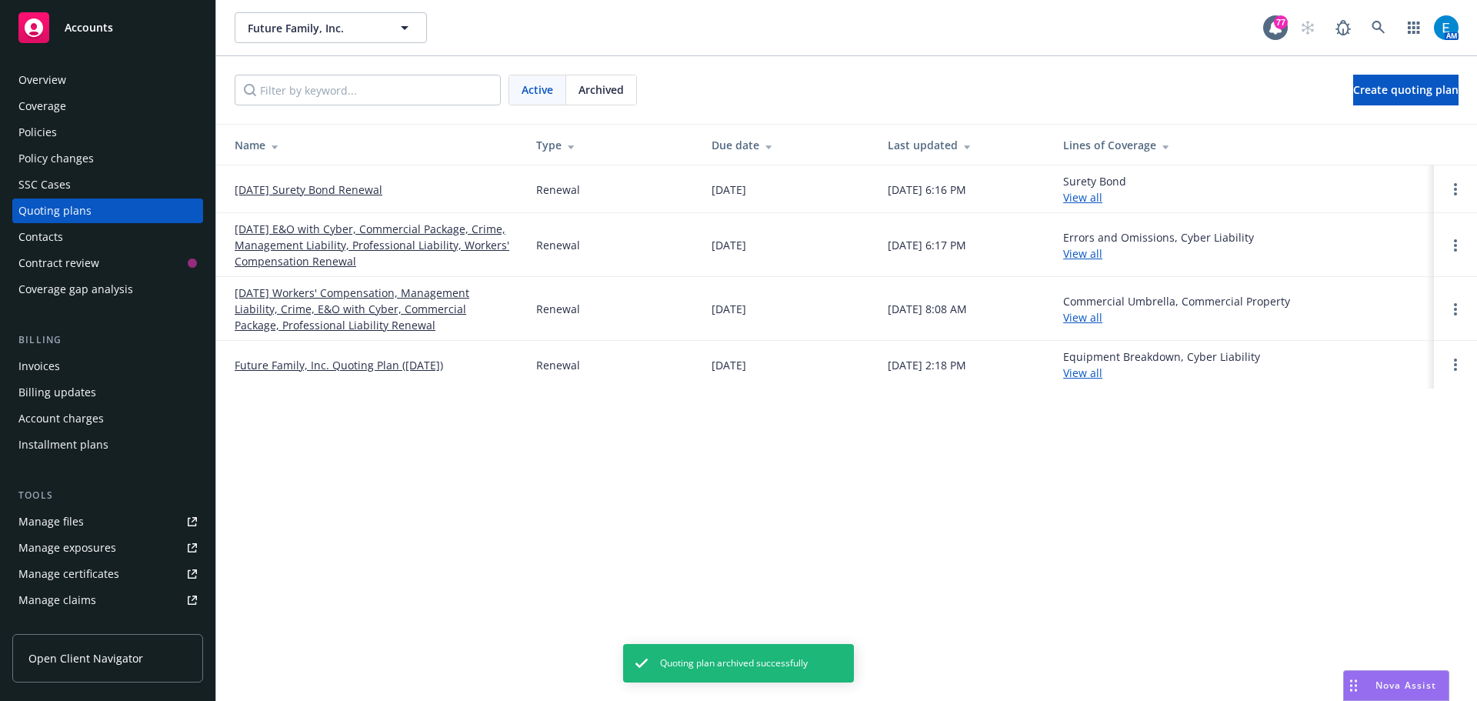
click at [32, 362] on div "Invoices" at bounding box center [39, 366] width 42 height 25
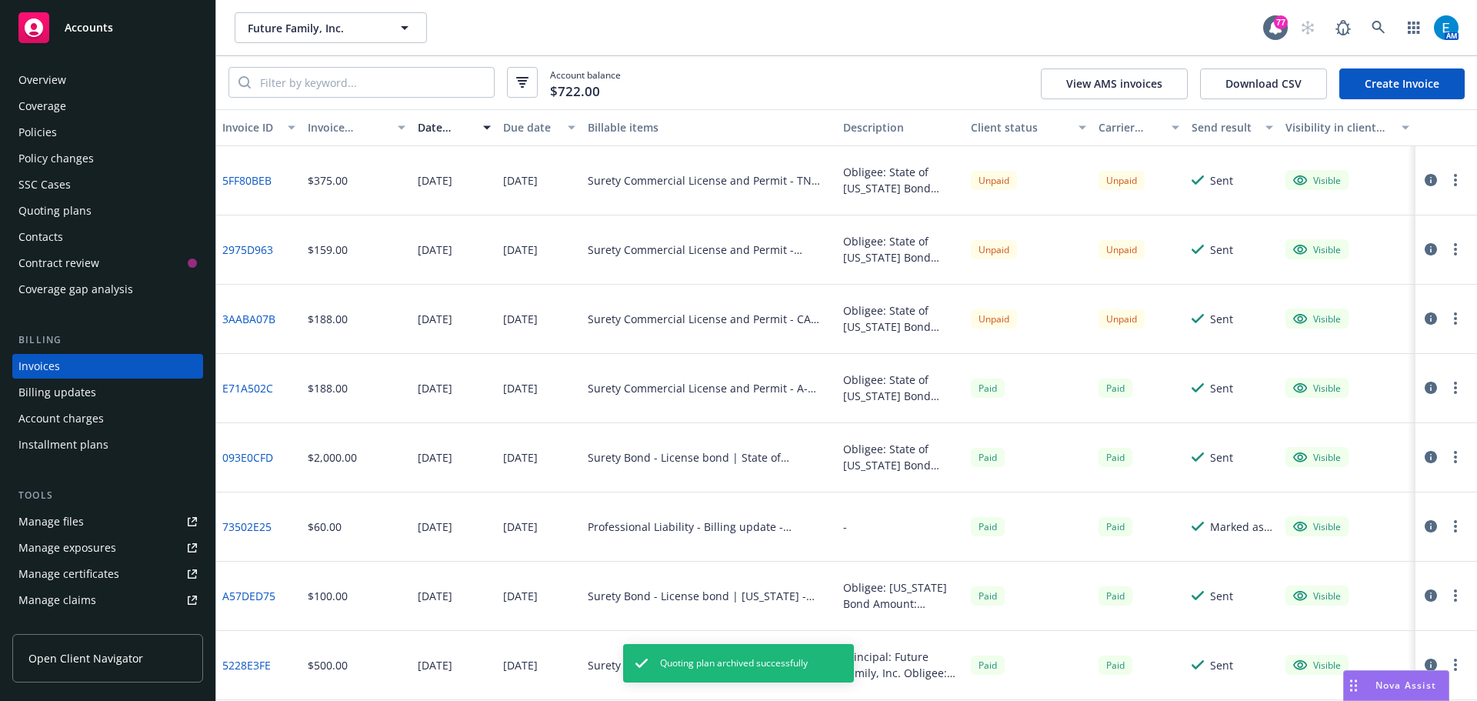
click at [1416, 85] on link "Create Invoice" at bounding box center [1402, 83] width 125 height 31
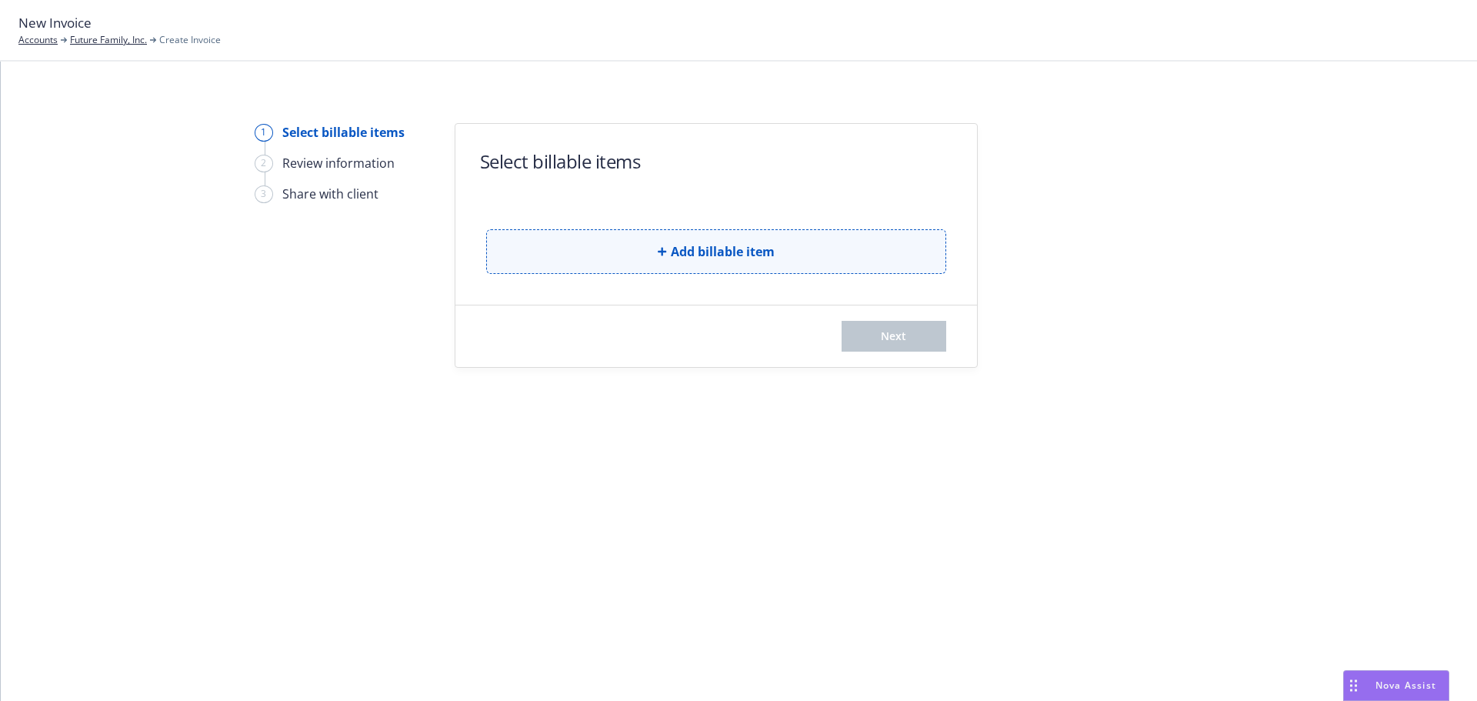
click at [769, 249] on span "Add billable item" at bounding box center [723, 251] width 104 height 18
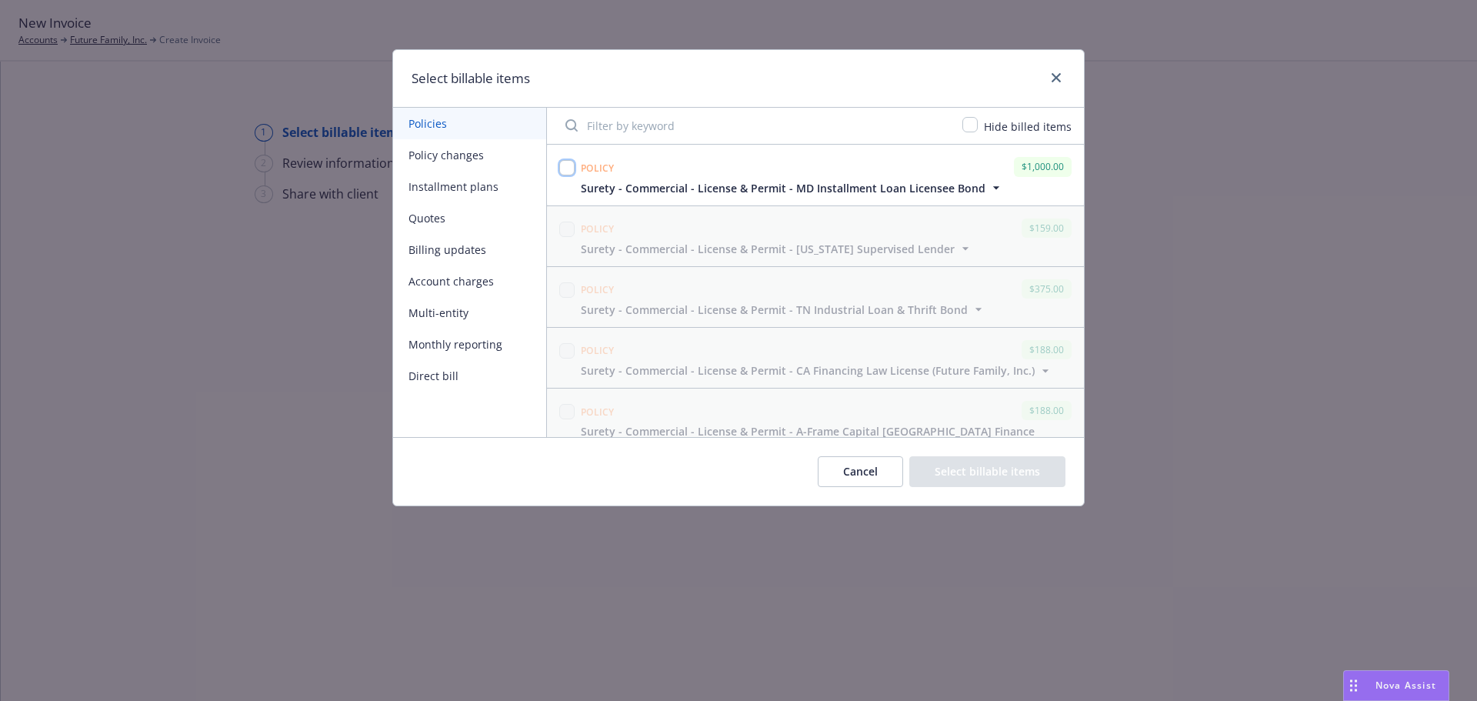
click at [562, 169] on input "checkbox" at bounding box center [566, 167] width 15 height 15
checkbox input "true"
click at [956, 468] on button "Select billable items" at bounding box center [988, 471] width 156 height 31
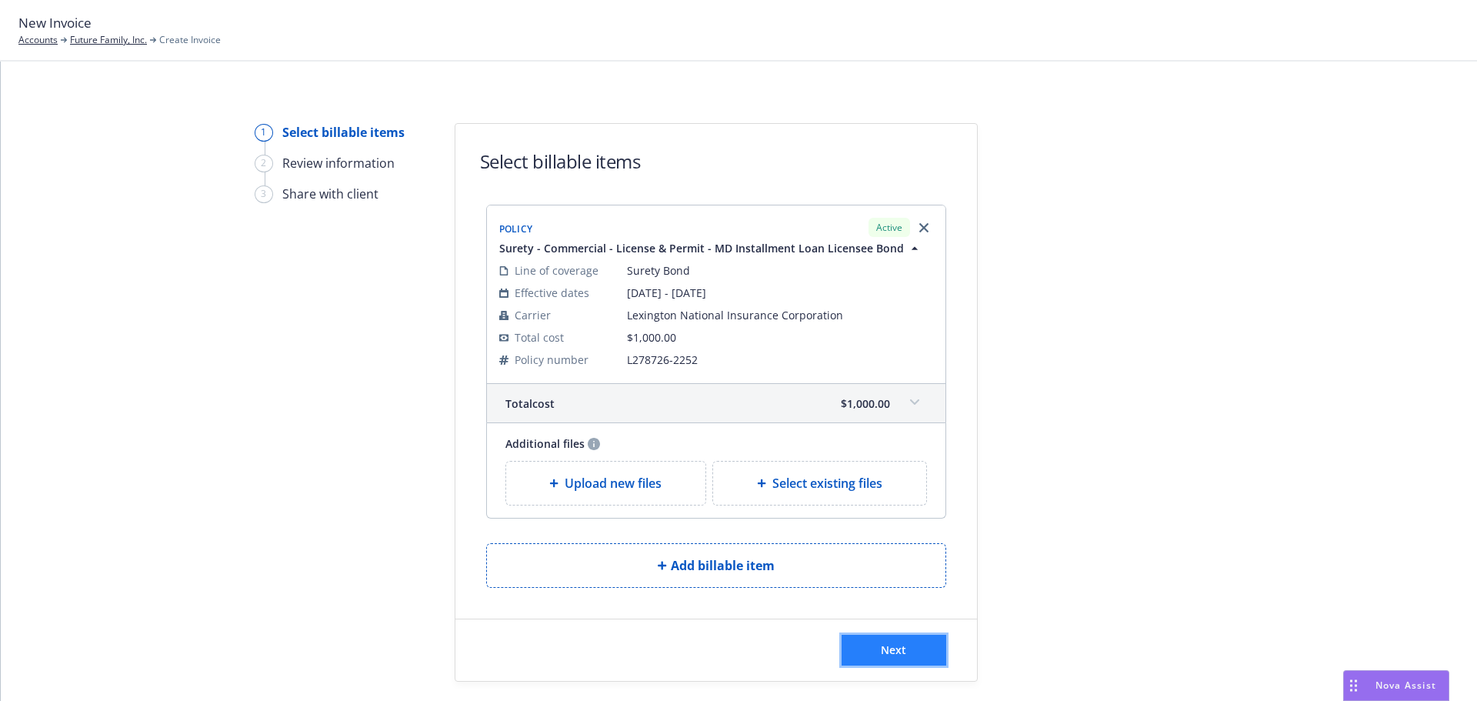
click at [874, 643] on button "Next" at bounding box center [894, 650] width 105 height 31
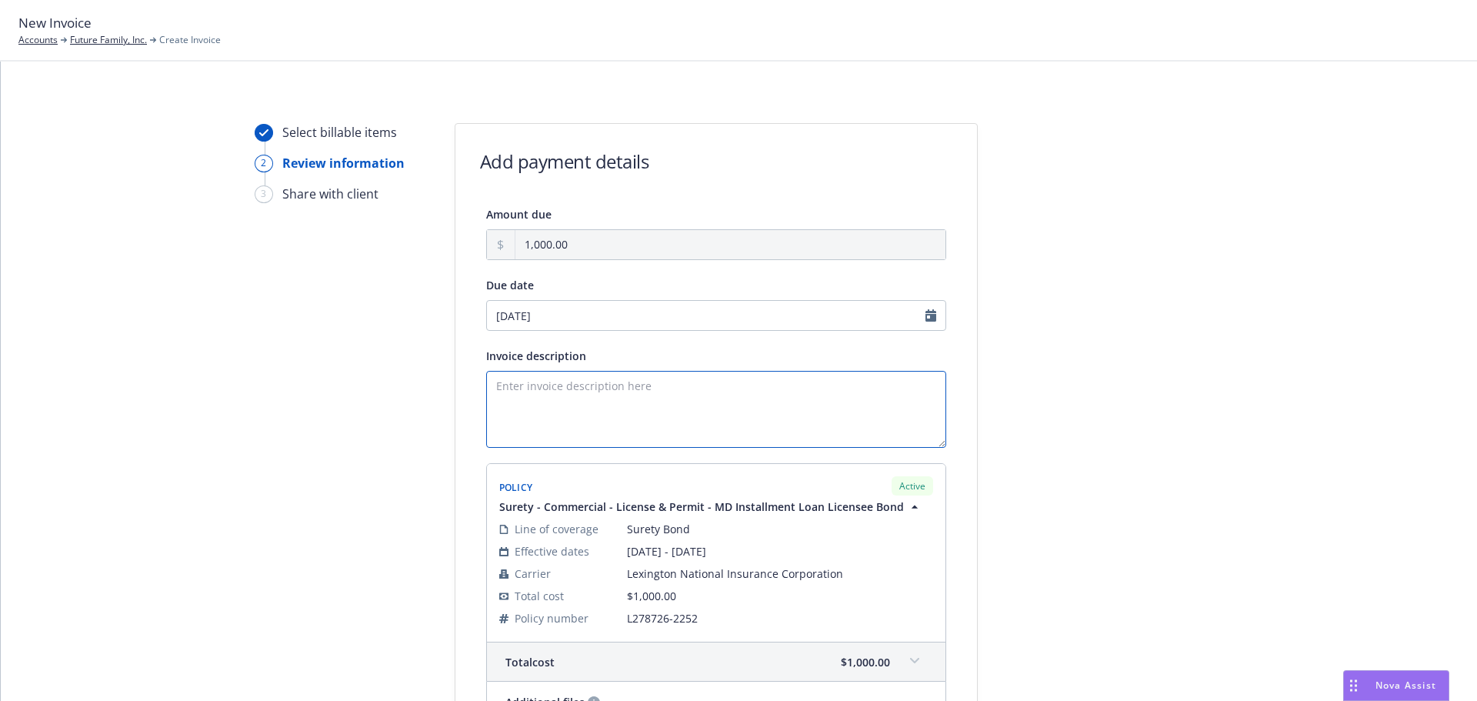
click at [536, 396] on textarea "Invoice description" at bounding box center [716, 409] width 460 height 77
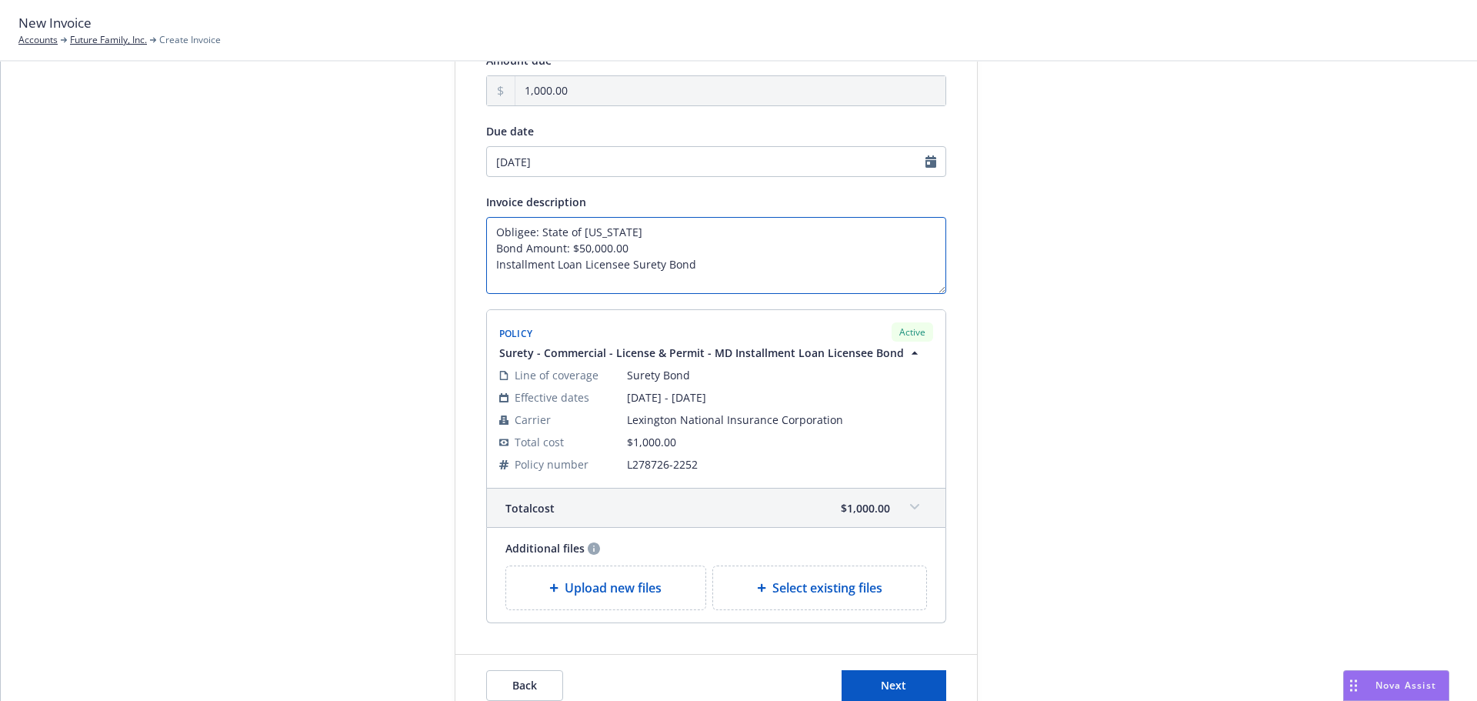
scroll to position [232, 0]
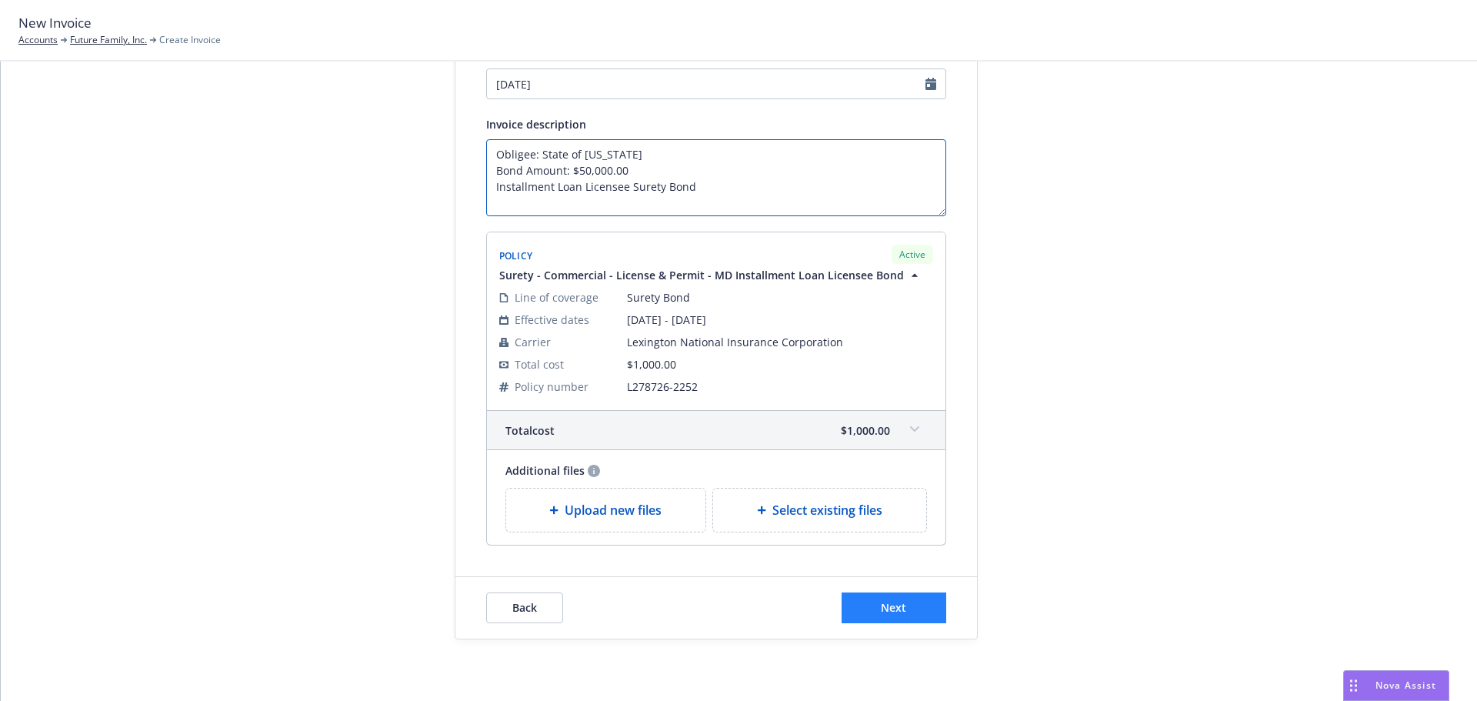
type textarea "Obligee: State of Maryland Bond Amount: $50,000.00 Installment Loan Licensee Su…"
click at [904, 609] on button "Next" at bounding box center [894, 607] width 105 height 31
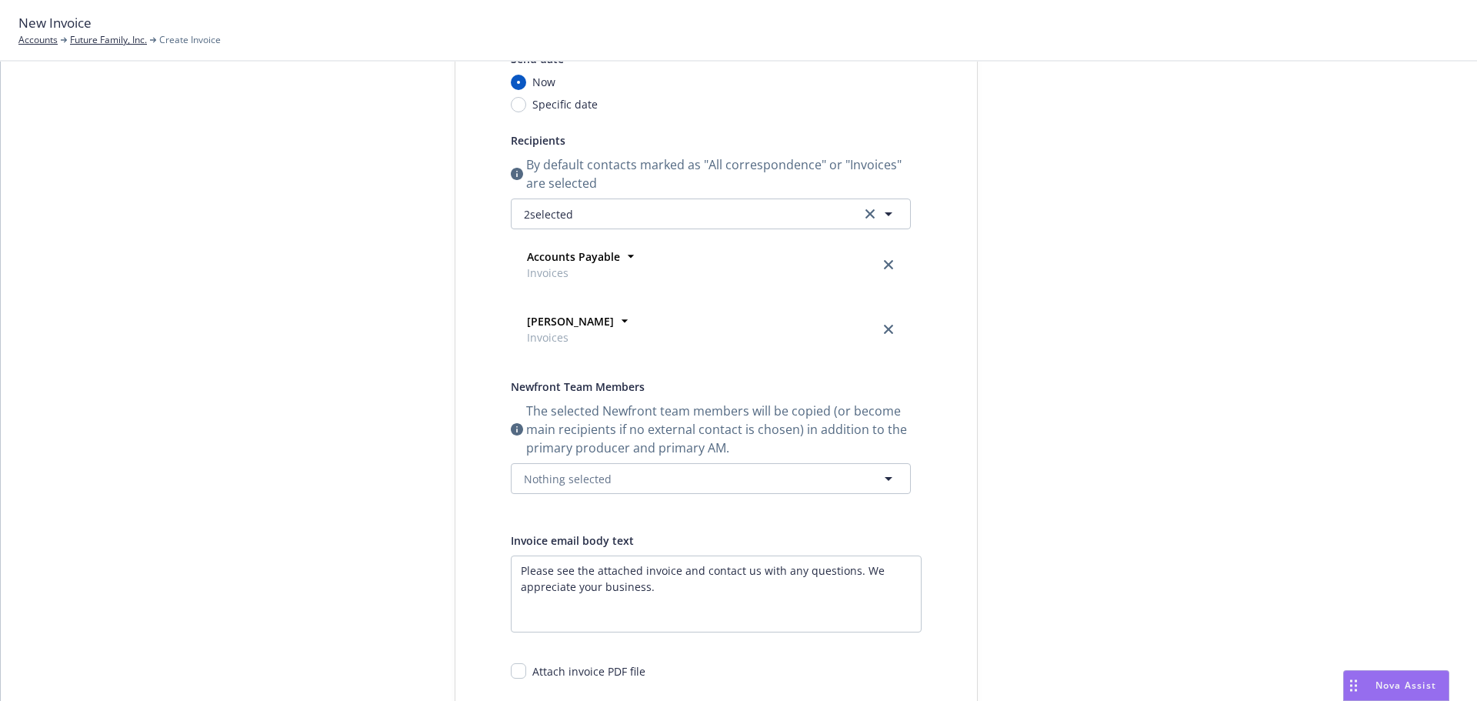
scroll to position [155, 0]
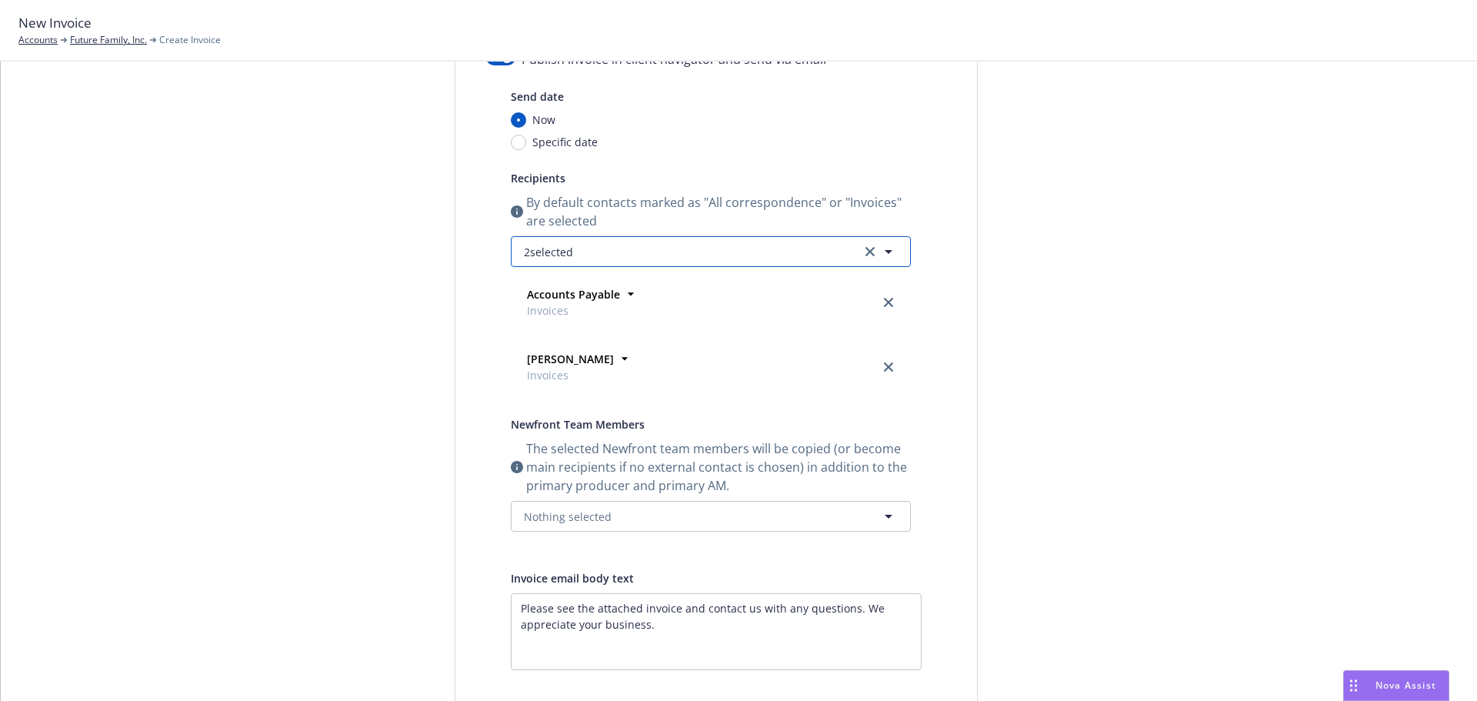
click at [668, 251] on button "2 selected" at bounding box center [711, 251] width 400 height 31
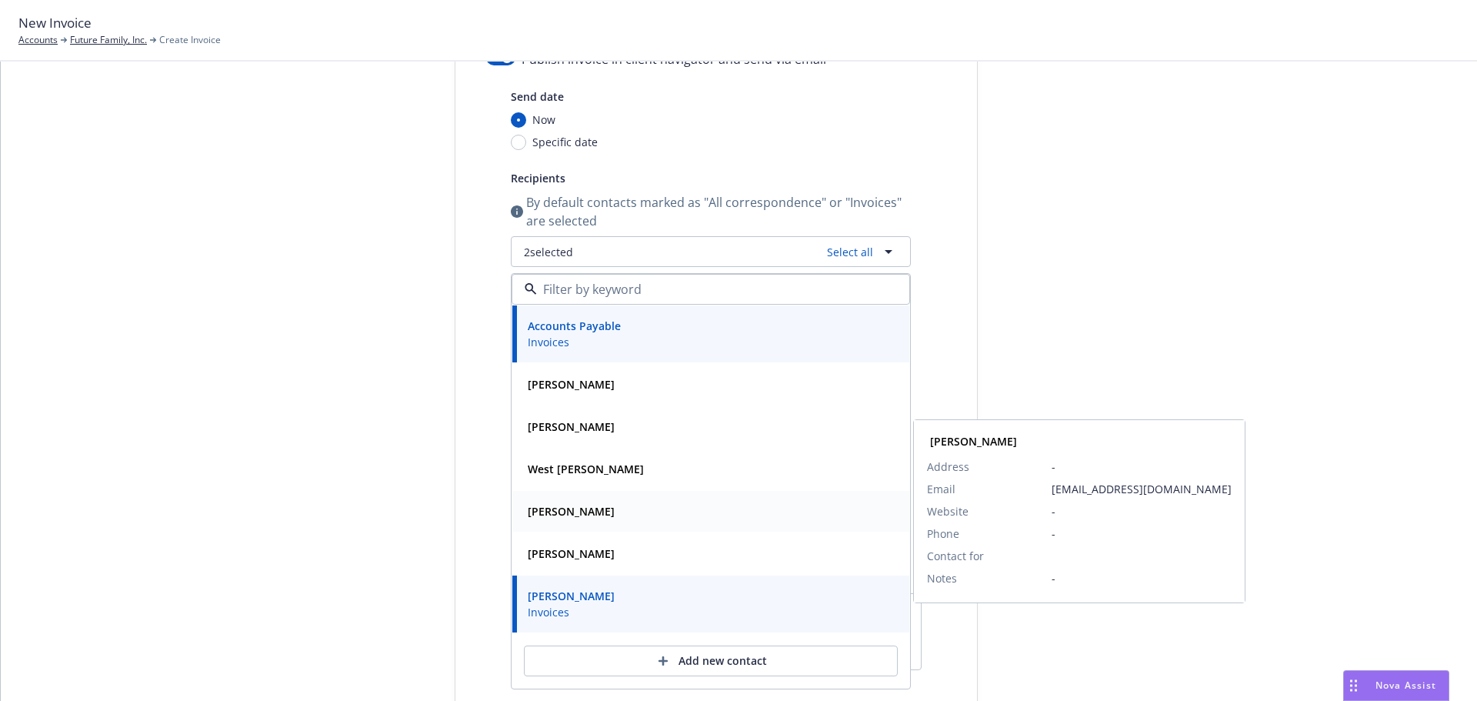
click at [586, 516] on strong "Whitney Smith" at bounding box center [571, 511] width 87 height 15
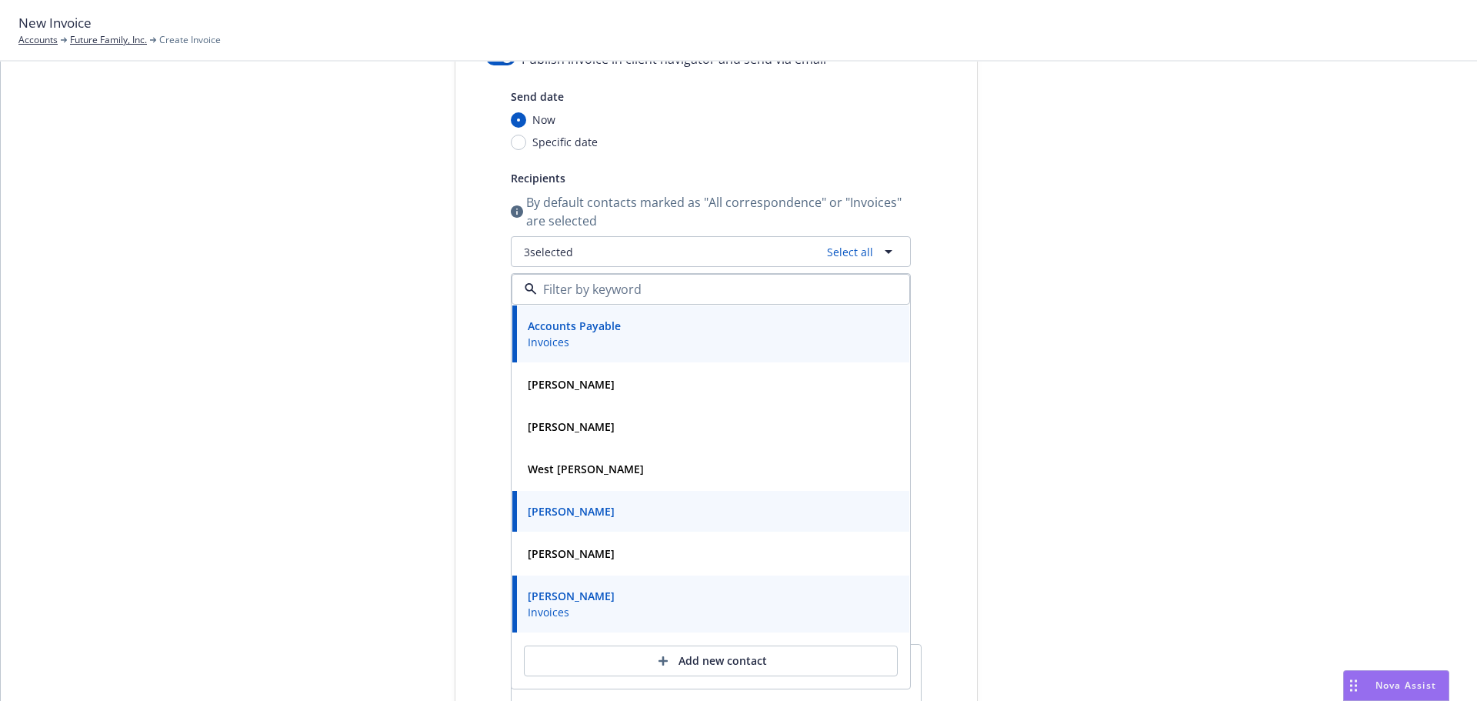
click at [1281, 237] on div "Select billable items Review information 3 Share with client Share with client …" at bounding box center [739, 458] width 1440 height 981
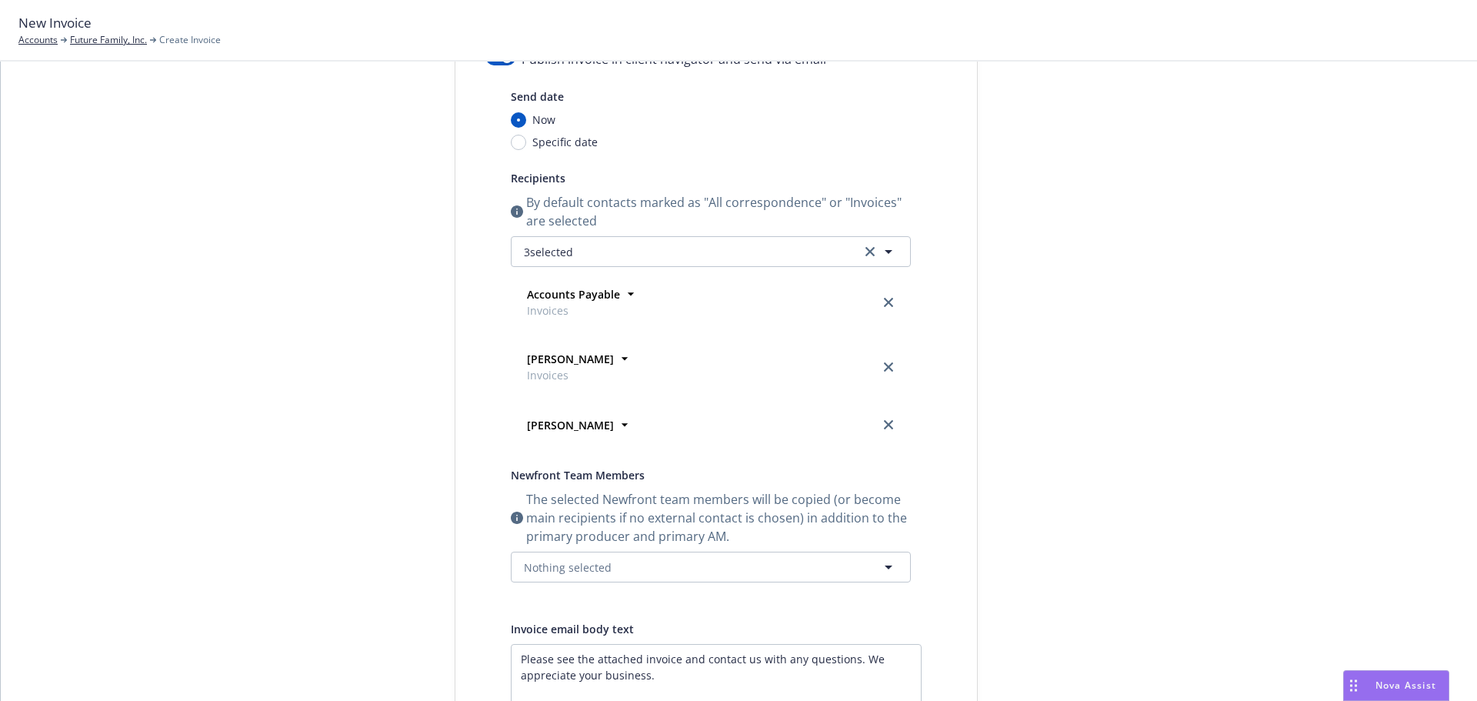
click at [1310, 273] on div "Select billable items Review information 3 Share with client Share with client …" at bounding box center [739, 458] width 1440 height 981
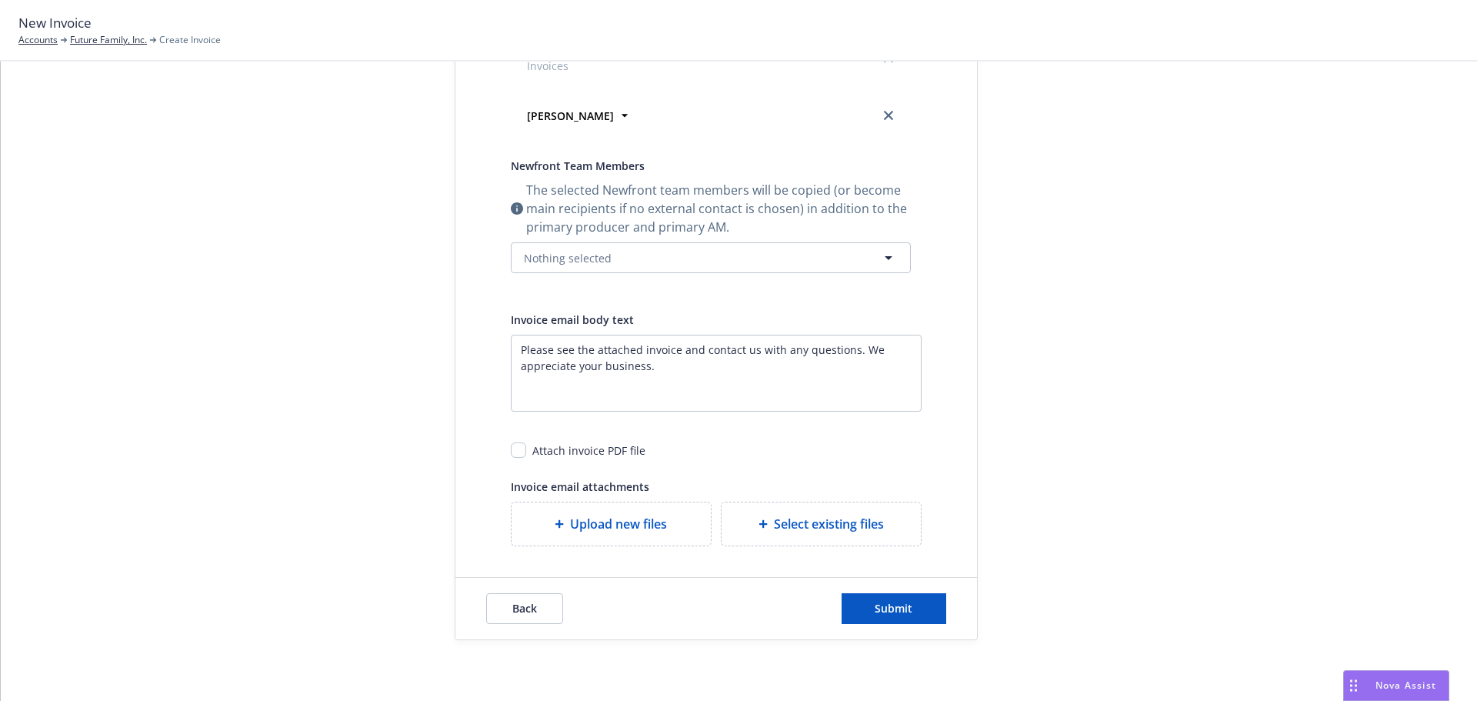
scroll to position [465, 0]
click at [901, 609] on span "Submit" at bounding box center [894, 607] width 38 height 15
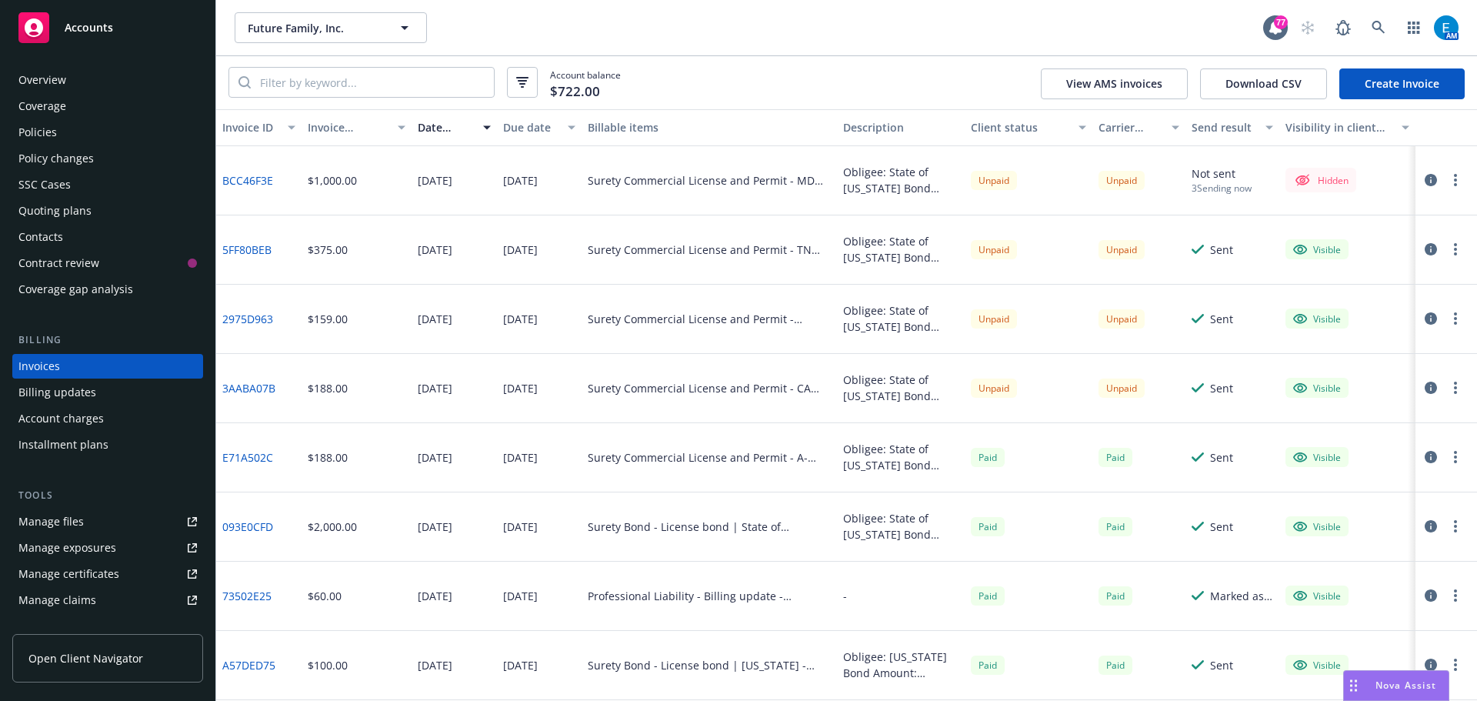
click at [36, 153] on div "Policy changes" at bounding box center [55, 158] width 75 height 25
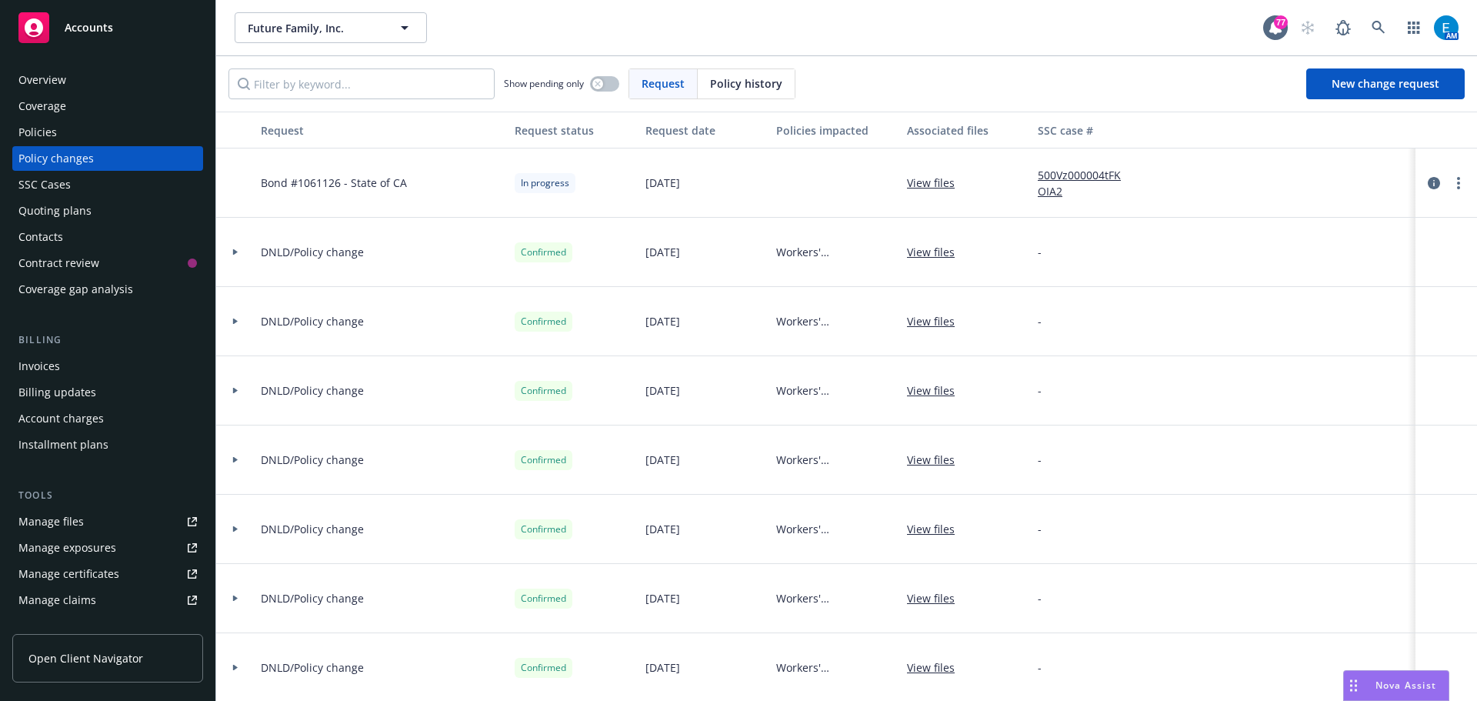
click at [54, 135] on div "Policies" at bounding box center [37, 132] width 38 height 25
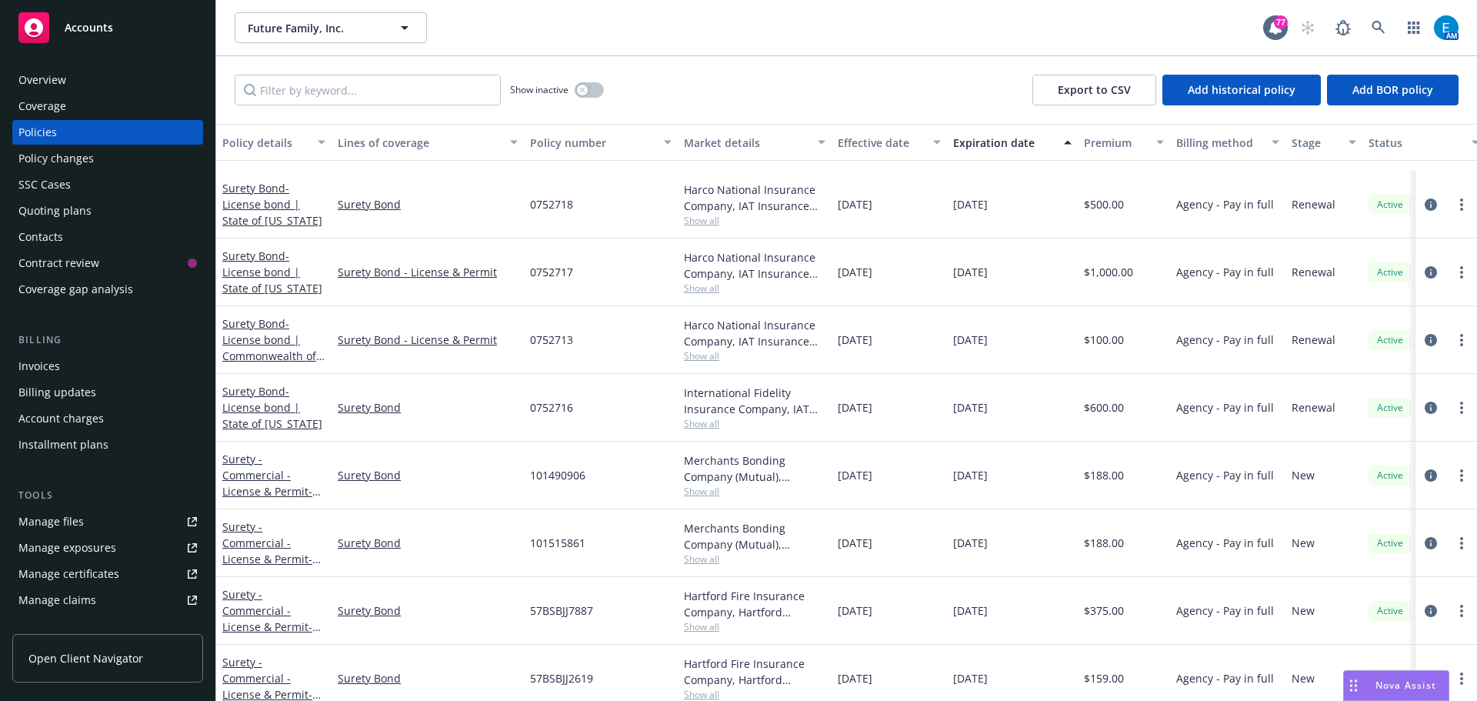
scroll to position [696, 0]
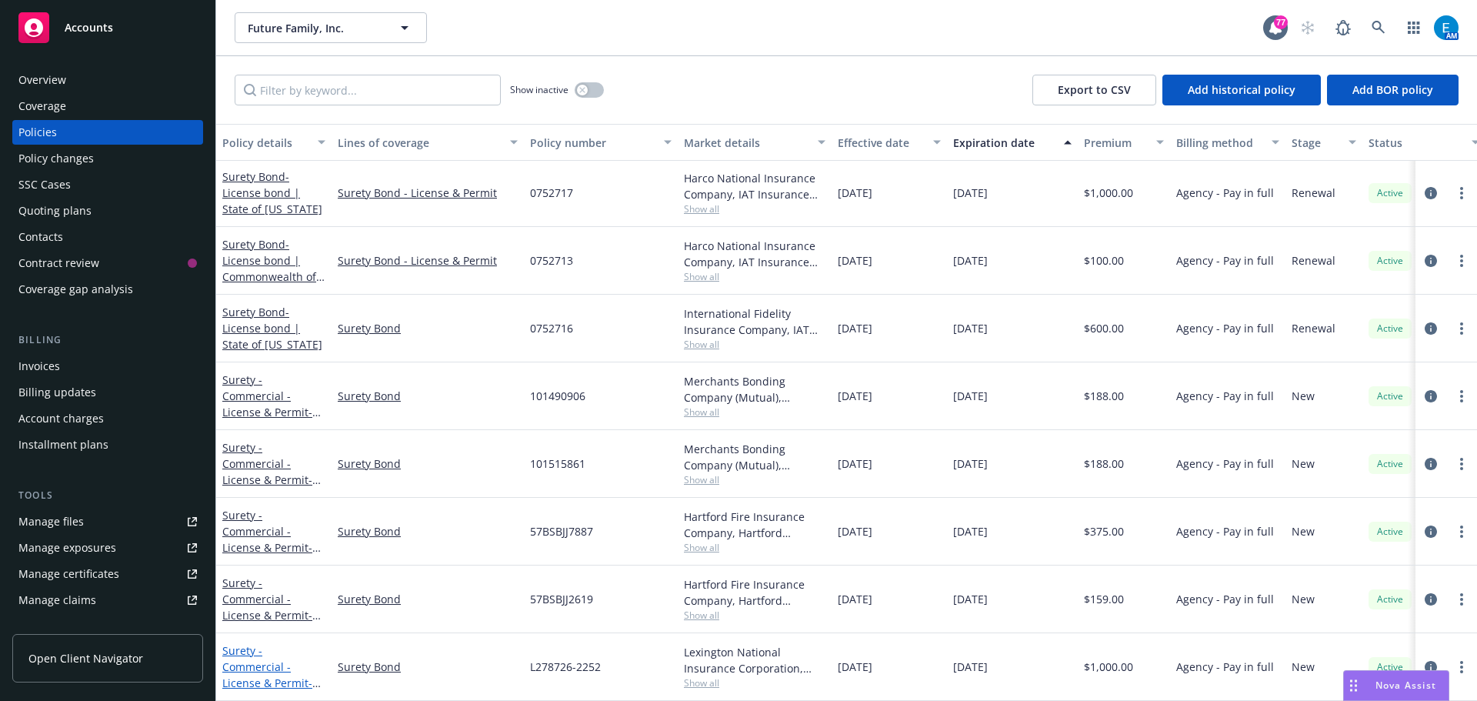
click at [249, 653] on link "Surety - Commercial - License & Permit - MD Installment Loan Licensee Bond" at bounding box center [273, 682] width 102 height 79
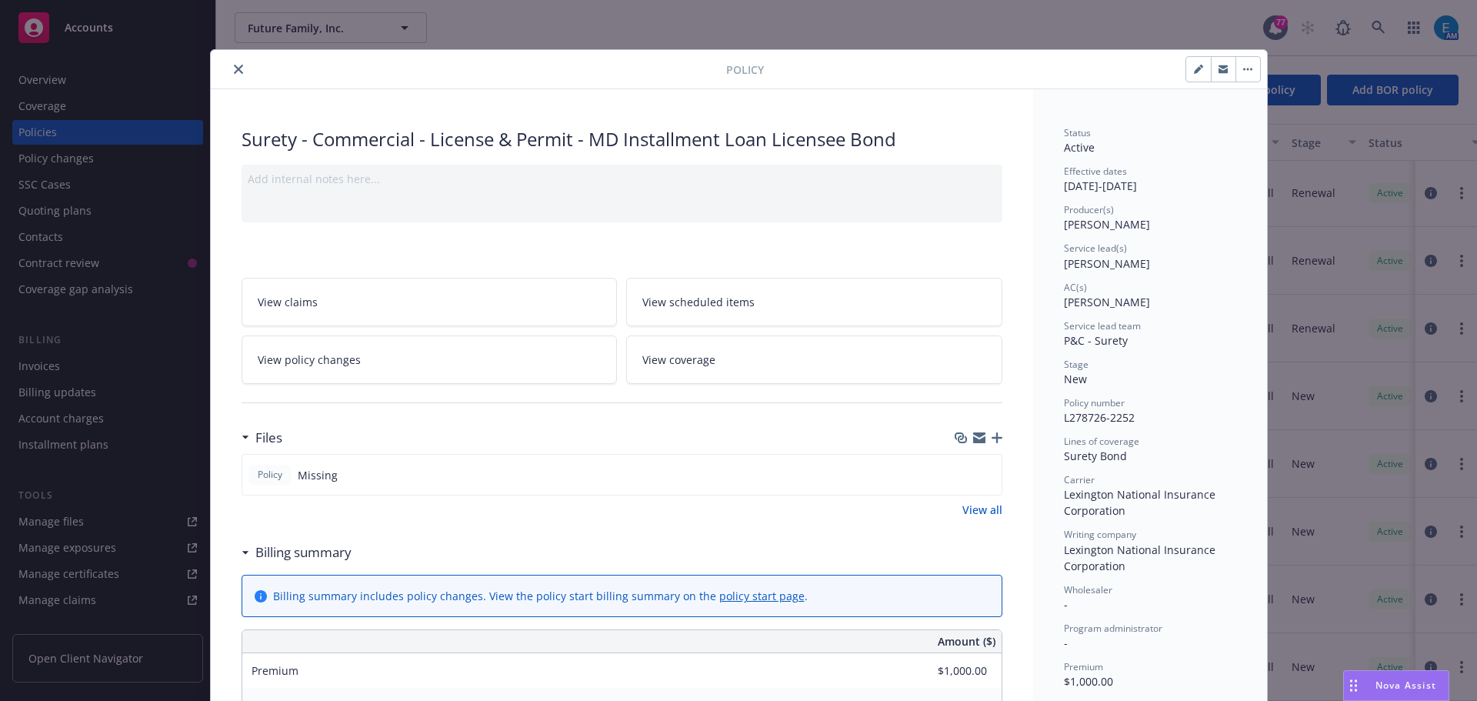
click at [992, 436] on icon "button" at bounding box center [997, 437] width 11 height 11
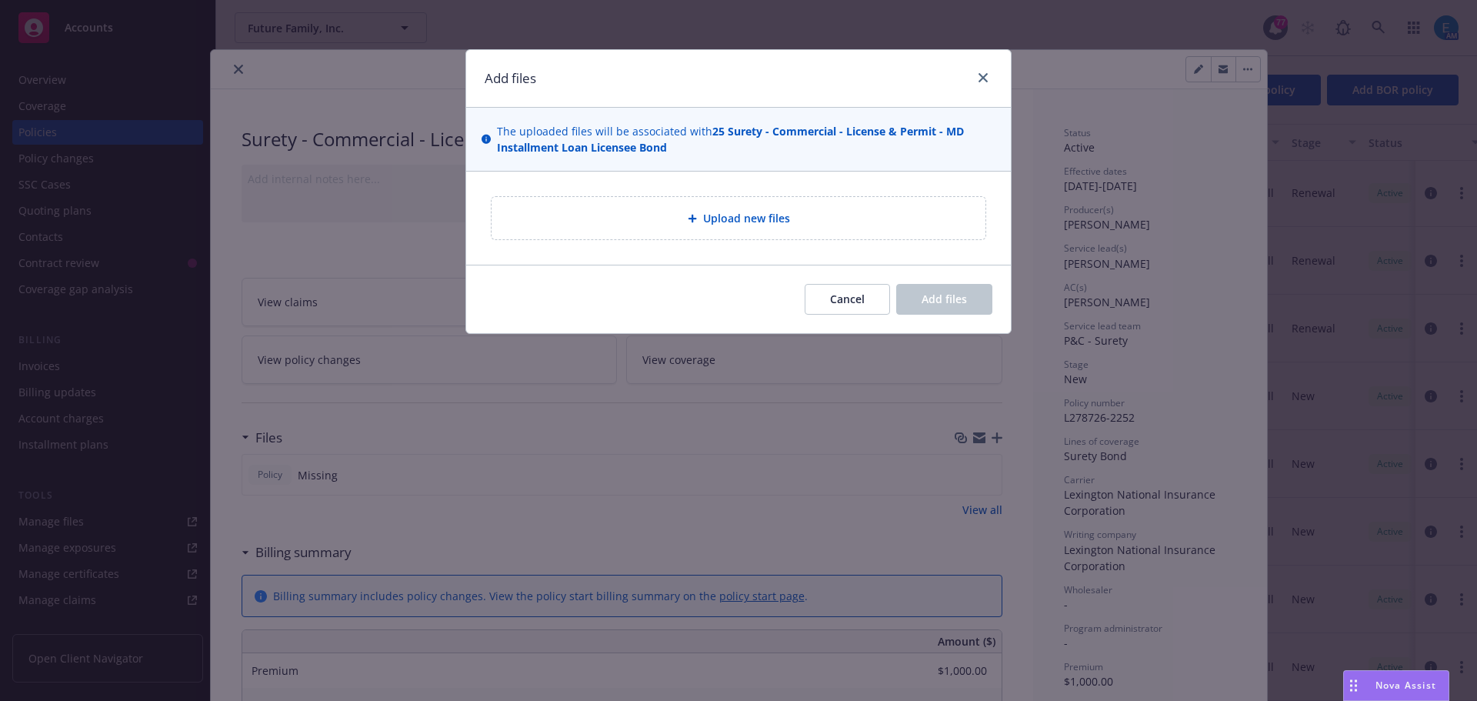
click at [756, 225] on span "Upload new files" at bounding box center [746, 218] width 87 height 16
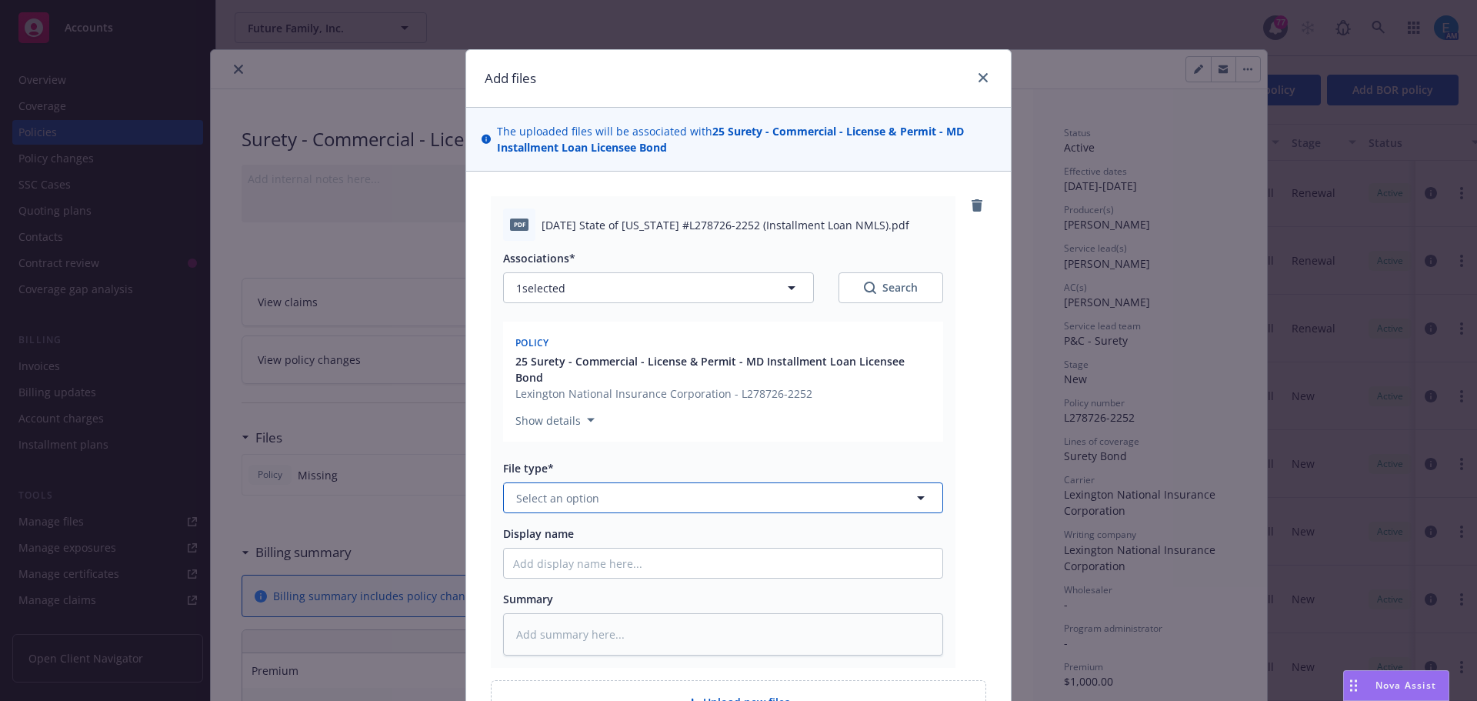
click at [630, 482] on button "Select an option" at bounding box center [723, 497] width 440 height 31
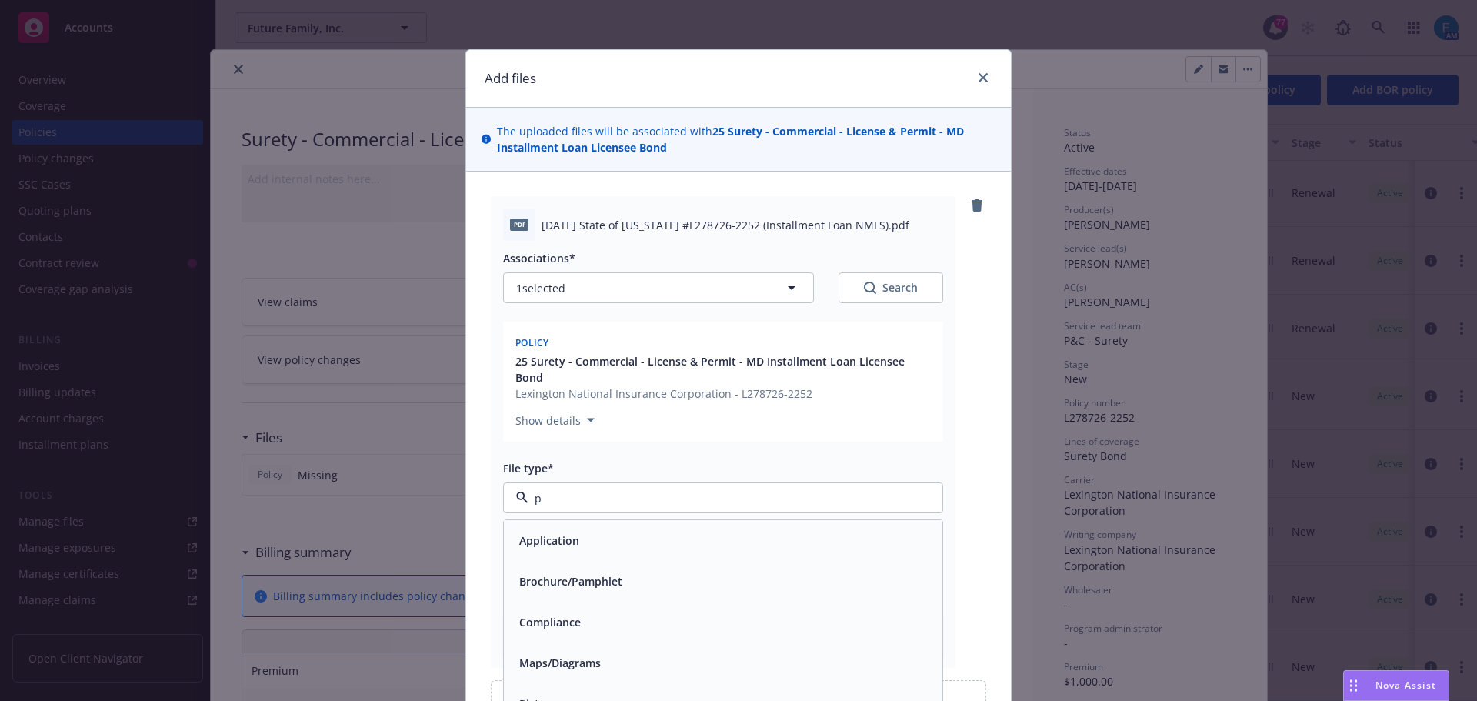
type input "po"
click at [546, 529] on div "Policy" at bounding box center [533, 540] width 41 height 22
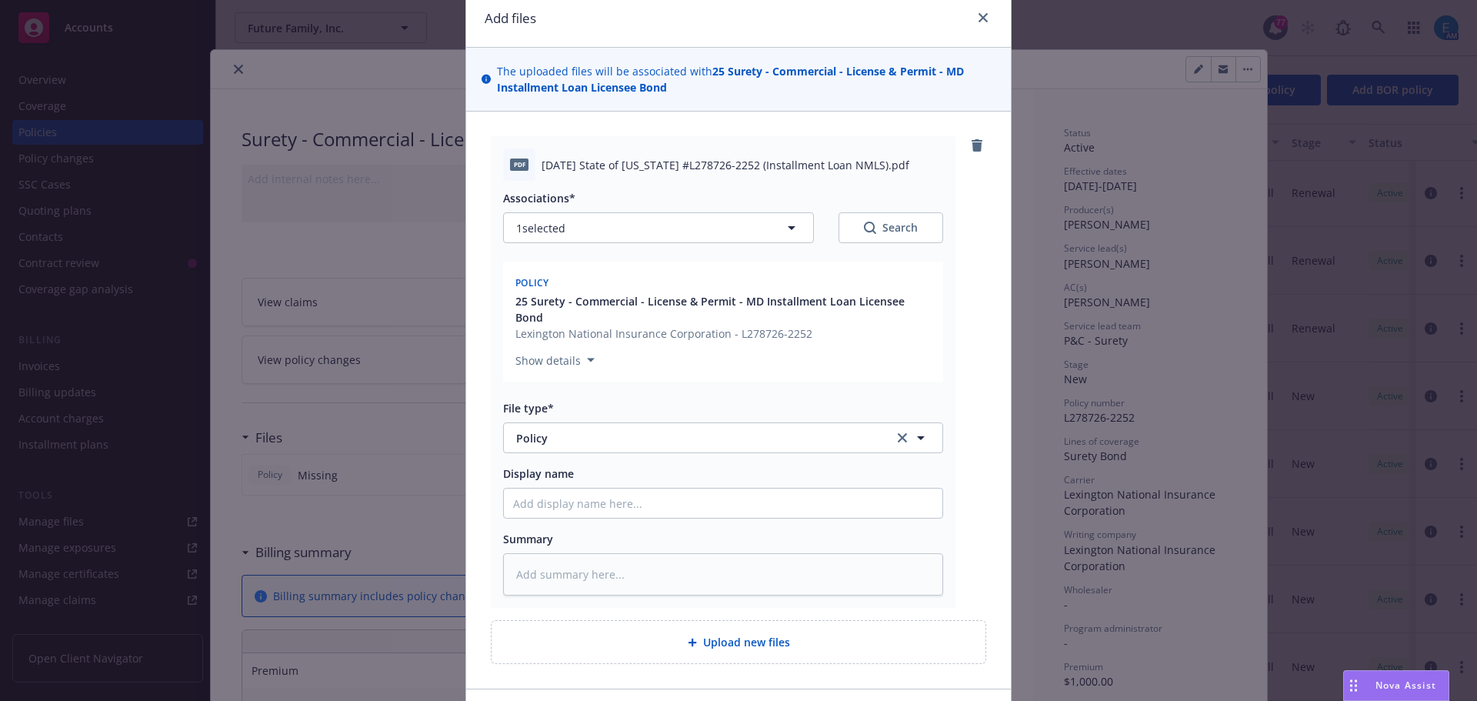
scroll to position [150, 0]
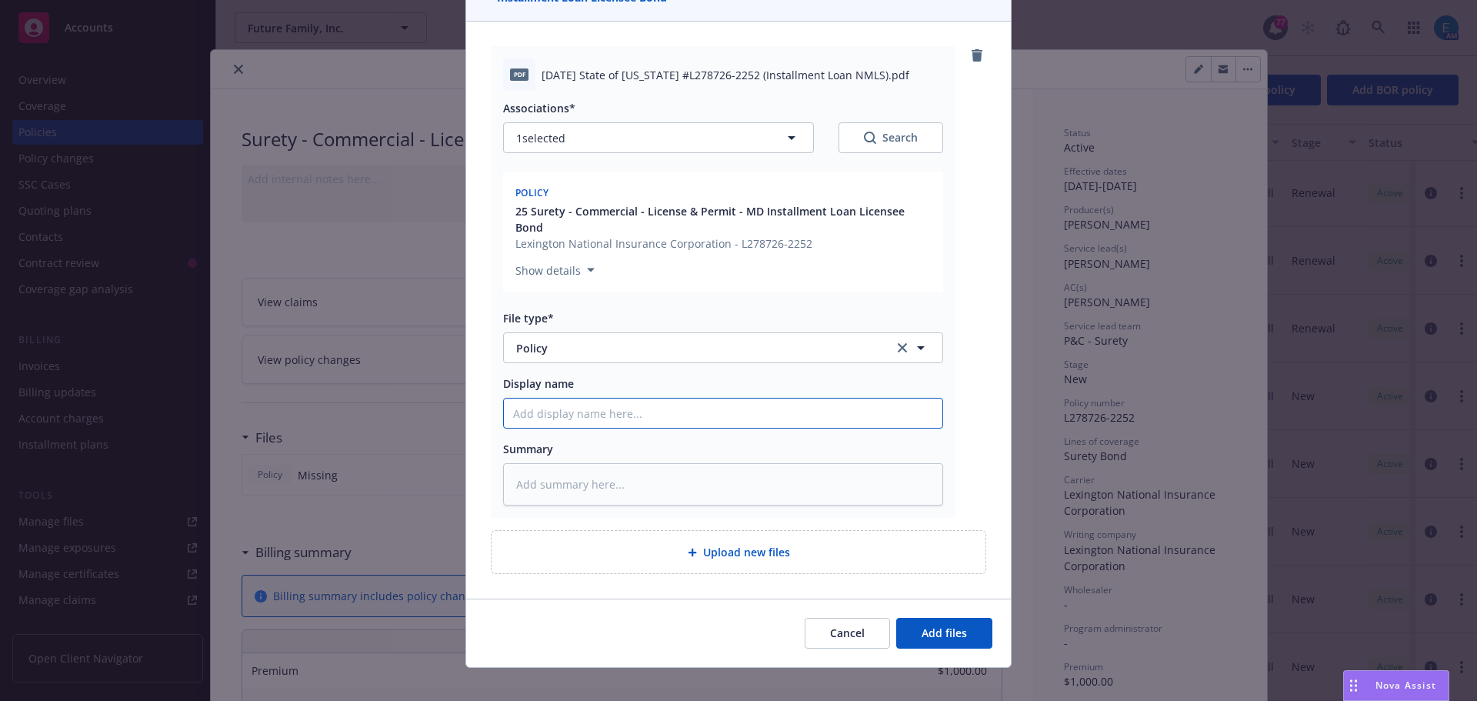
click at [545, 399] on input "Display name" at bounding box center [723, 413] width 439 height 29
type textarea "x"
type input "#"
type textarea "x"
type input "#L"
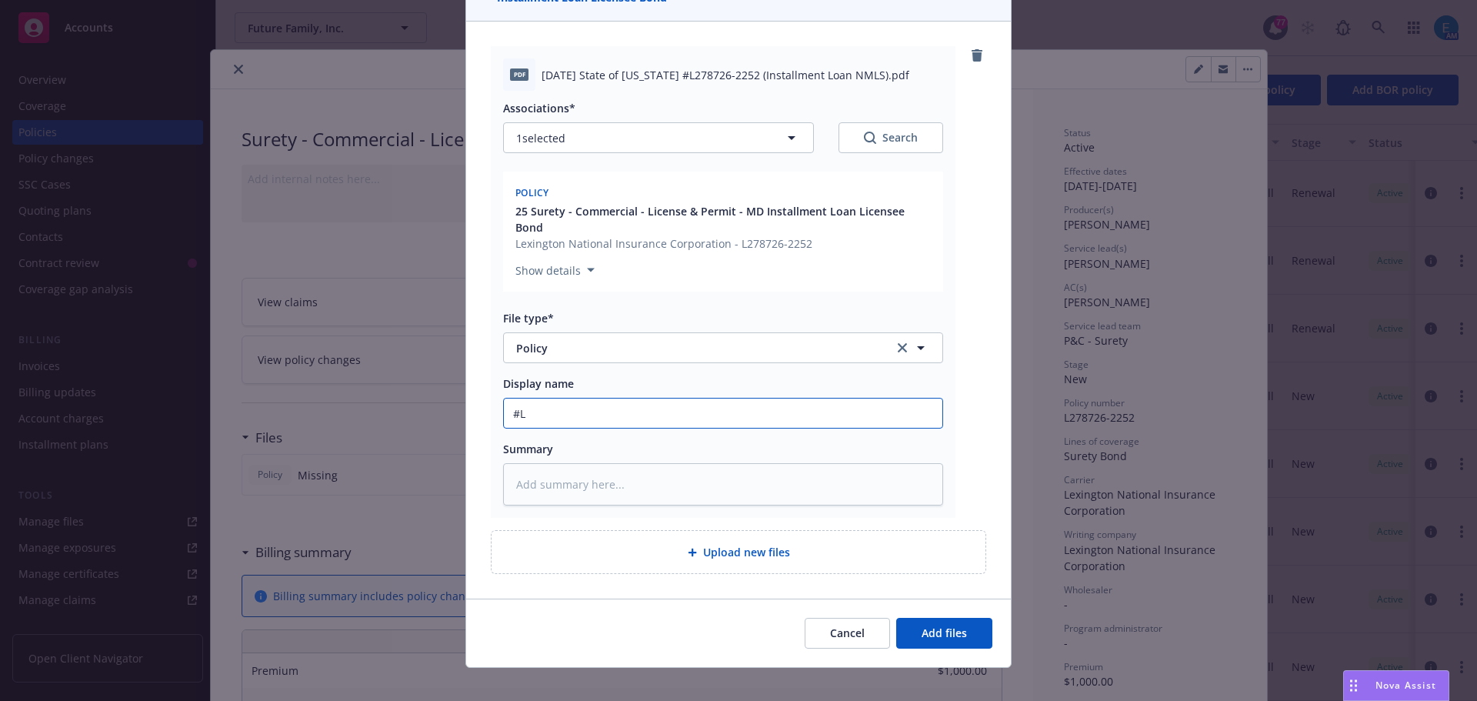
type textarea "x"
type input "#L2"
type textarea "x"
type input "#L27"
type textarea "x"
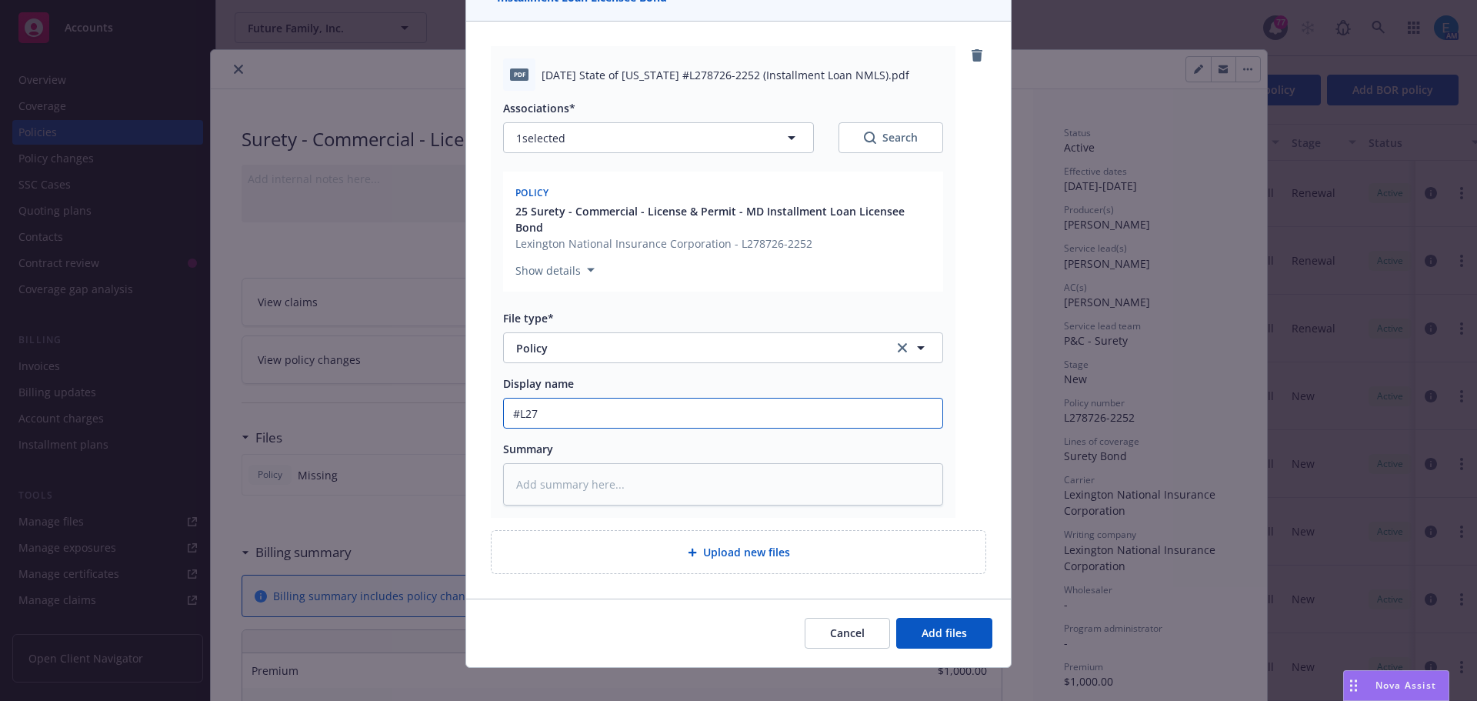
type input "#L278"
type textarea "x"
type input "#L2787"
type textarea "x"
type input "#L27872"
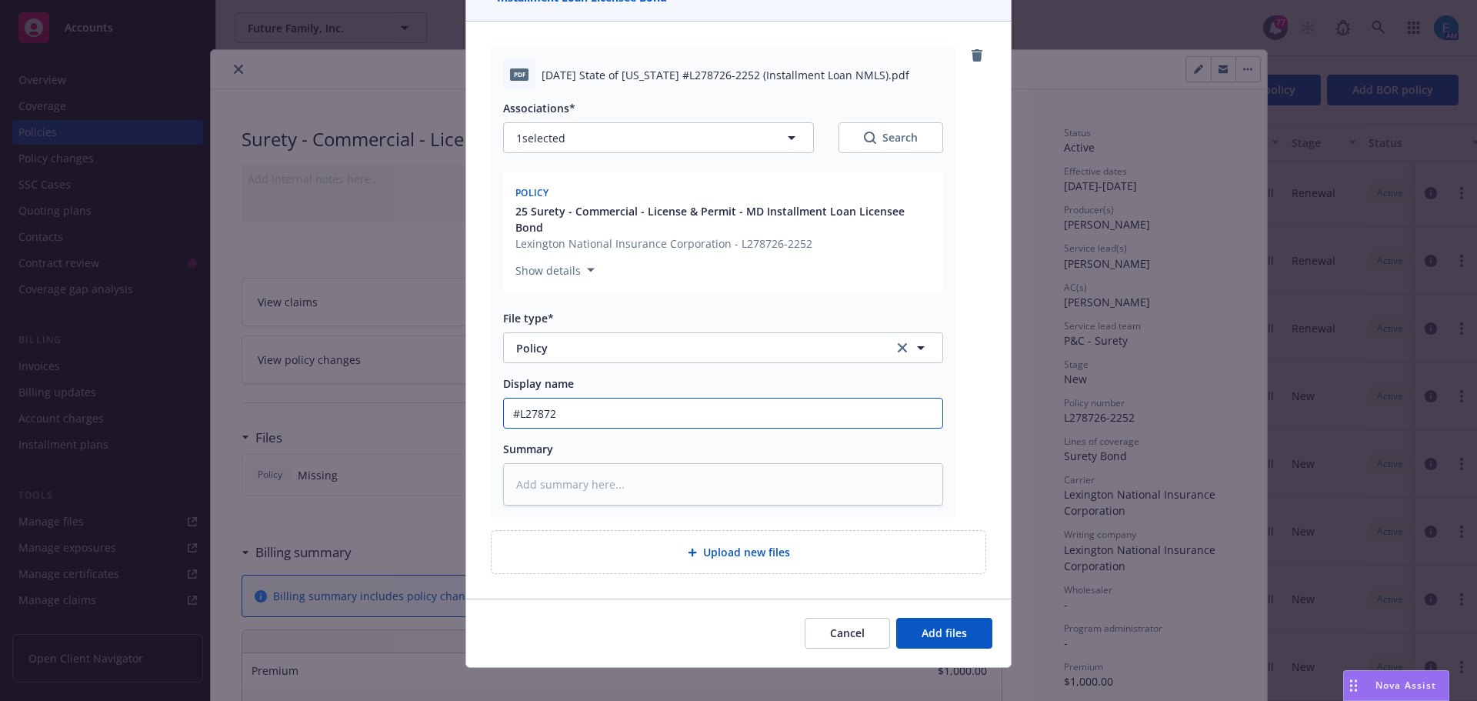
type textarea "x"
type input "#L278726"
type textarea "x"
type input "#L278726-"
type textarea "x"
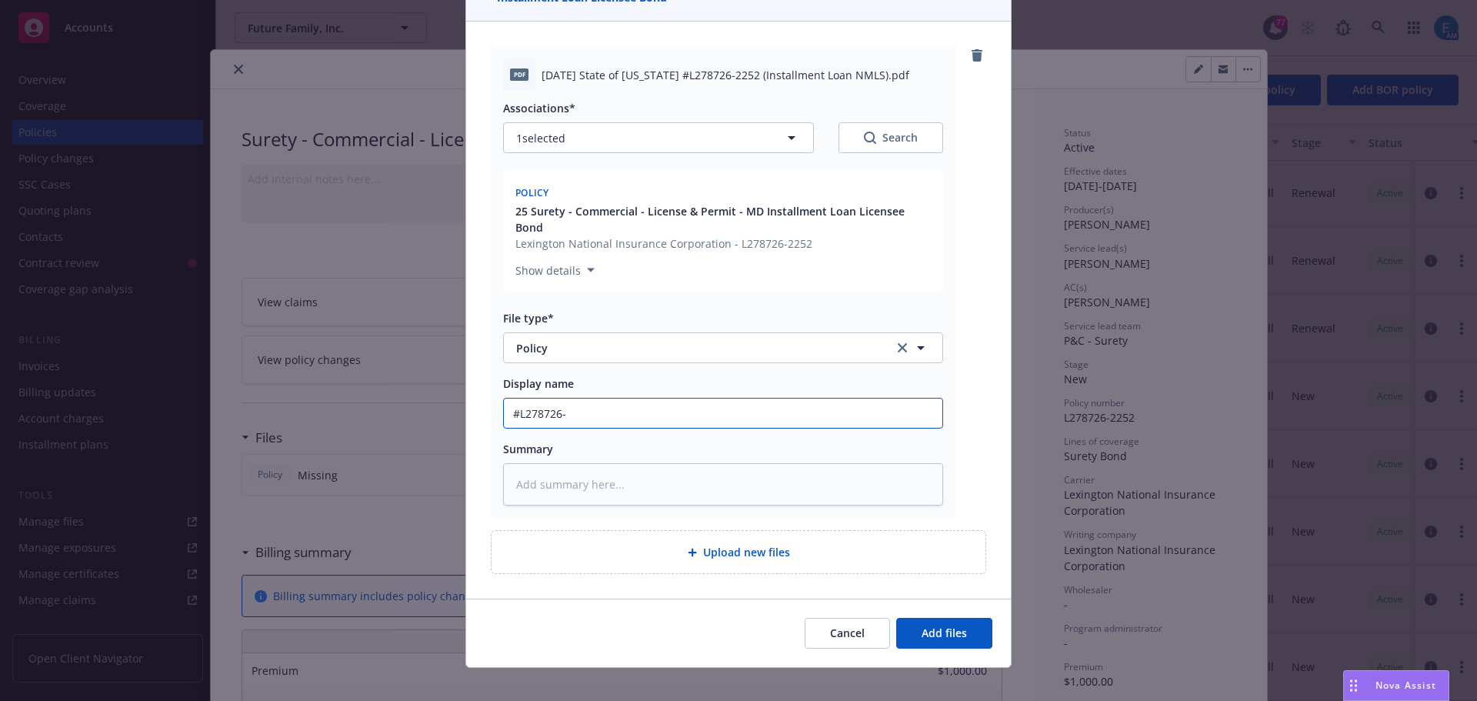
type input "#L278726-2"
type textarea "x"
type input "#L278726-22"
type textarea "x"
type input "#L278726-225"
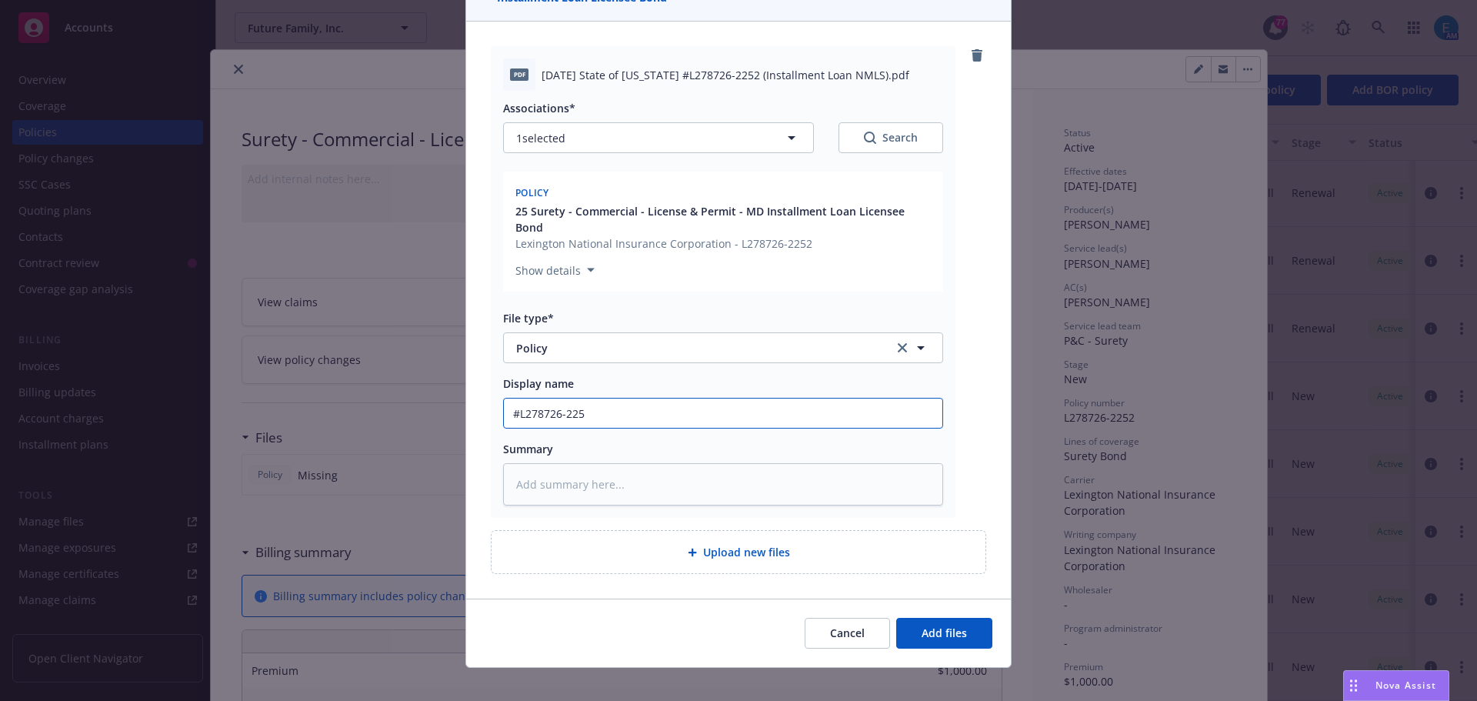
type textarea "x"
type input "#L278726-2252"
type textarea "x"
type input "#L278726-2252"
type textarea "x"
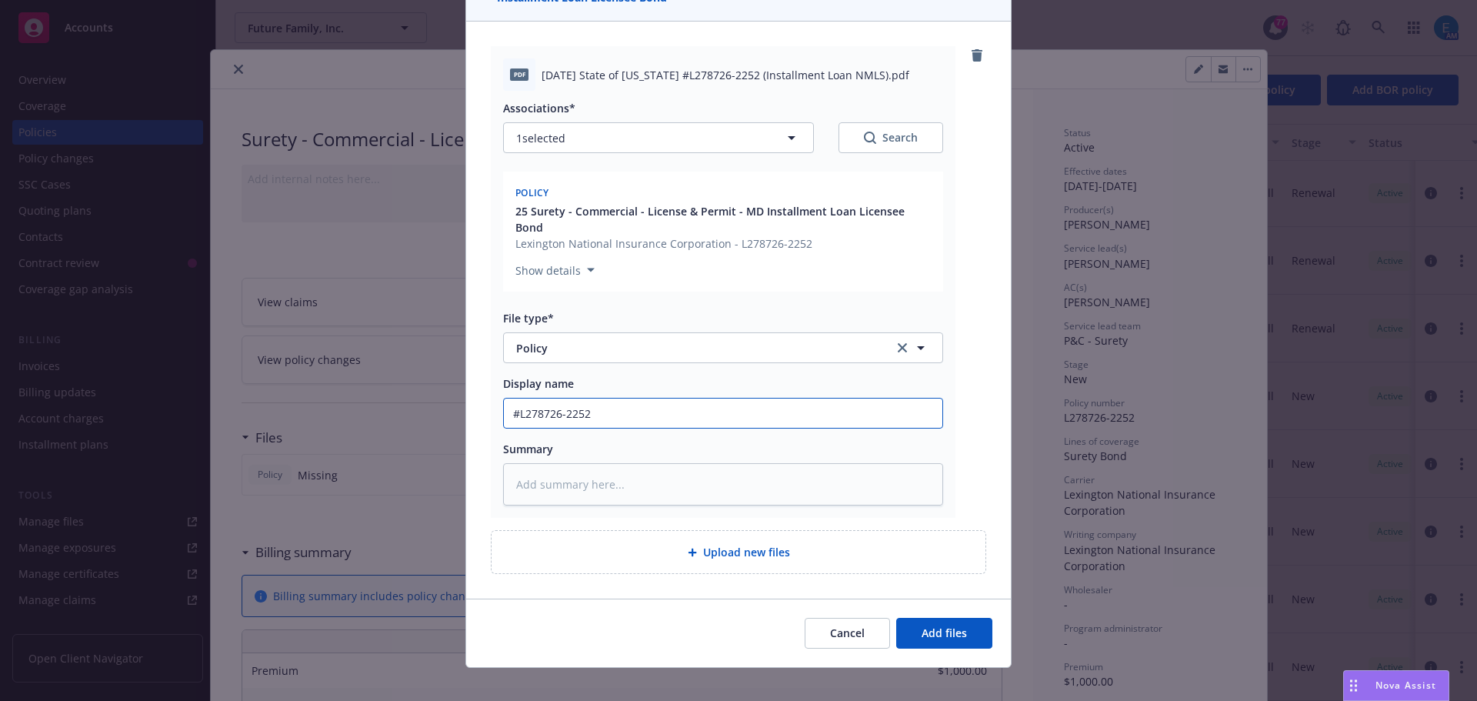
type input "#L278726-2252 M"
type textarea "x"
type input "#L278726-2252 MA"
type textarea "x"
type input "#L278726-2252 M"
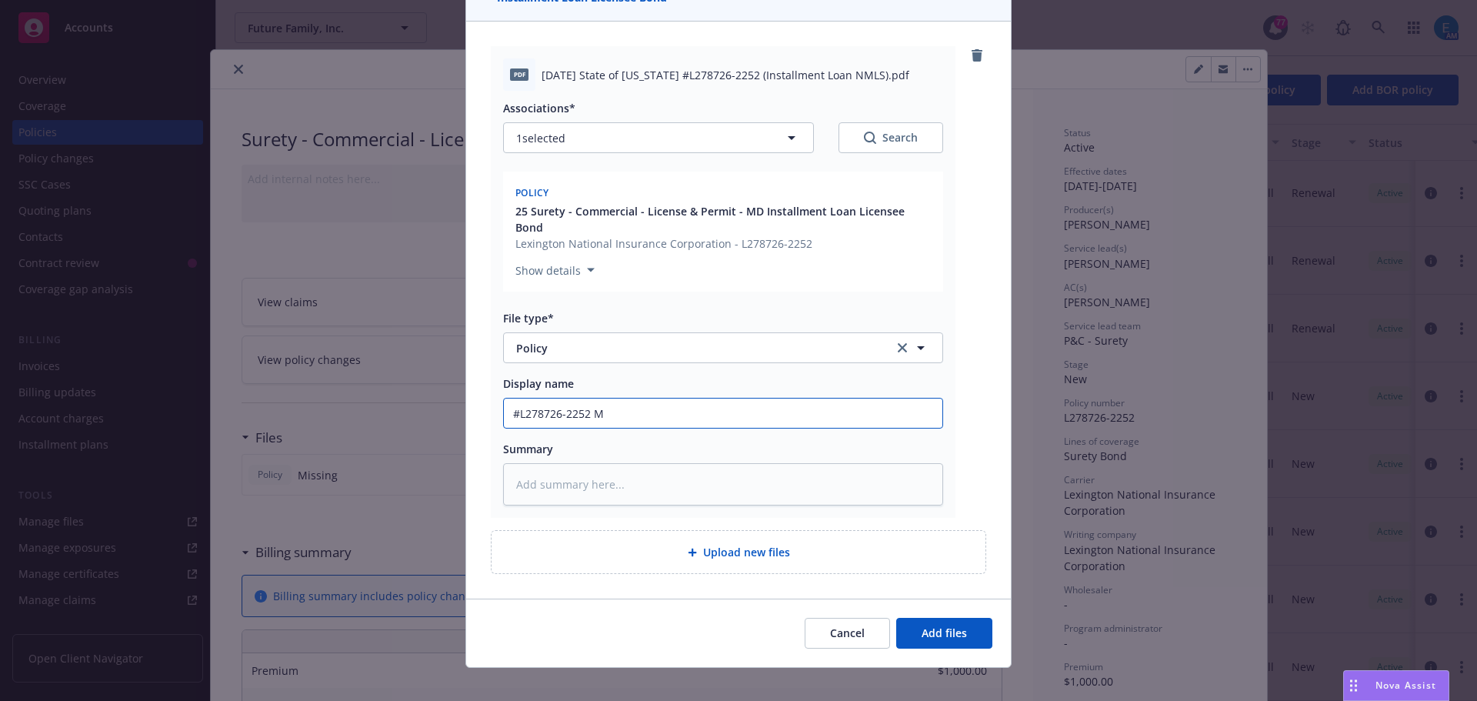
type textarea "x"
type input "#L278726-2252 MD"
type textarea "x"
type input "#L278726-2252 MD"
type textarea "x"
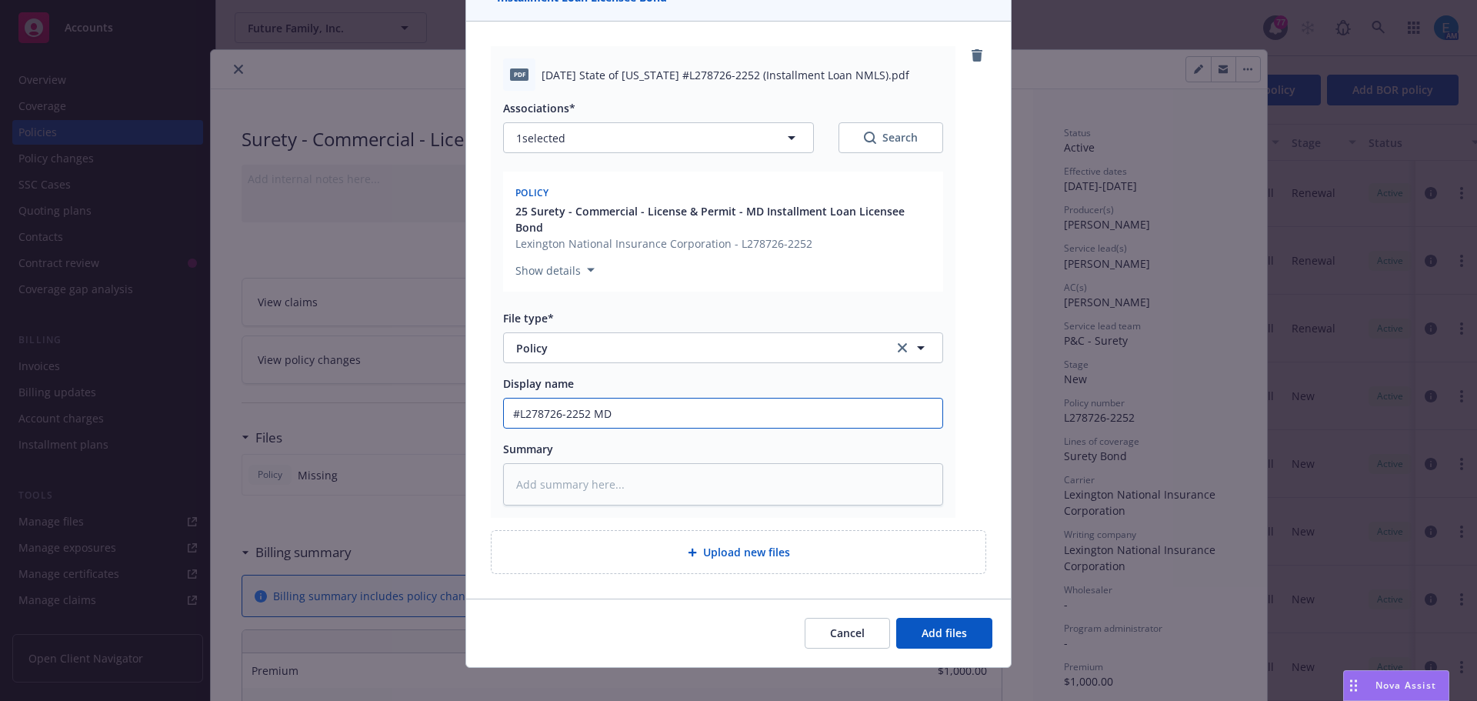
type input "#L278726-2252 MD B"
type textarea "x"
type input "#L278726-2252 MD Bo"
type textarea "x"
type input "#L278726-2252 MD Bon"
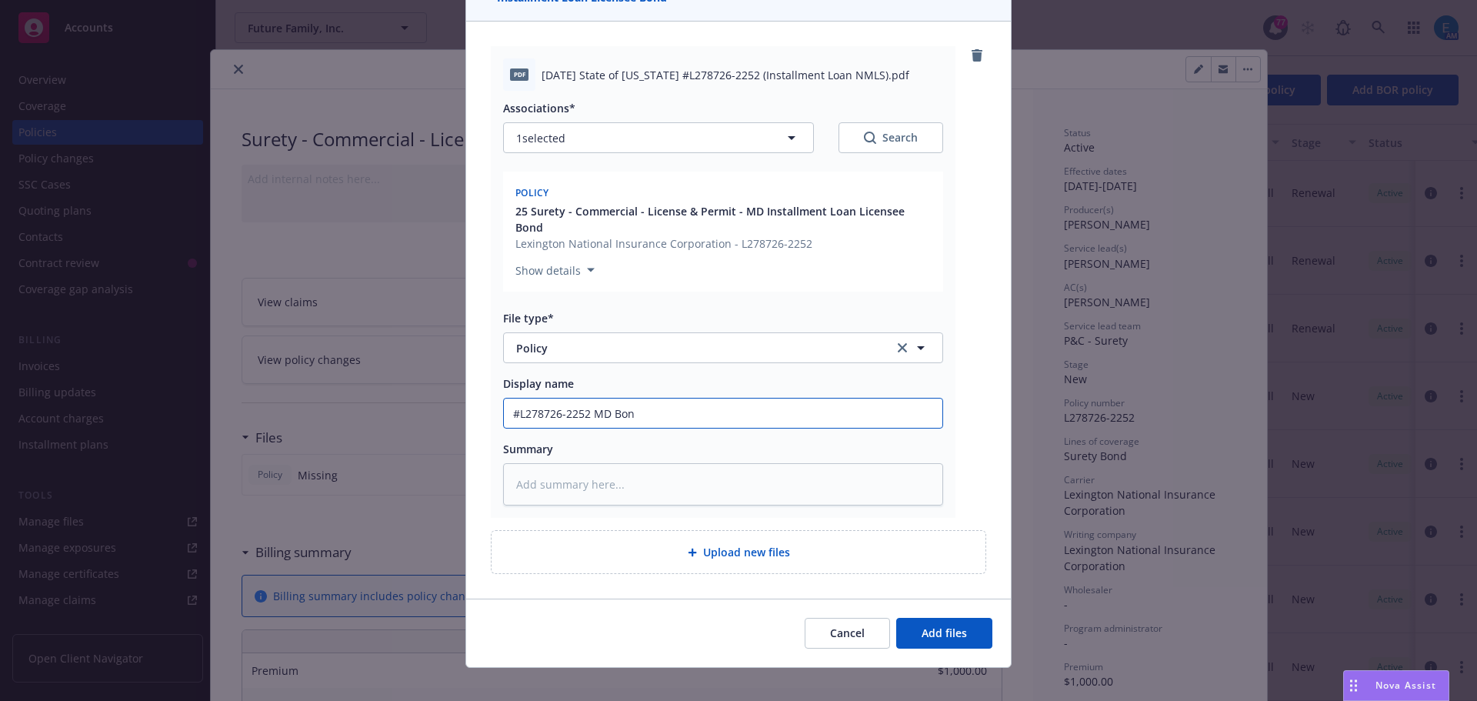
type textarea "x"
drag, startPoint x: 643, startPoint y: 400, endPoint x: 448, endPoint y: 396, distance: 195.5
click at [448, 396] on div "Add files The uploaded files will be associated with 25 Surety - Commercial - L…" at bounding box center [738, 350] width 1477 height 701
type input "#L278726-2252 MD Bond"
click at [616, 473] on textarea at bounding box center [723, 484] width 440 height 42
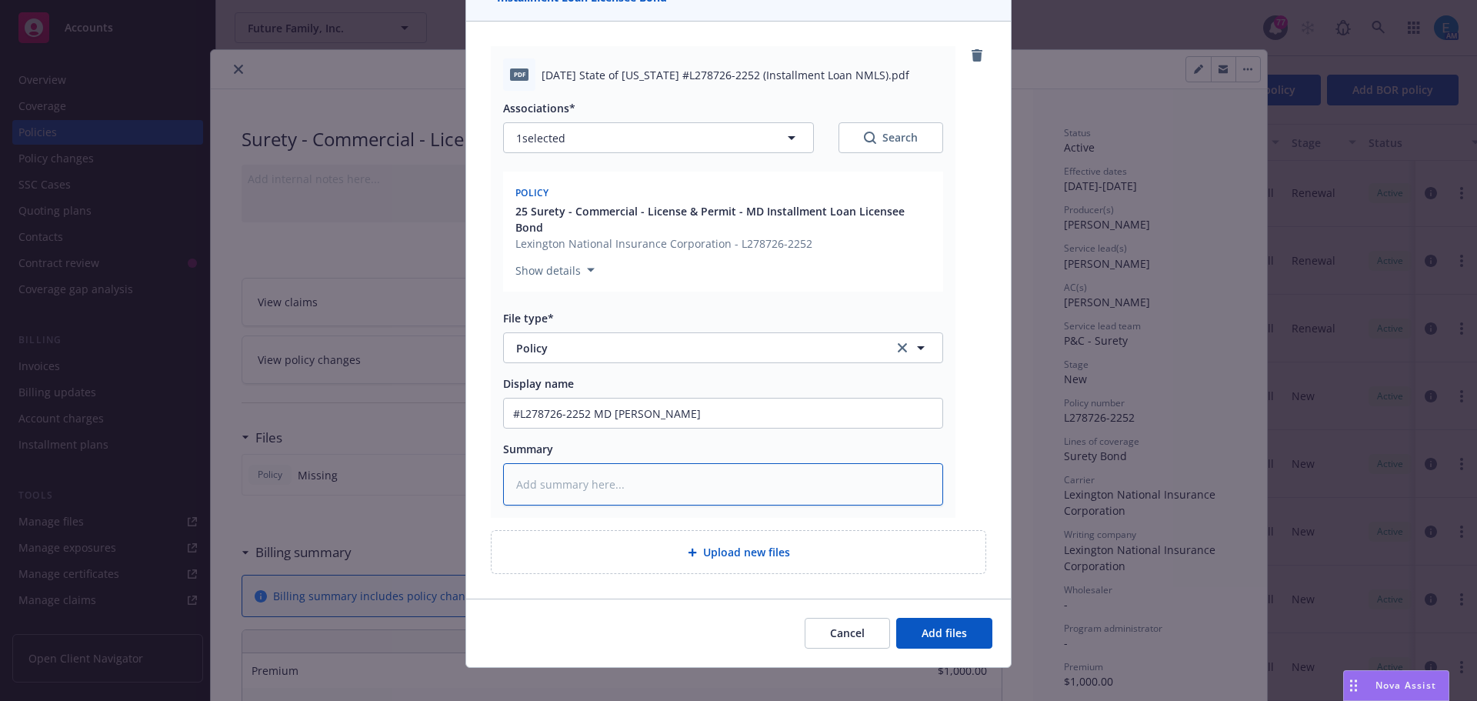
paste textarea "#L278726-2252 MD Bond"
type textarea "x"
type textarea "#L278726-2252 MD Bond"
click at [943, 626] on span "Add files" at bounding box center [944, 633] width 45 height 15
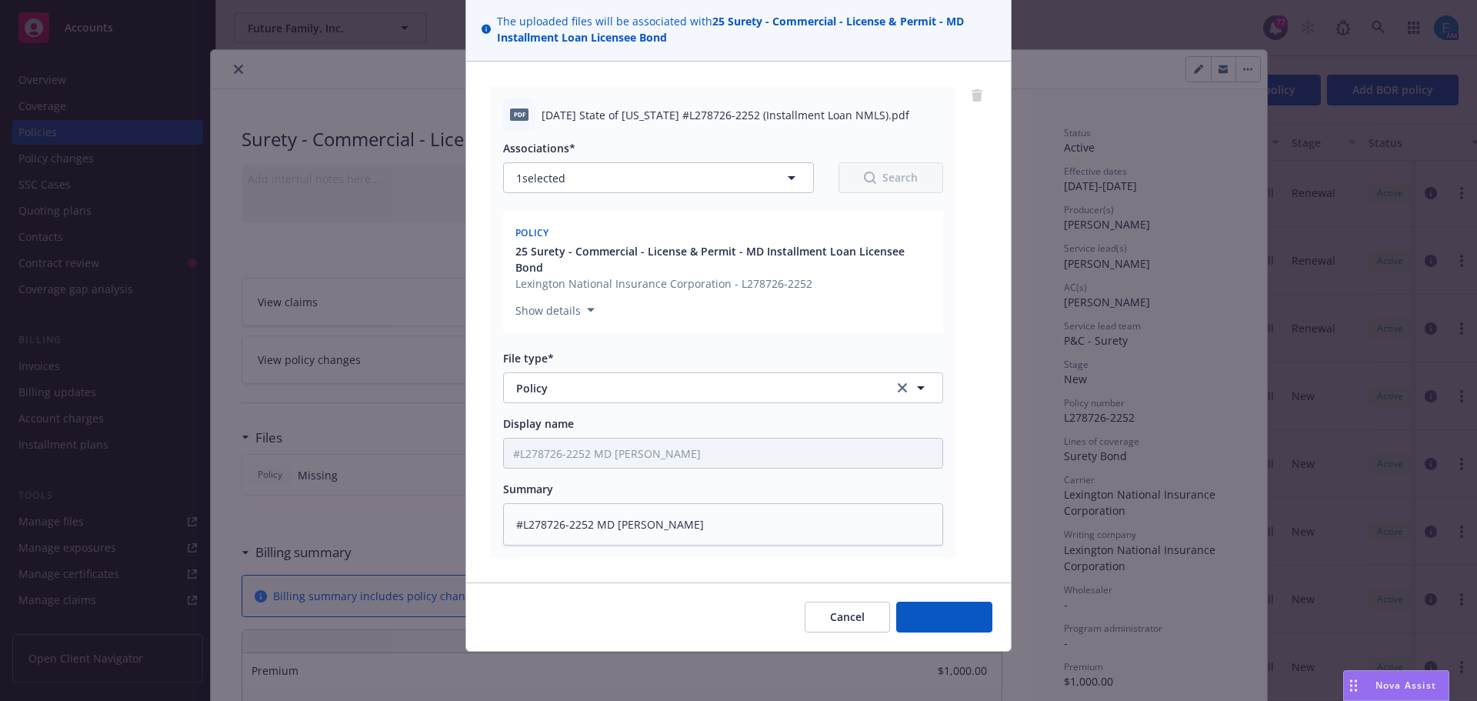
scroll to position [94, 0]
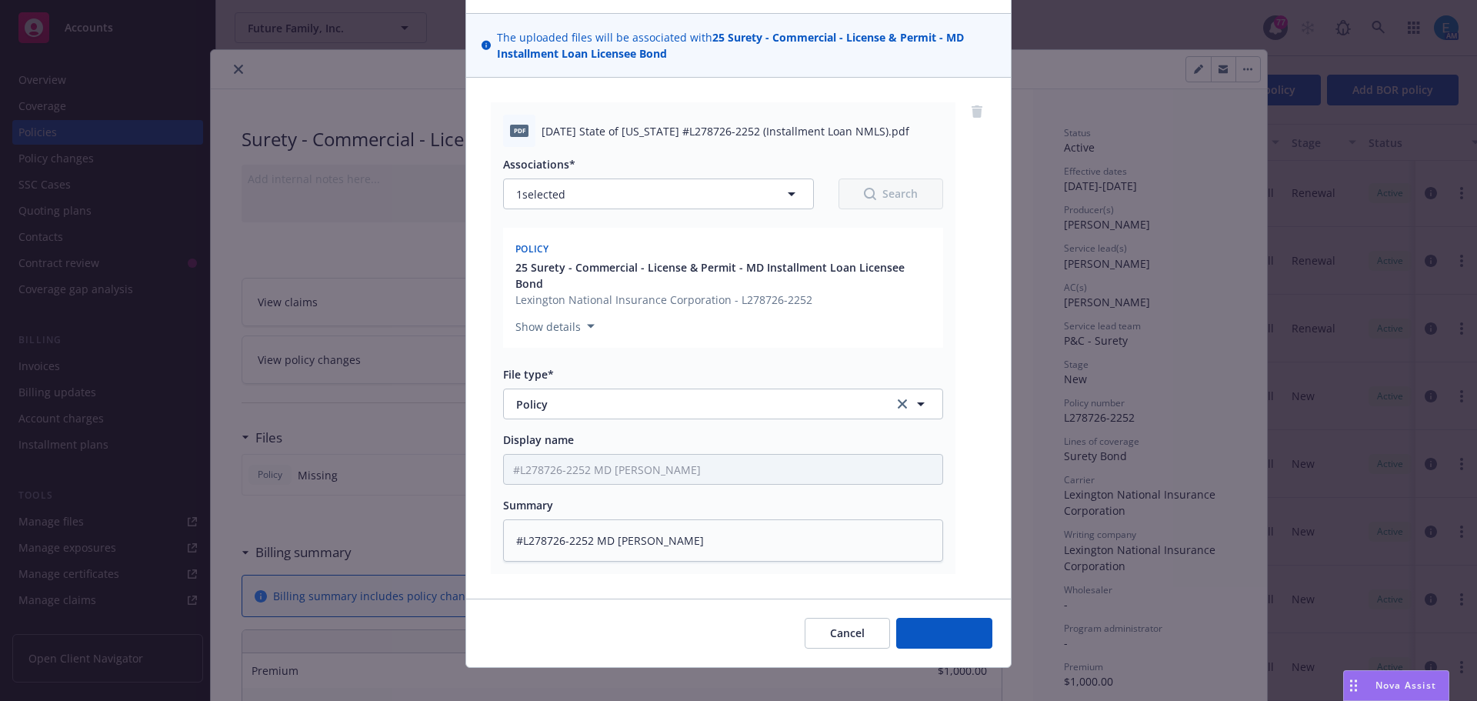
type textarea "x"
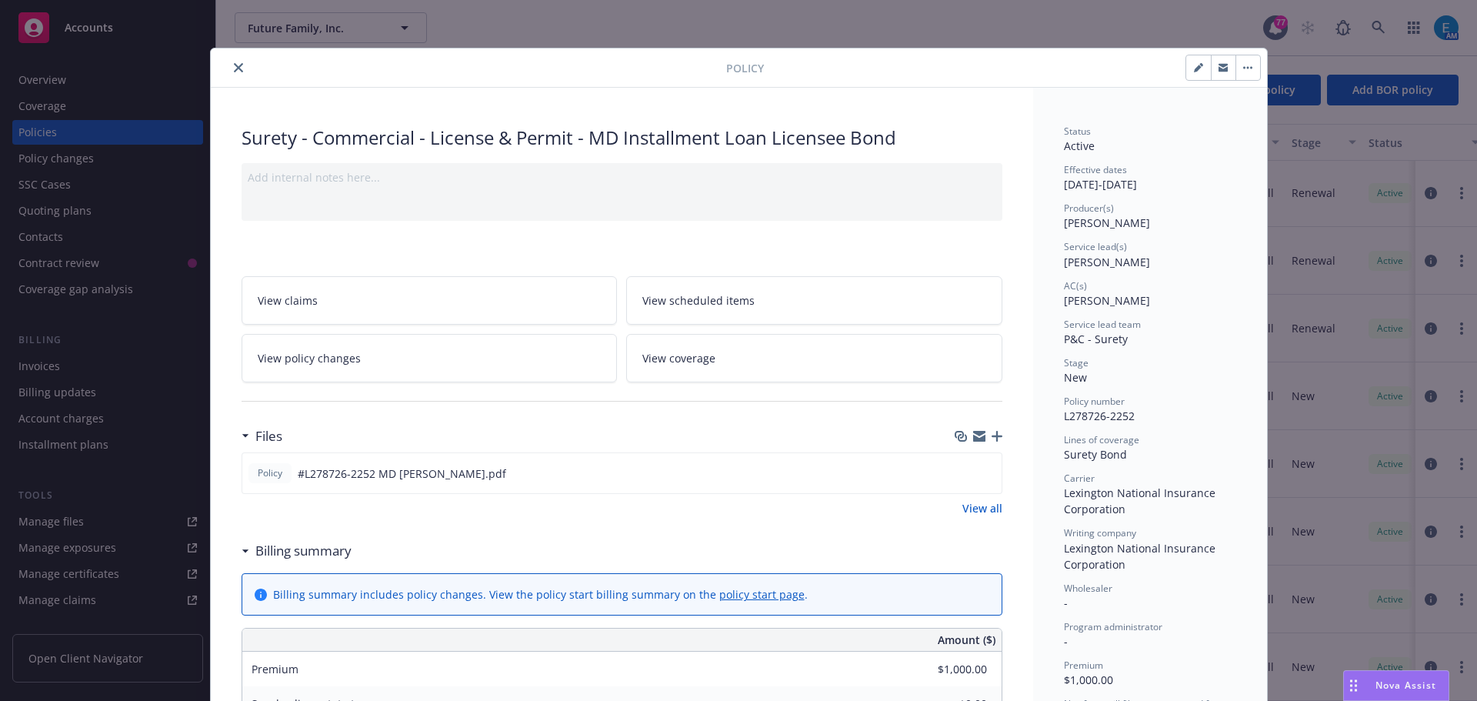
scroll to position [0, 0]
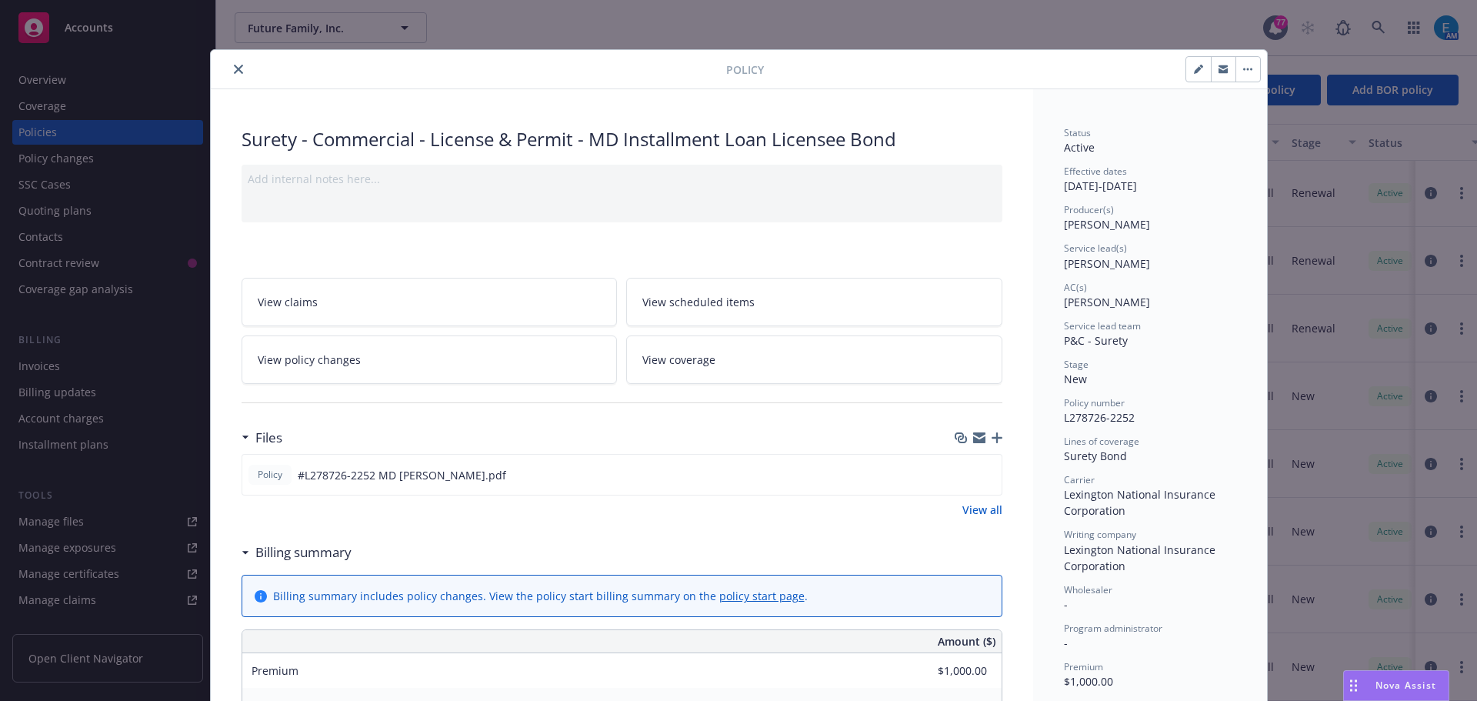
click at [234, 67] on icon "close" at bounding box center [238, 69] width 9 height 9
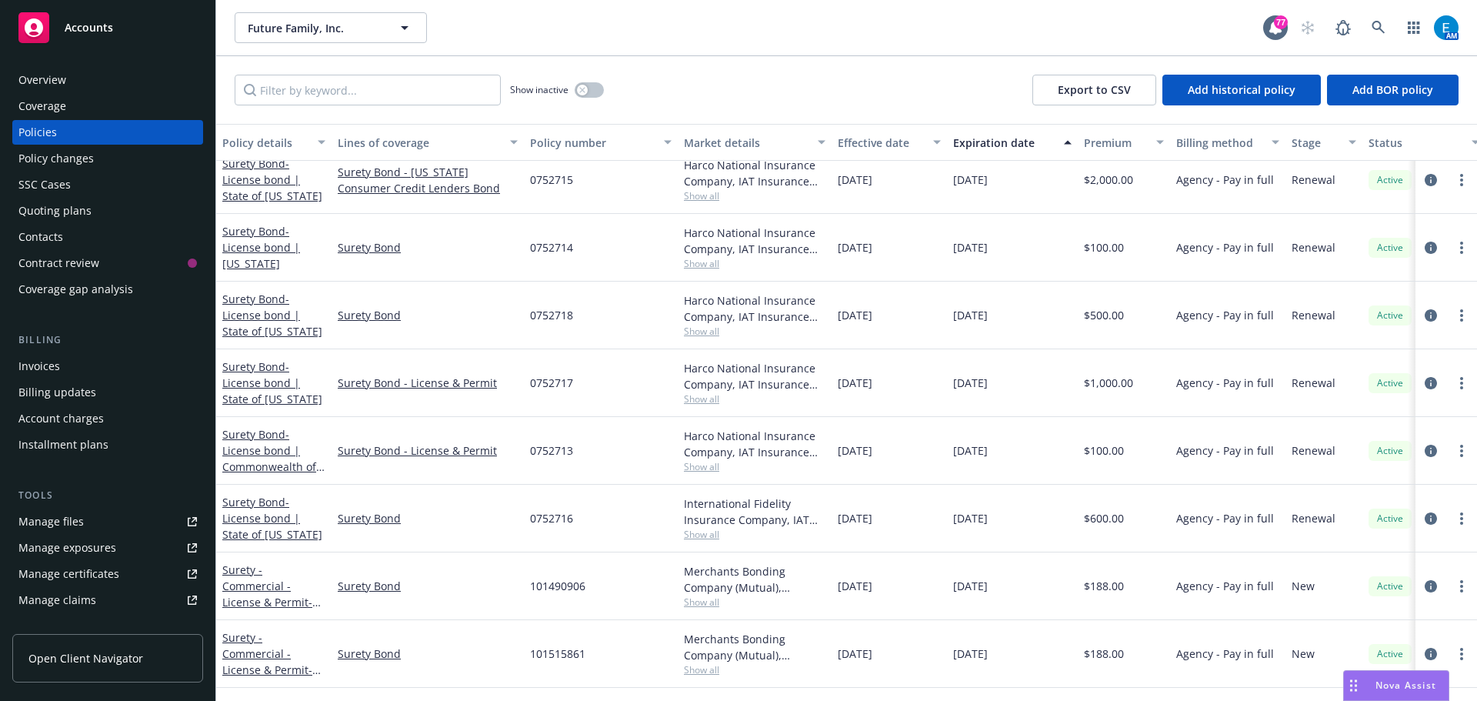
scroll to position [389, 0]
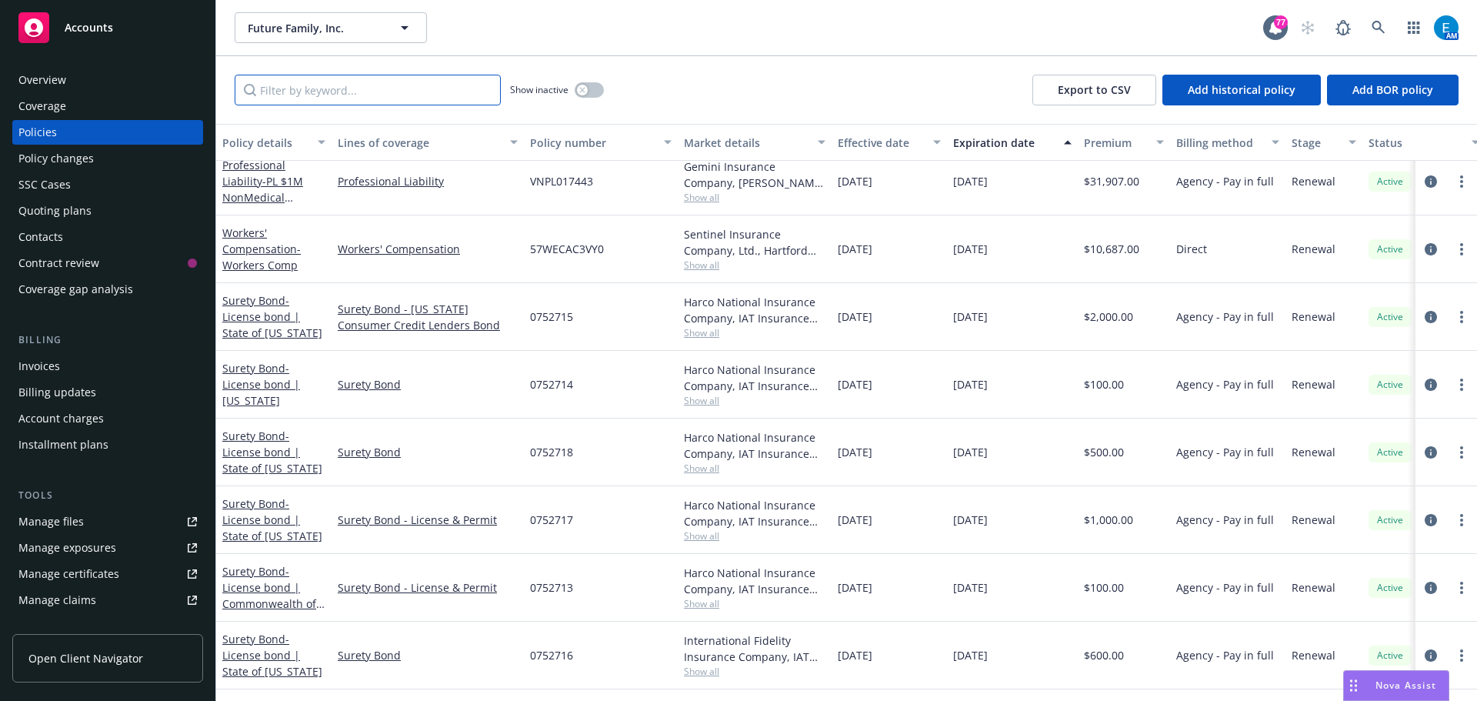
click at [362, 88] on input "Filter by keyword..." at bounding box center [368, 90] width 266 height 31
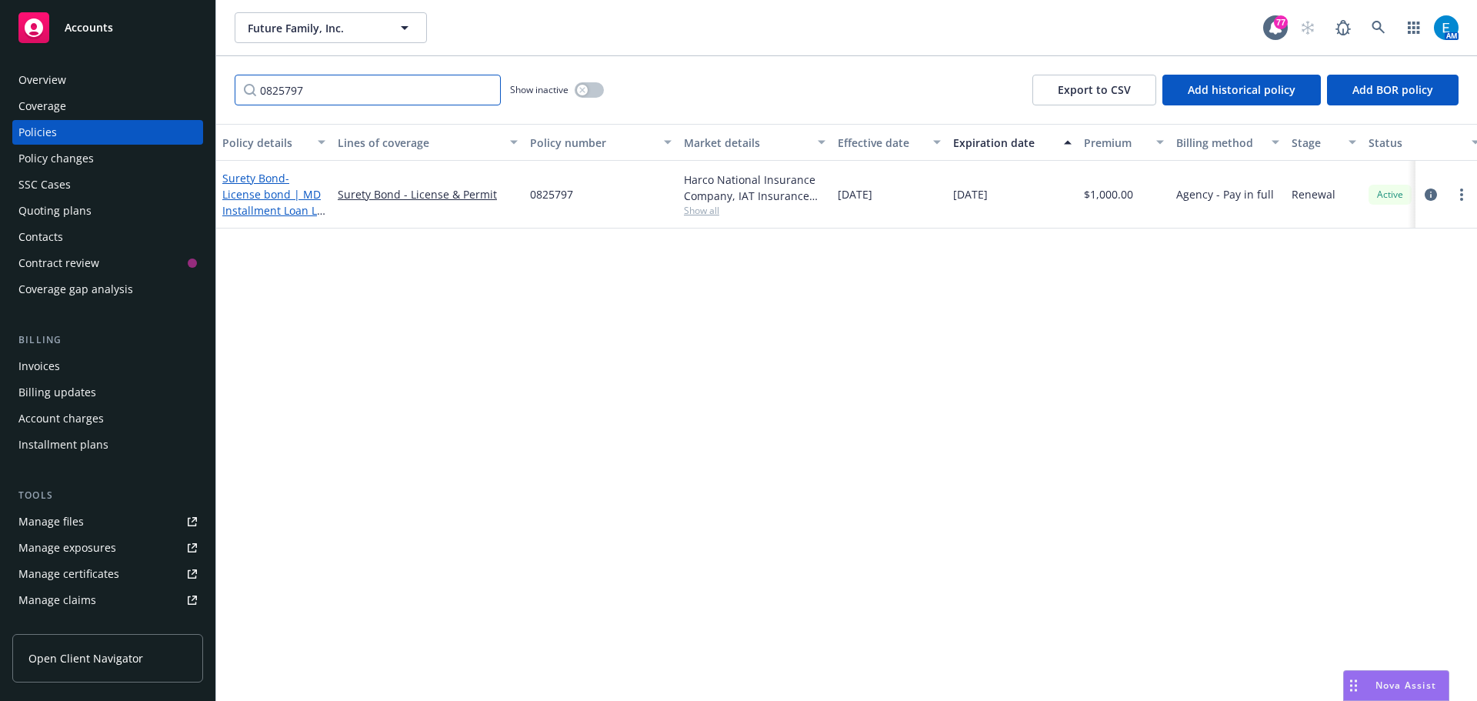
type input "0825797"
click at [262, 194] on span "- License bond | MD Installment Loan Lic Bond" at bounding box center [273, 202] width 103 height 63
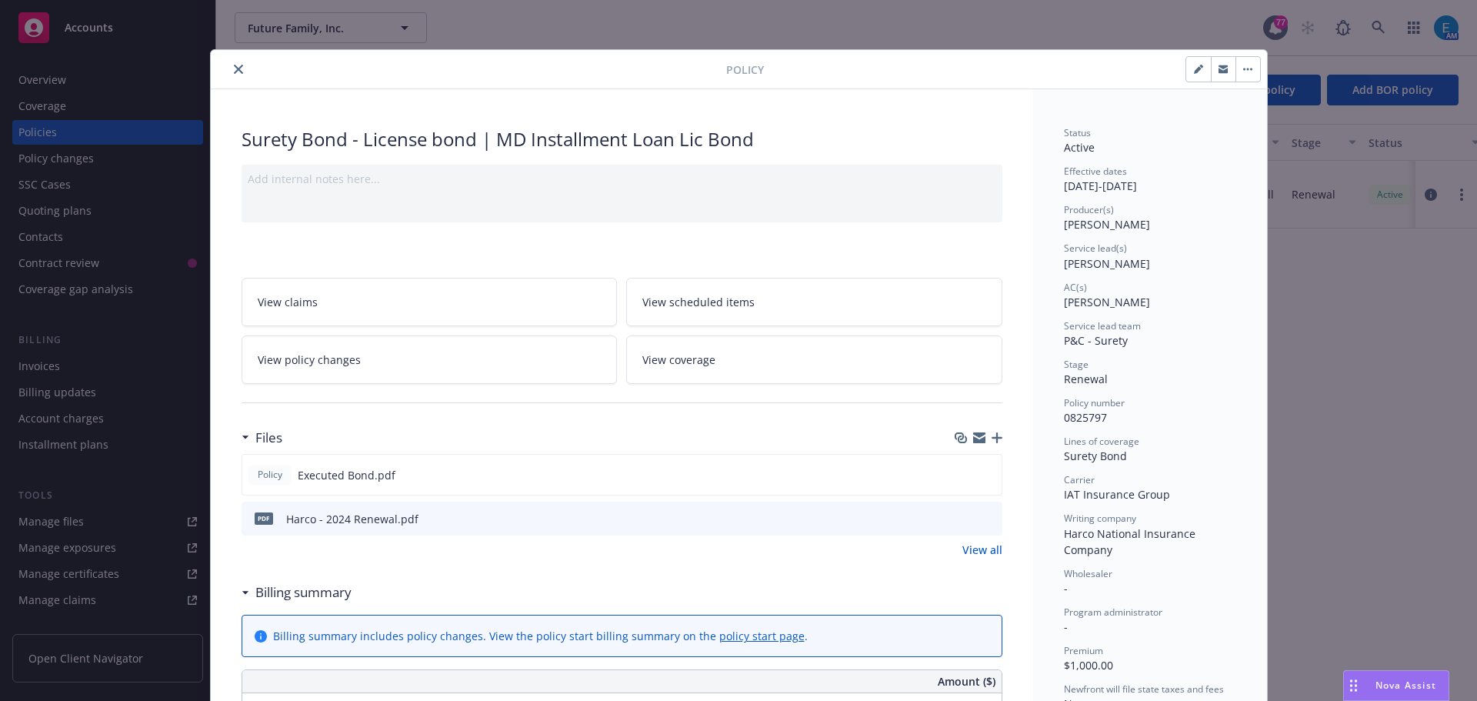
click at [234, 70] on icon "close" at bounding box center [238, 69] width 9 height 9
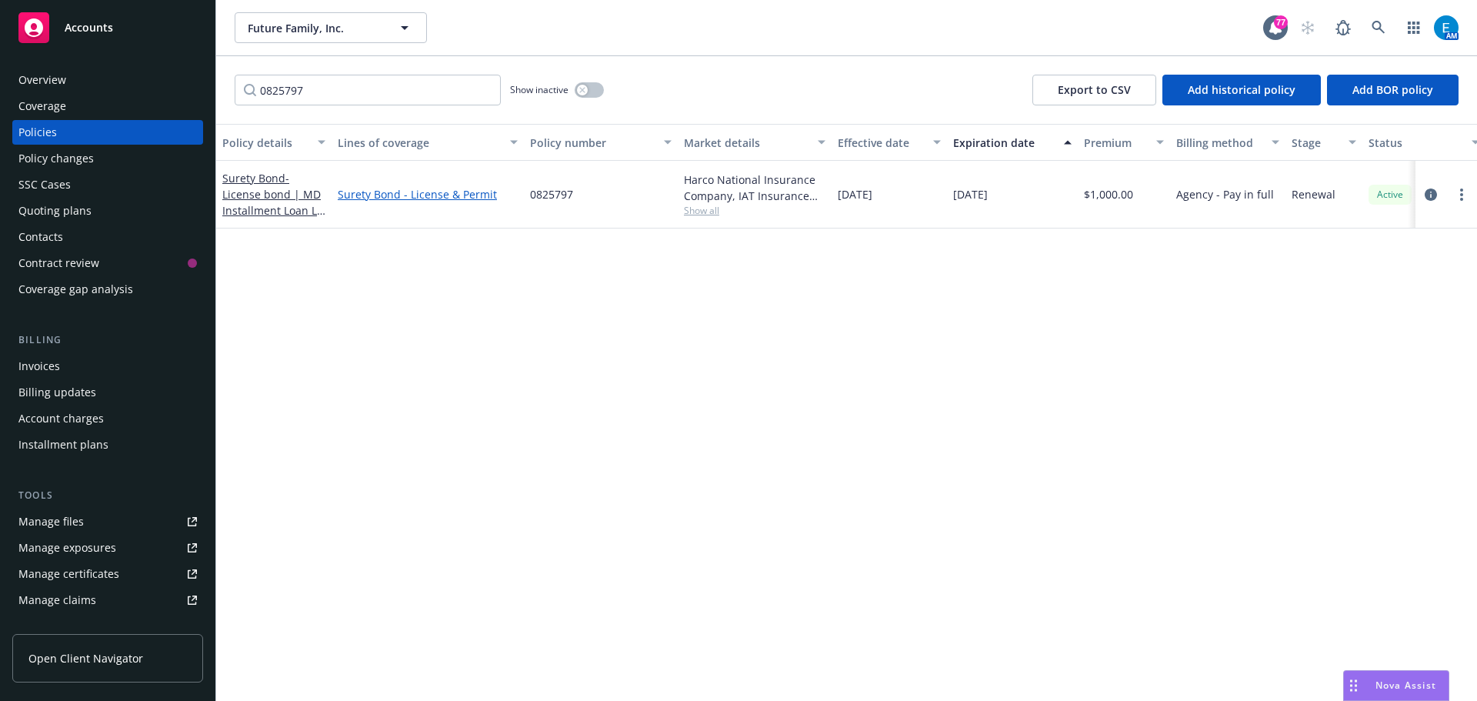
click at [386, 196] on link "Surety Bond - License & Permit" at bounding box center [428, 194] width 180 height 16
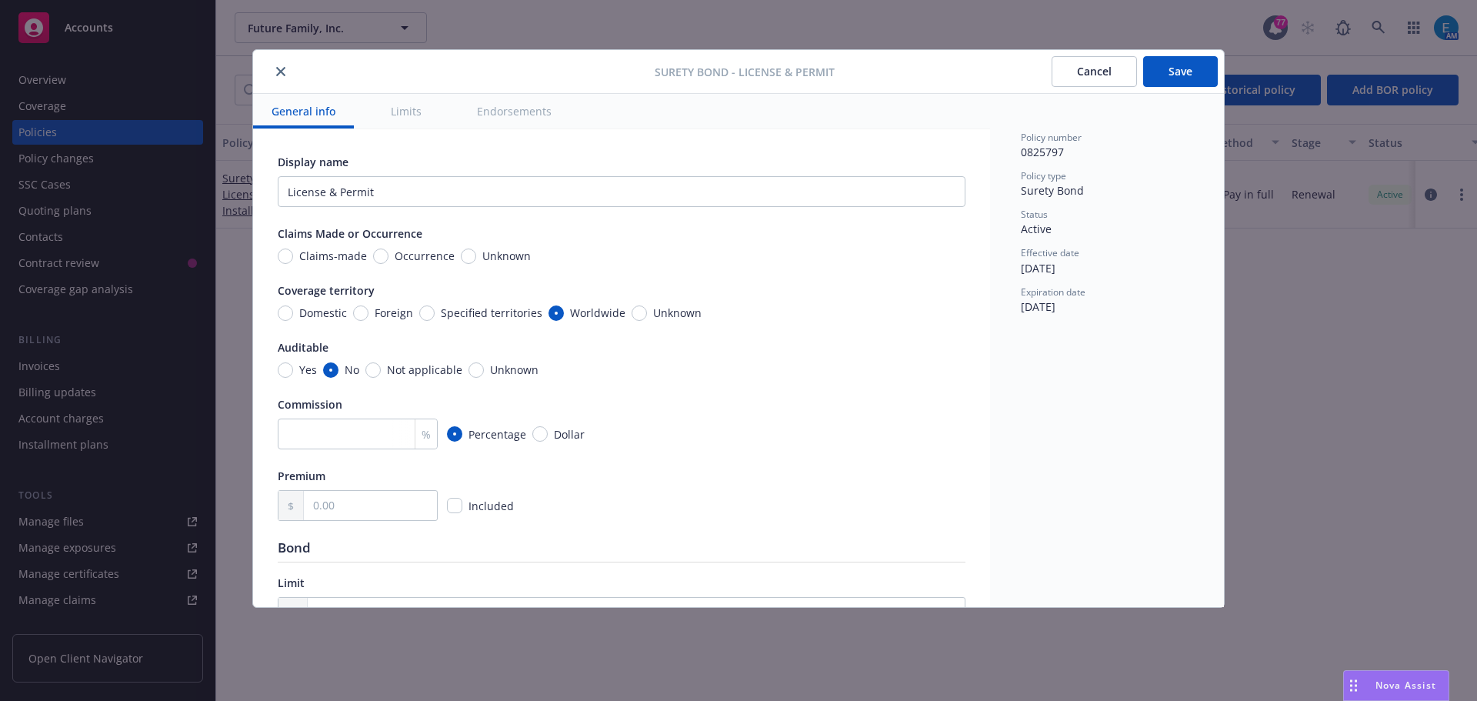
click at [285, 74] on icon "close" at bounding box center [280, 71] width 9 height 9
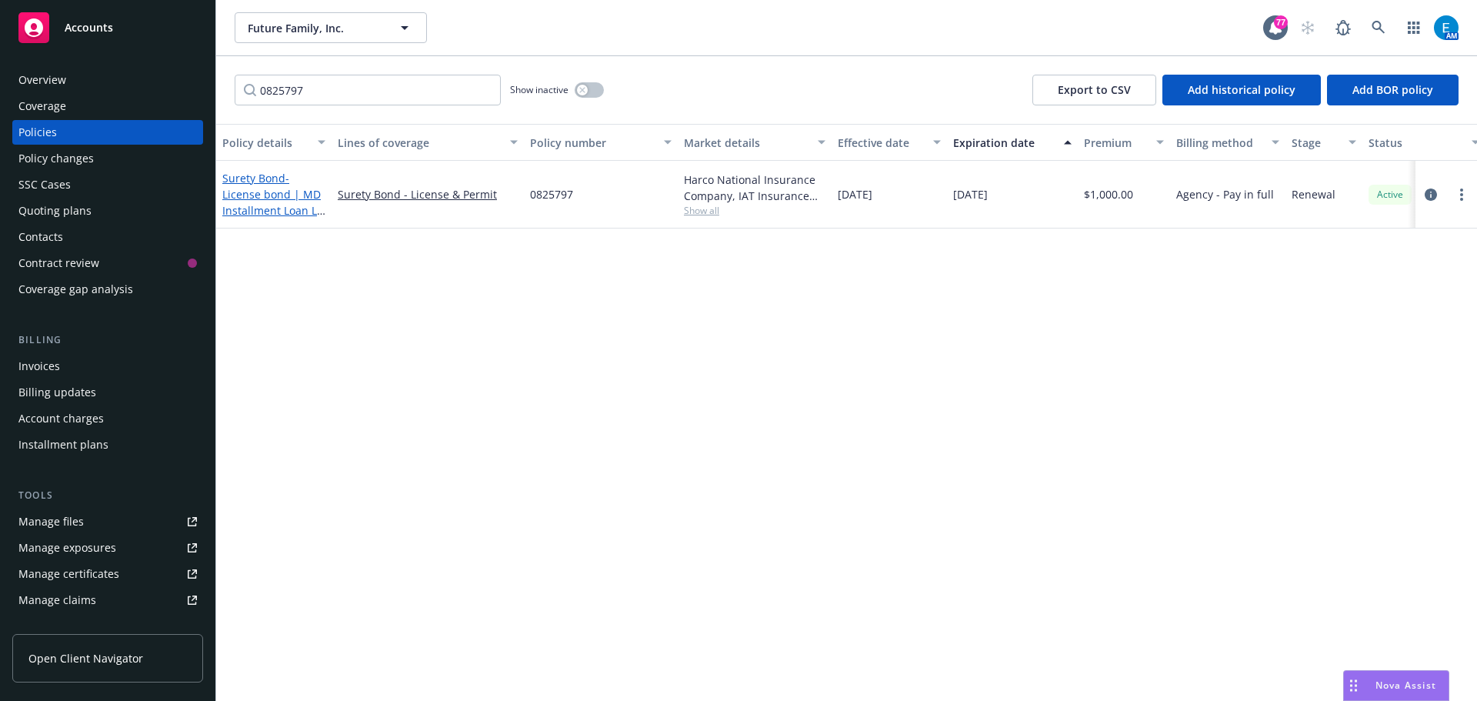
click at [263, 190] on span "- License bond | MD Installment Loan Lic Bond" at bounding box center [273, 202] width 103 height 63
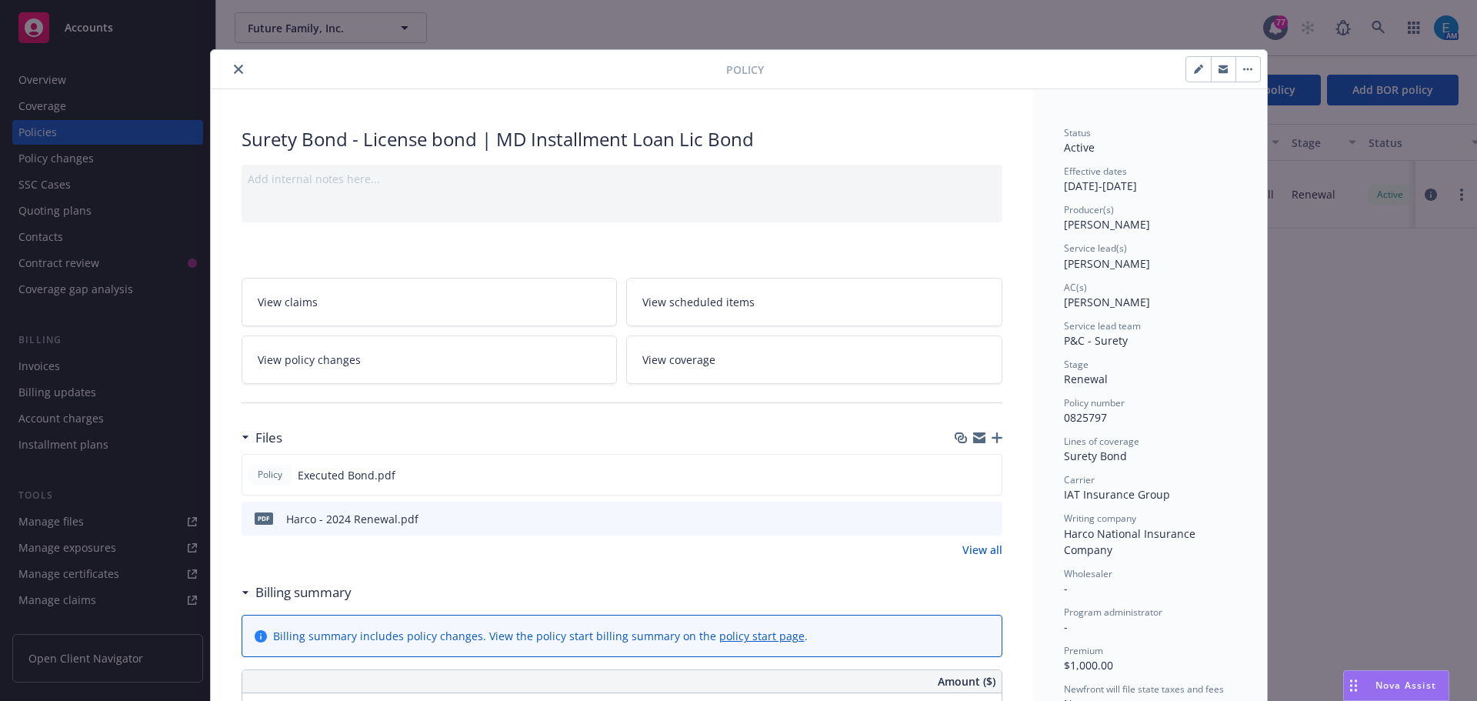
drag, startPoint x: 1190, startPoint y: 72, endPoint x: 1181, endPoint y: 90, distance: 19.6
click at [1194, 72] on icon "button" at bounding box center [1198, 70] width 8 height 8
select select "RENEWAL"
select select "12"
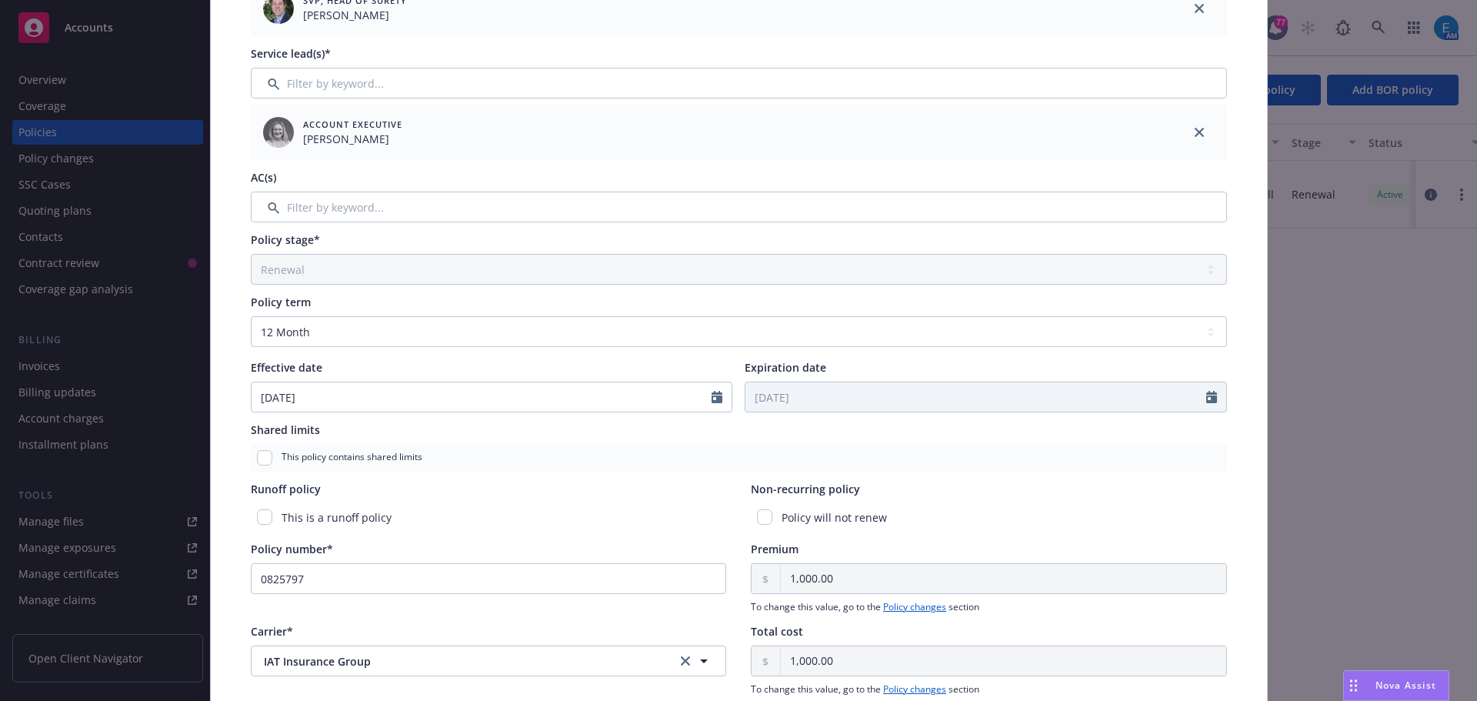
scroll to position [308, 0]
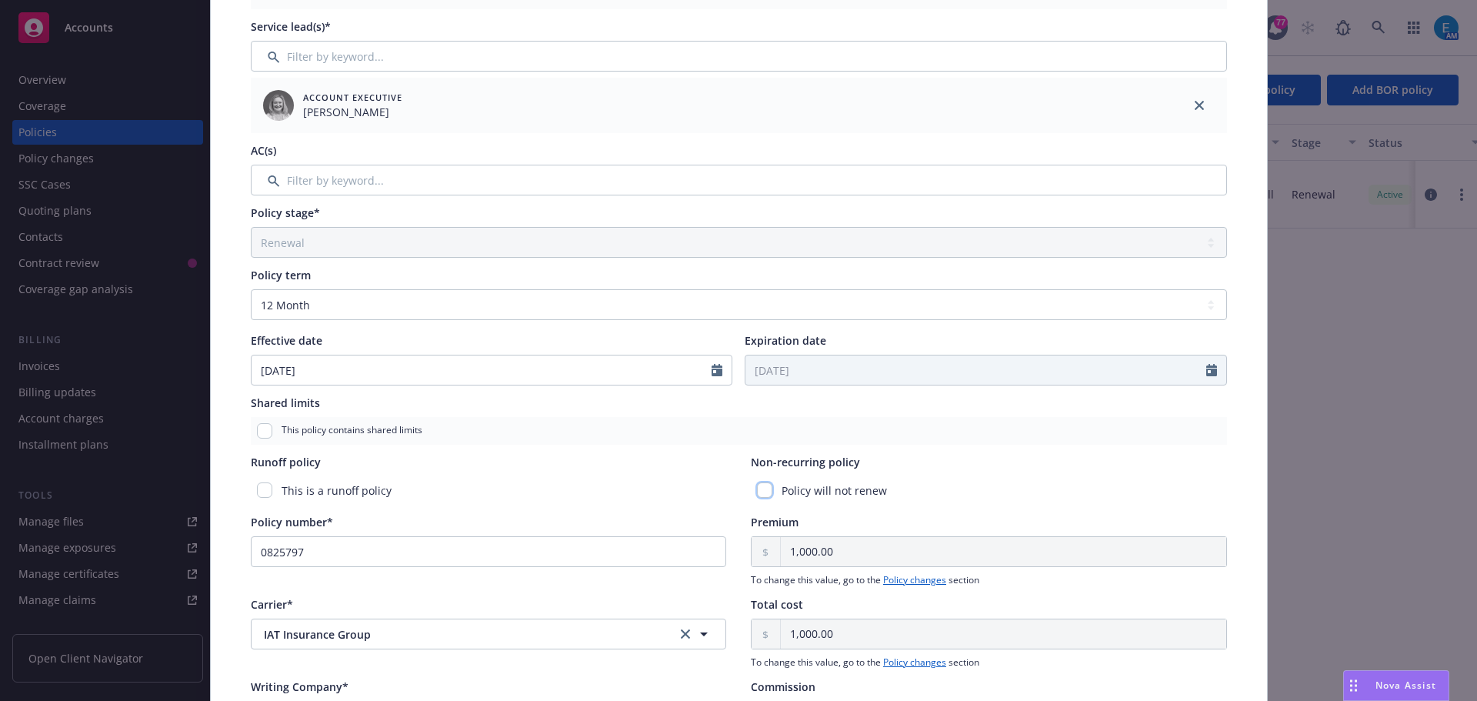
click at [757, 489] on input "checkbox" at bounding box center [764, 489] width 15 height 15
checkbox input "true"
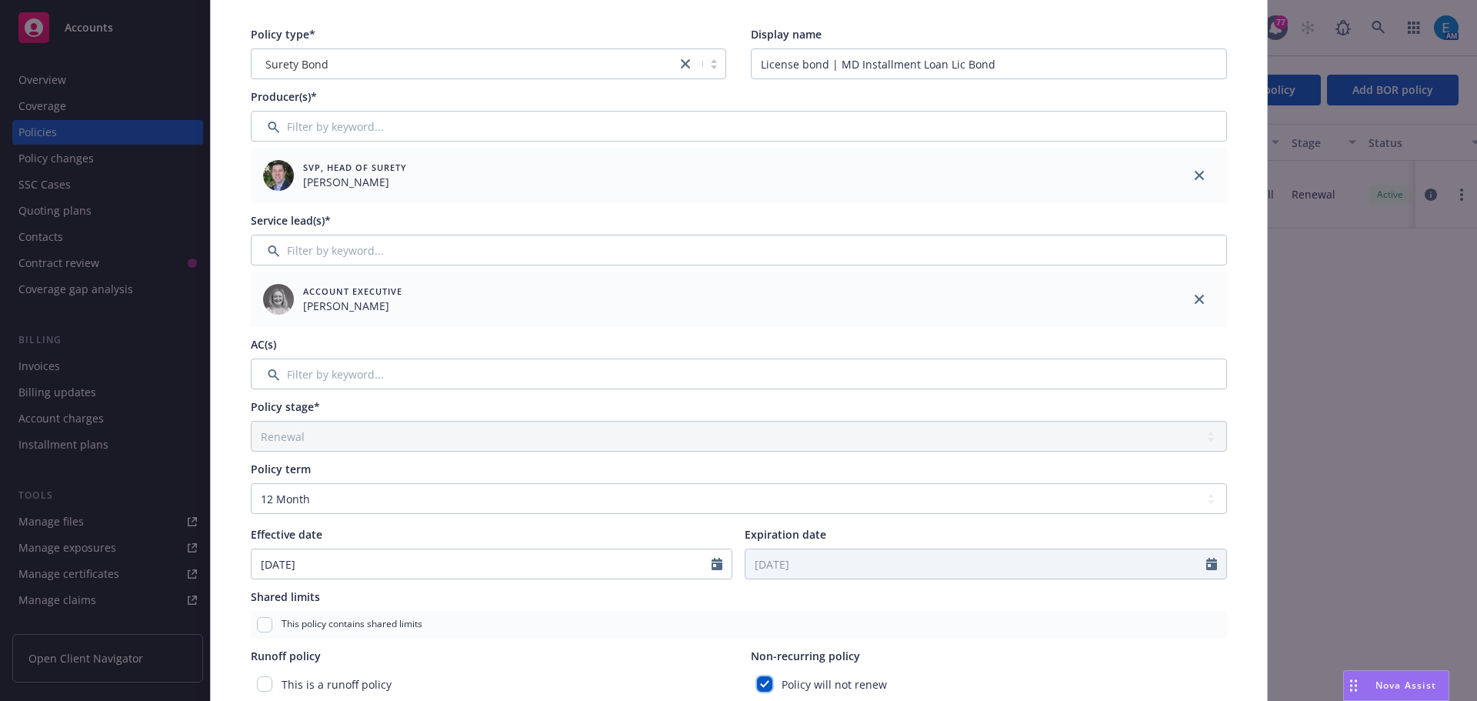
scroll to position [0, 0]
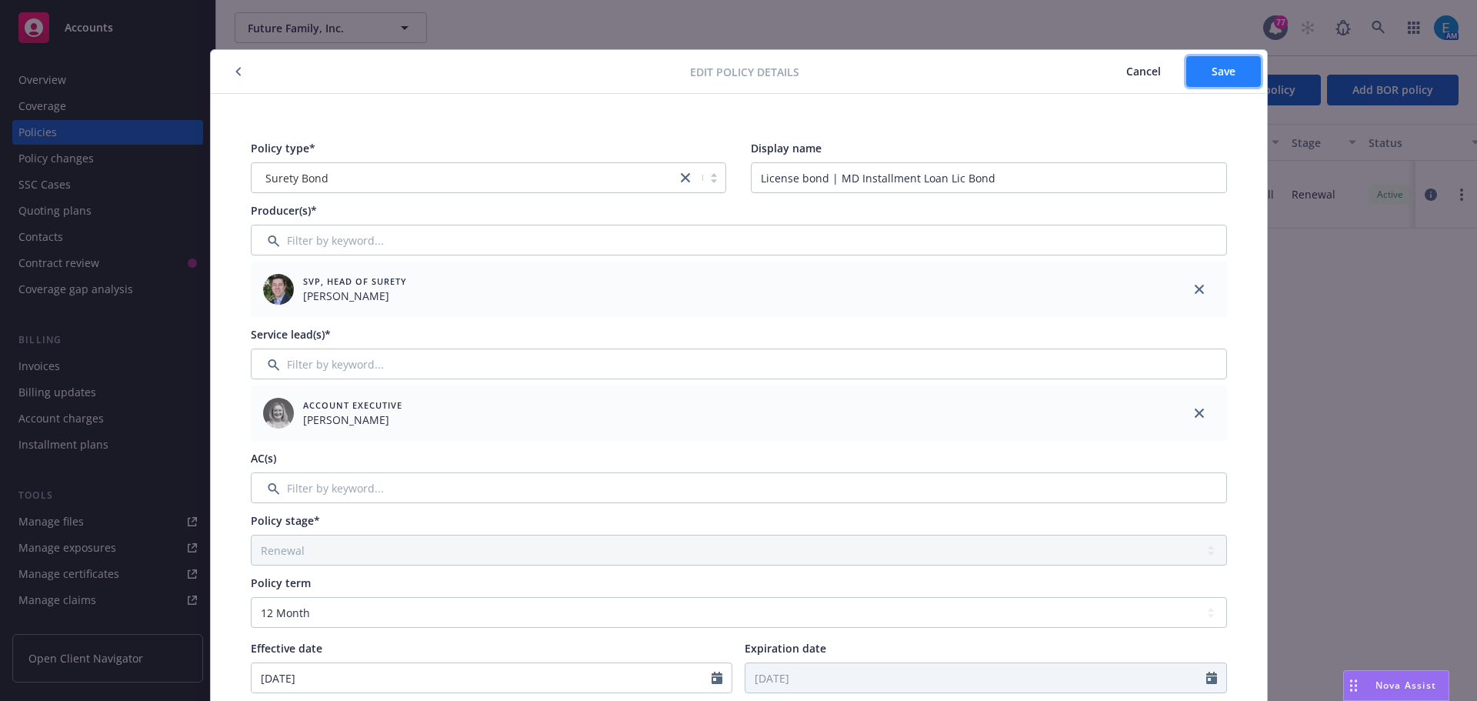
click at [1213, 75] on span "Save" at bounding box center [1224, 71] width 24 height 15
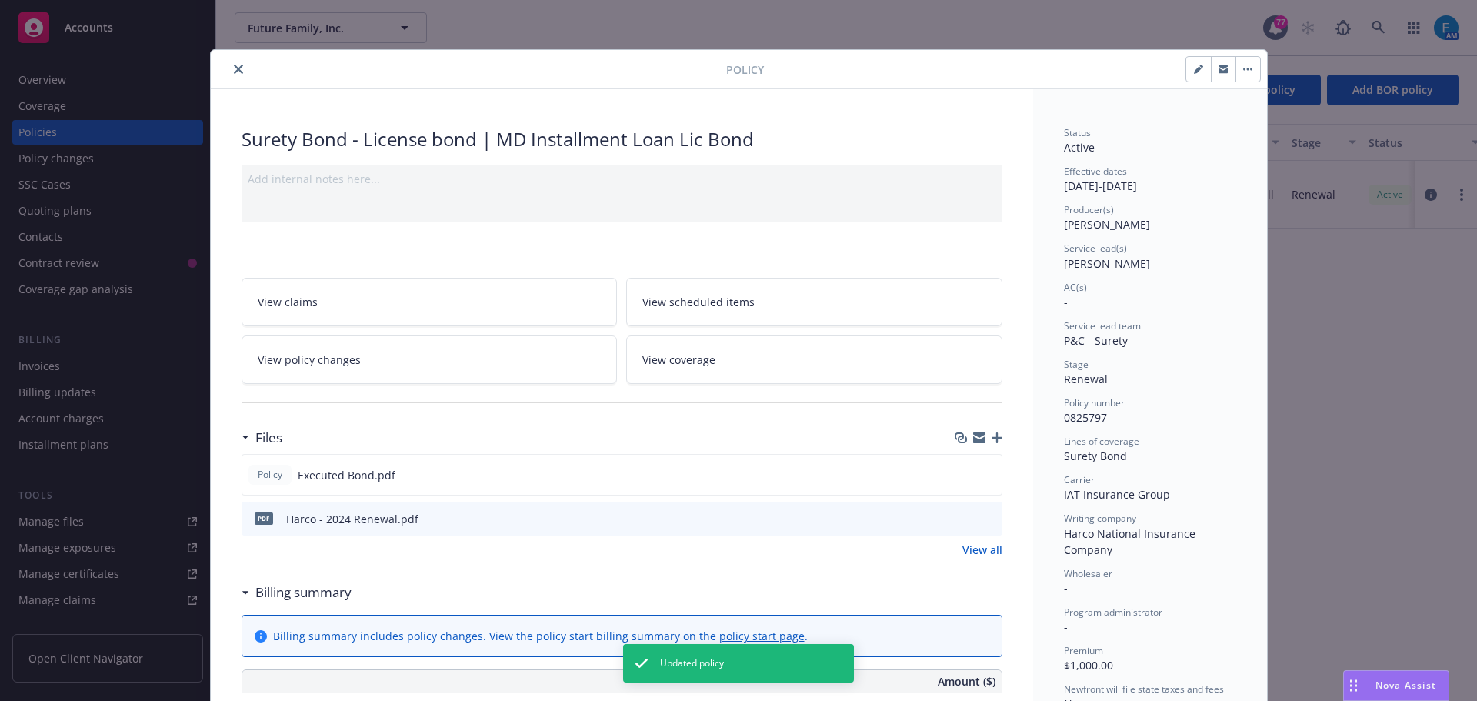
click at [235, 70] on icon "close" at bounding box center [238, 69] width 9 height 9
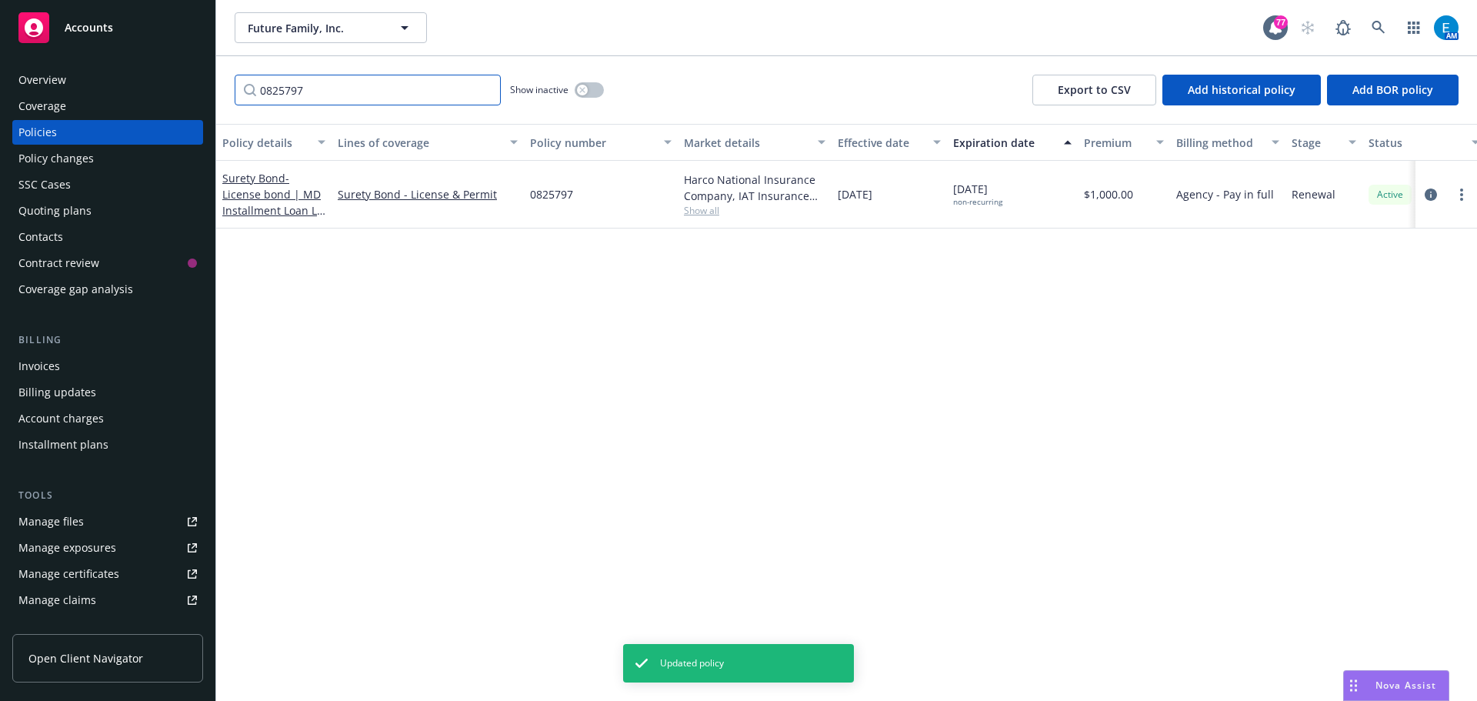
click at [486, 88] on input "0825797" at bounding box center [368, 90] width 266 height 31
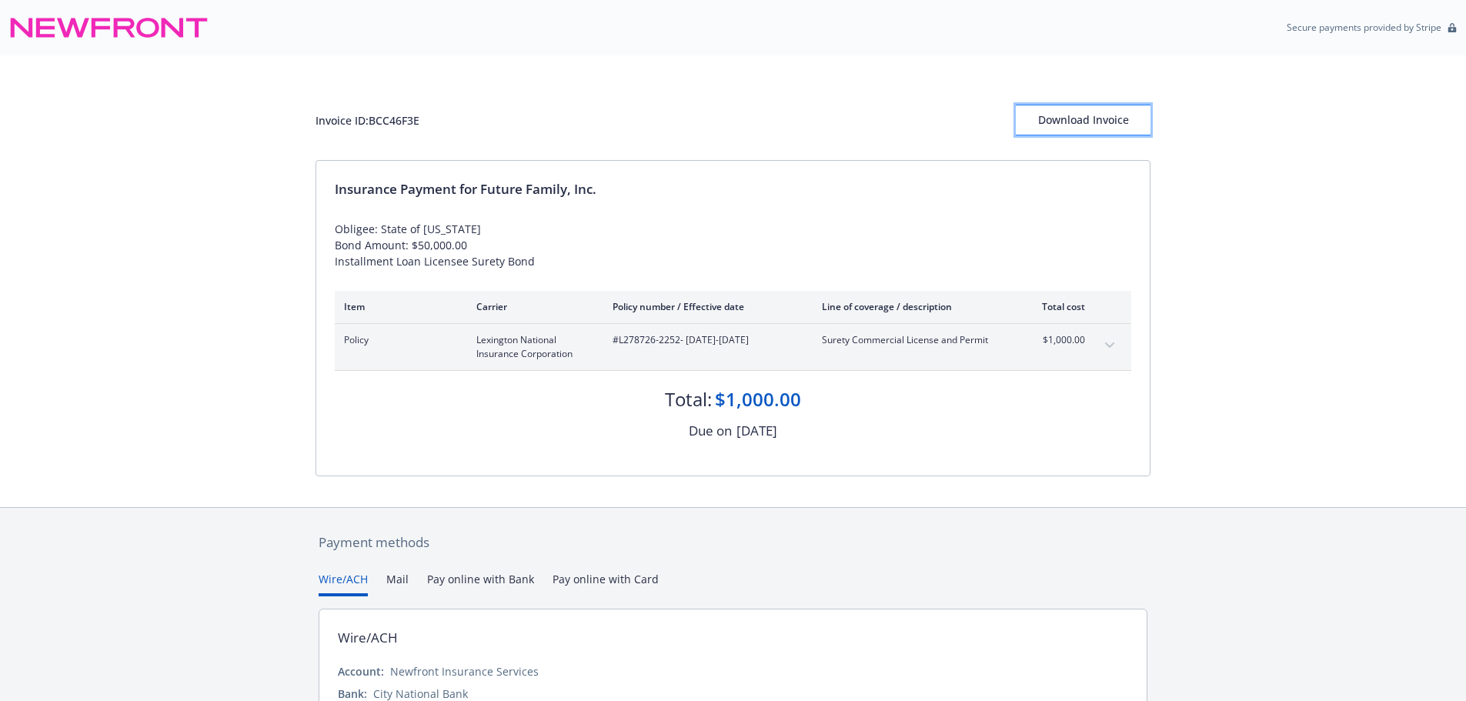
click at [1089, 116] on div "Download Invoice" at bounding box center [1083, 119] width 135 height 29
